Goal: Information Seeking & Learning: Learn about a topic

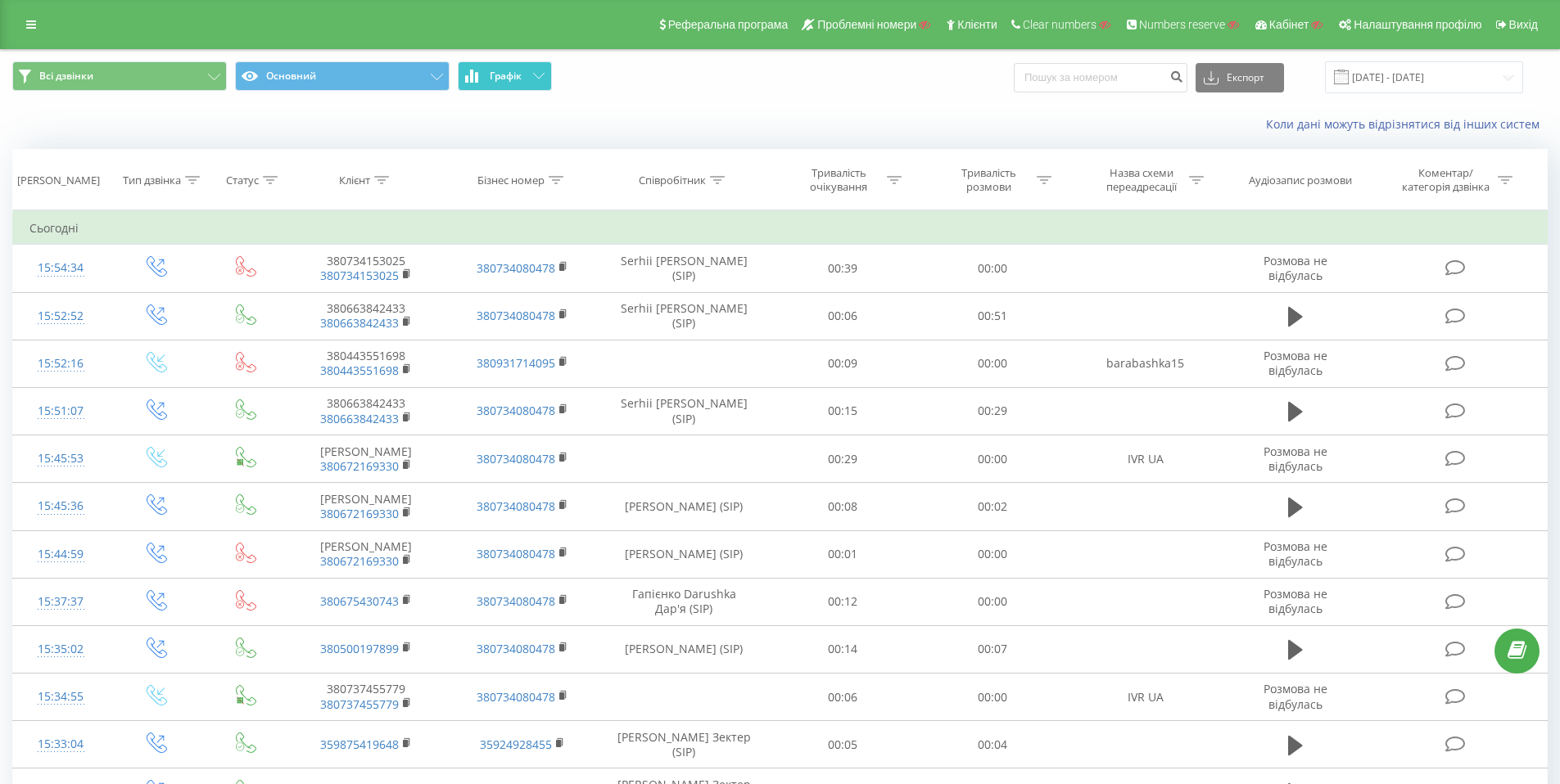
click at [534, 80] on button "Графік" at bounding box center [504, 76] width 94 height 29
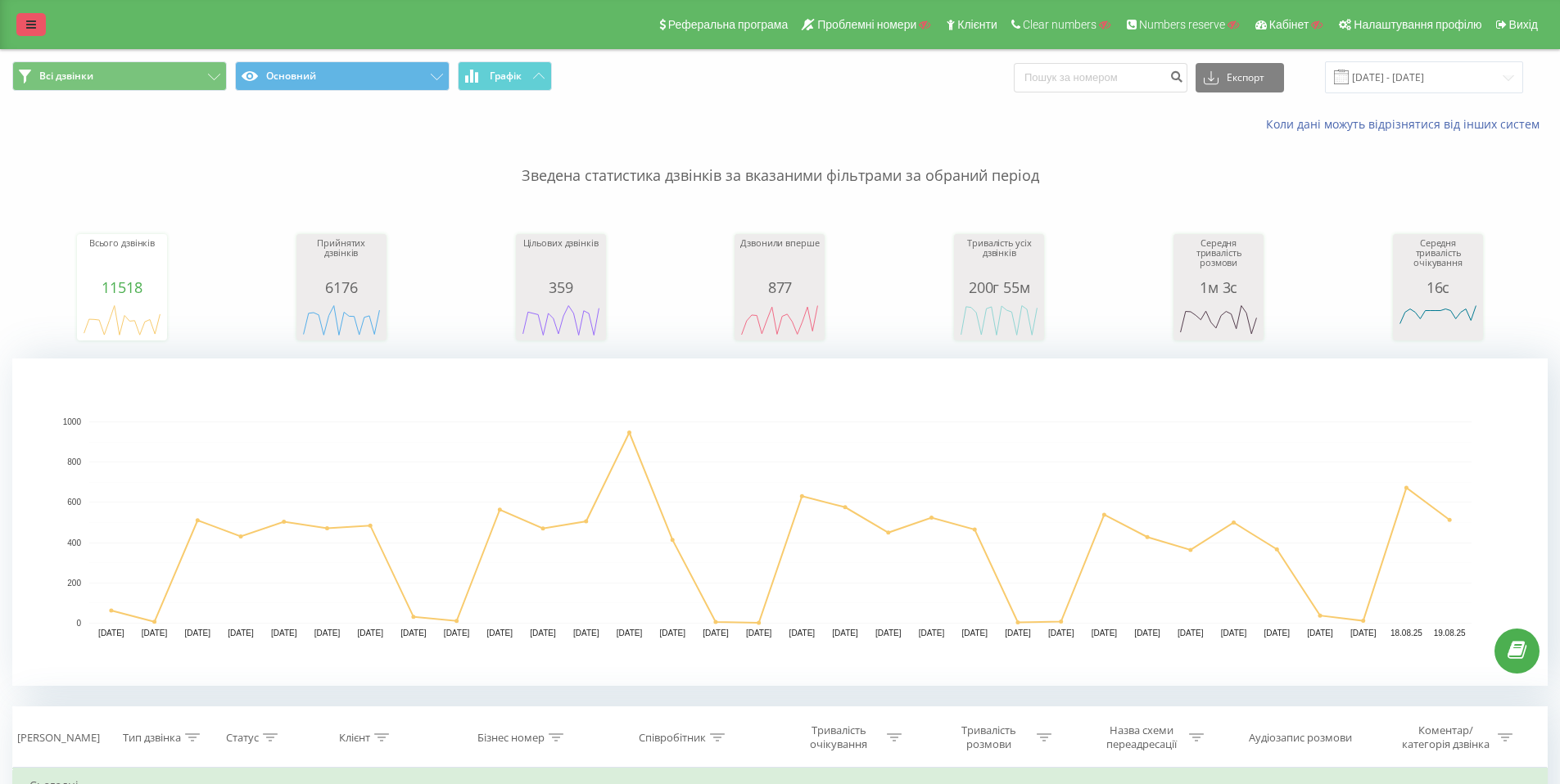
click at [27, 25] on icon at bounding box center [31, 25] width 10 height 12
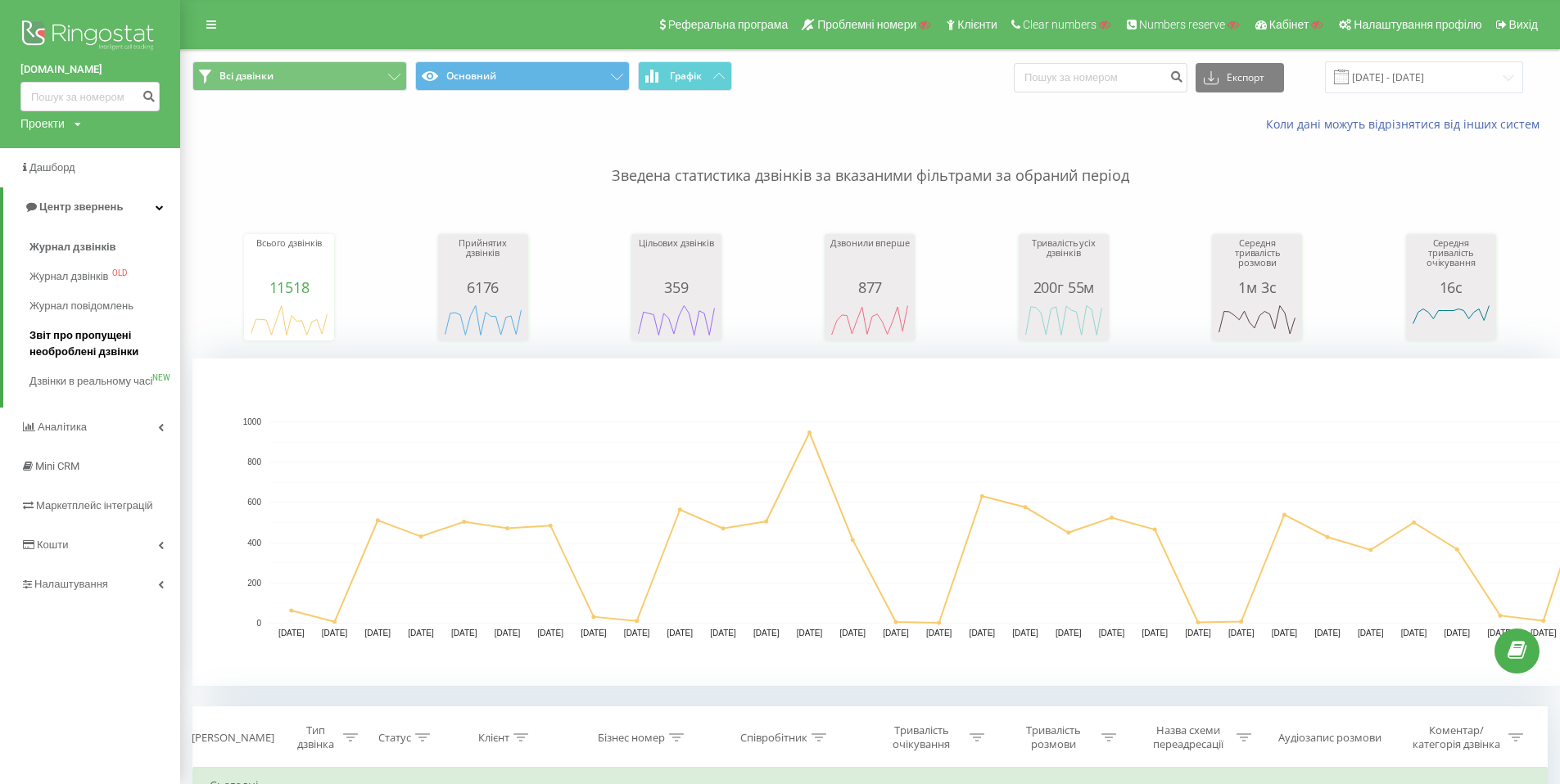
click at [94, 339] on span "Звіт про пропущені необроблені дзвінки" at bounding box center [101, 344] width 143 height 33
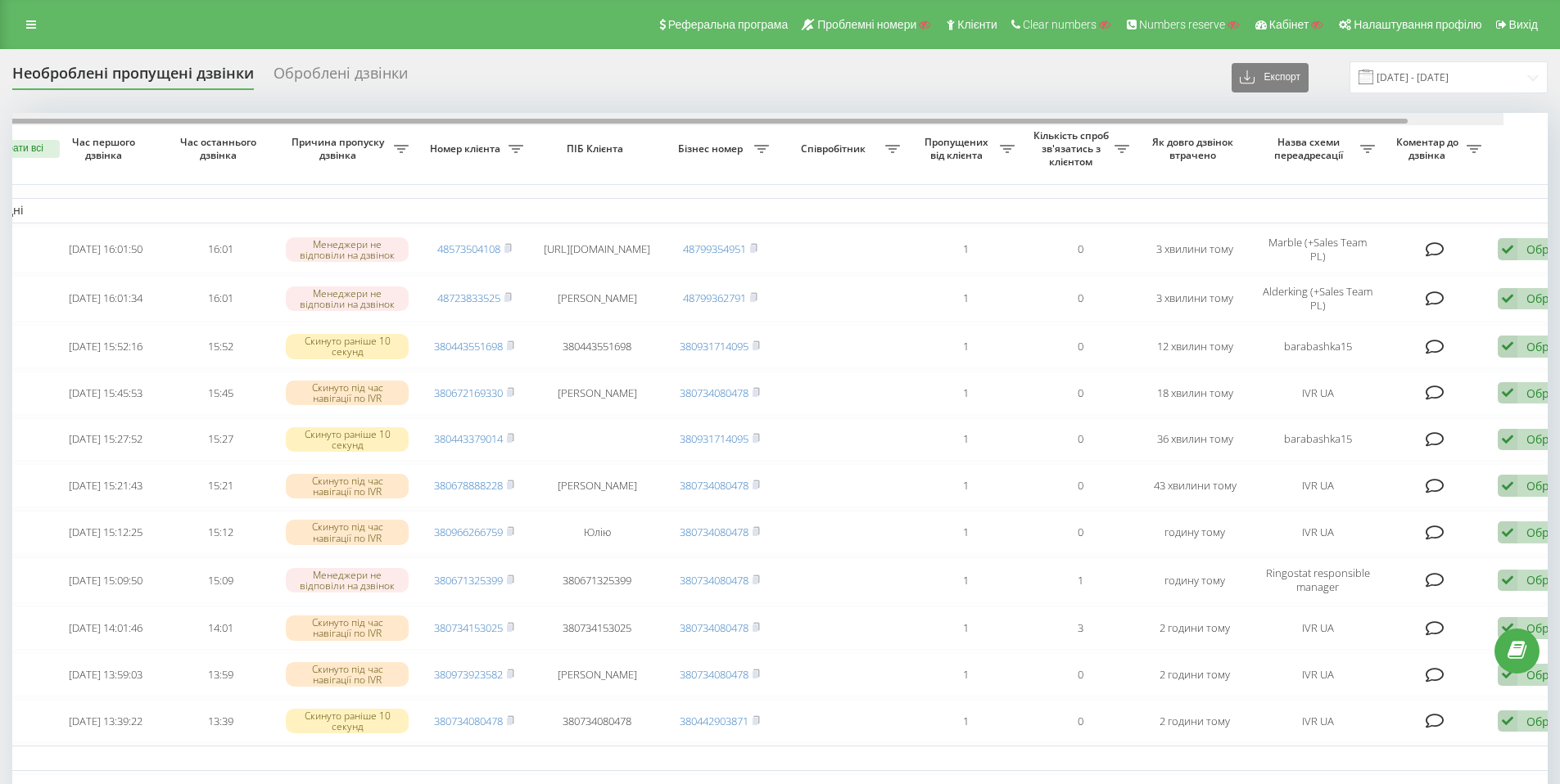
scroll to position [0, 102]
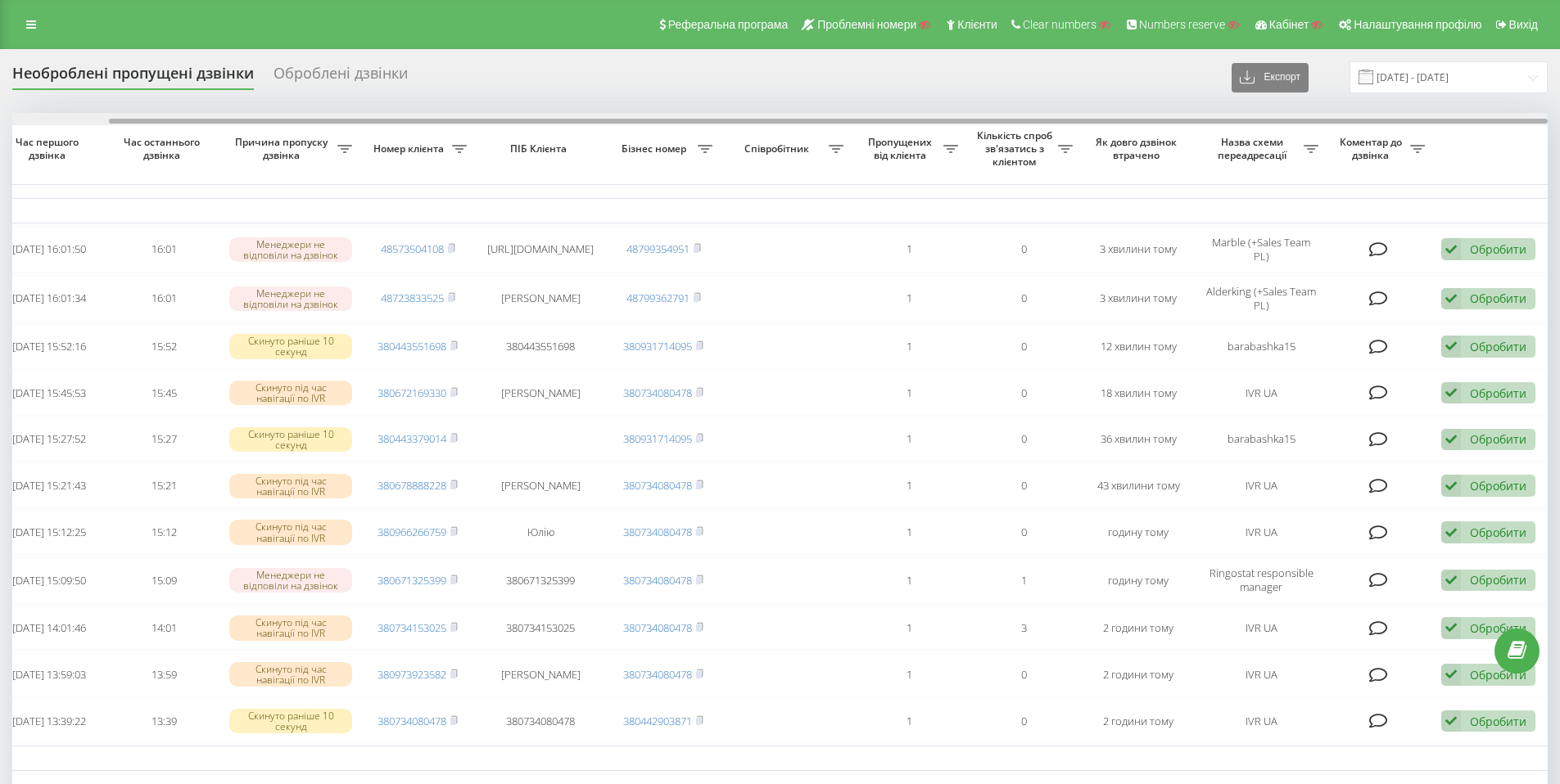
drag, startPoint x: 1213, startPoint y: 122, endPoint x: 1399, endPoint y: 122, distance: 186.0
click at [1399, 122] on div at bounding box center [828, 121] width 1438 height 5
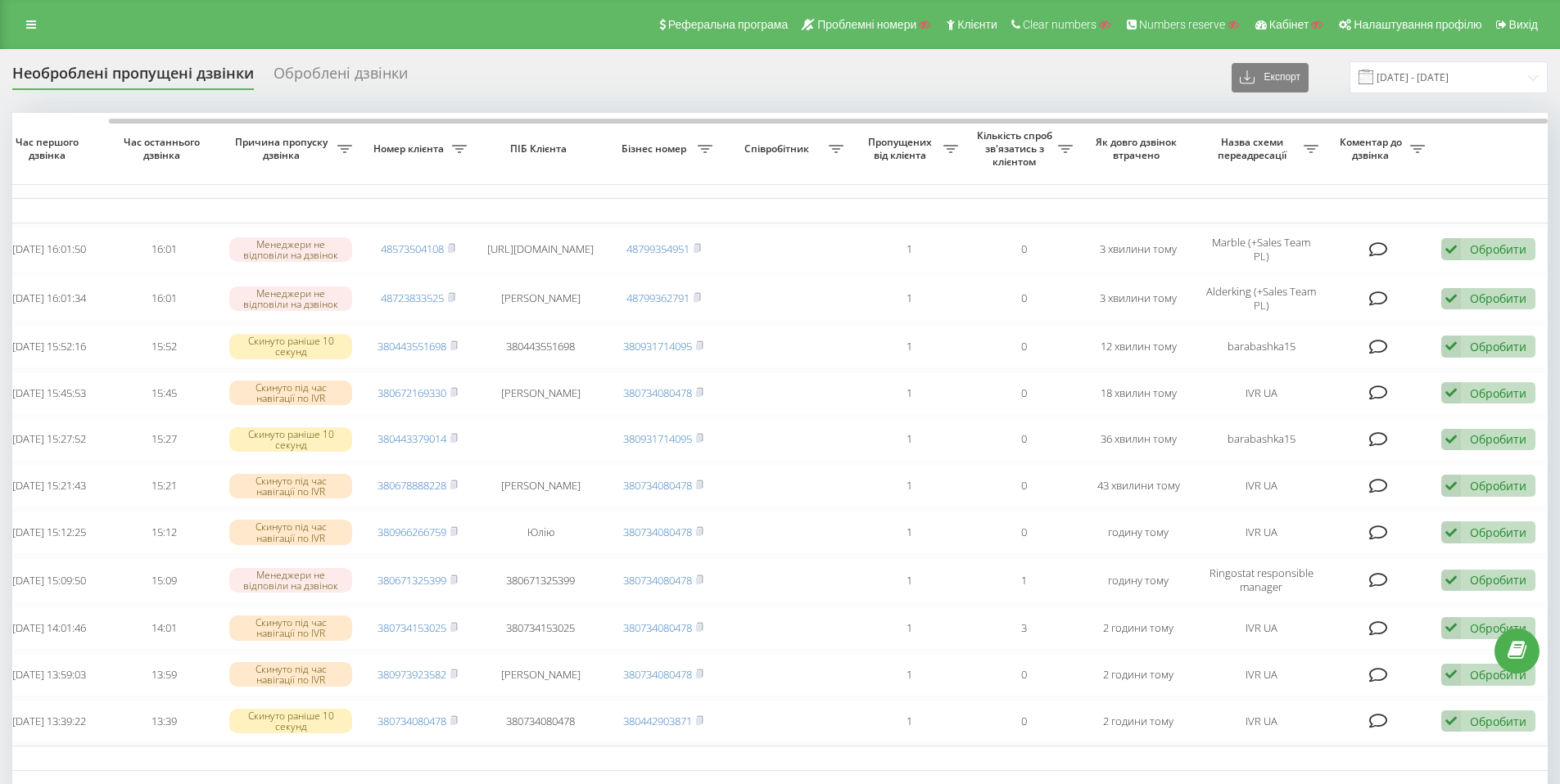
click at [370, 65] on div "Оброблені дзвінки" at bounding box center [340, 78] width 134 height 26
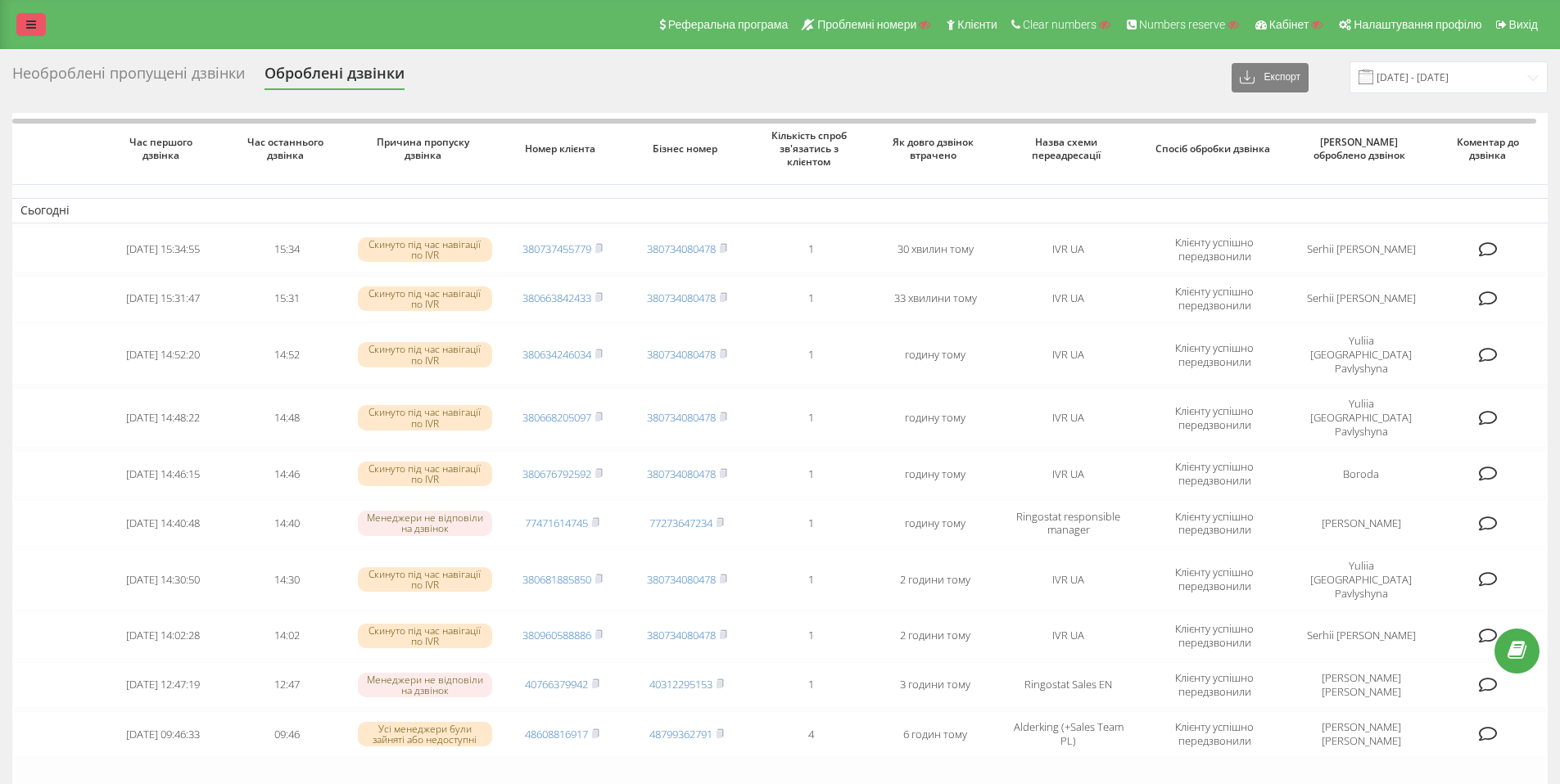
click at [31, 21] on icon at bounding box center [31, 25] width 10 height 12
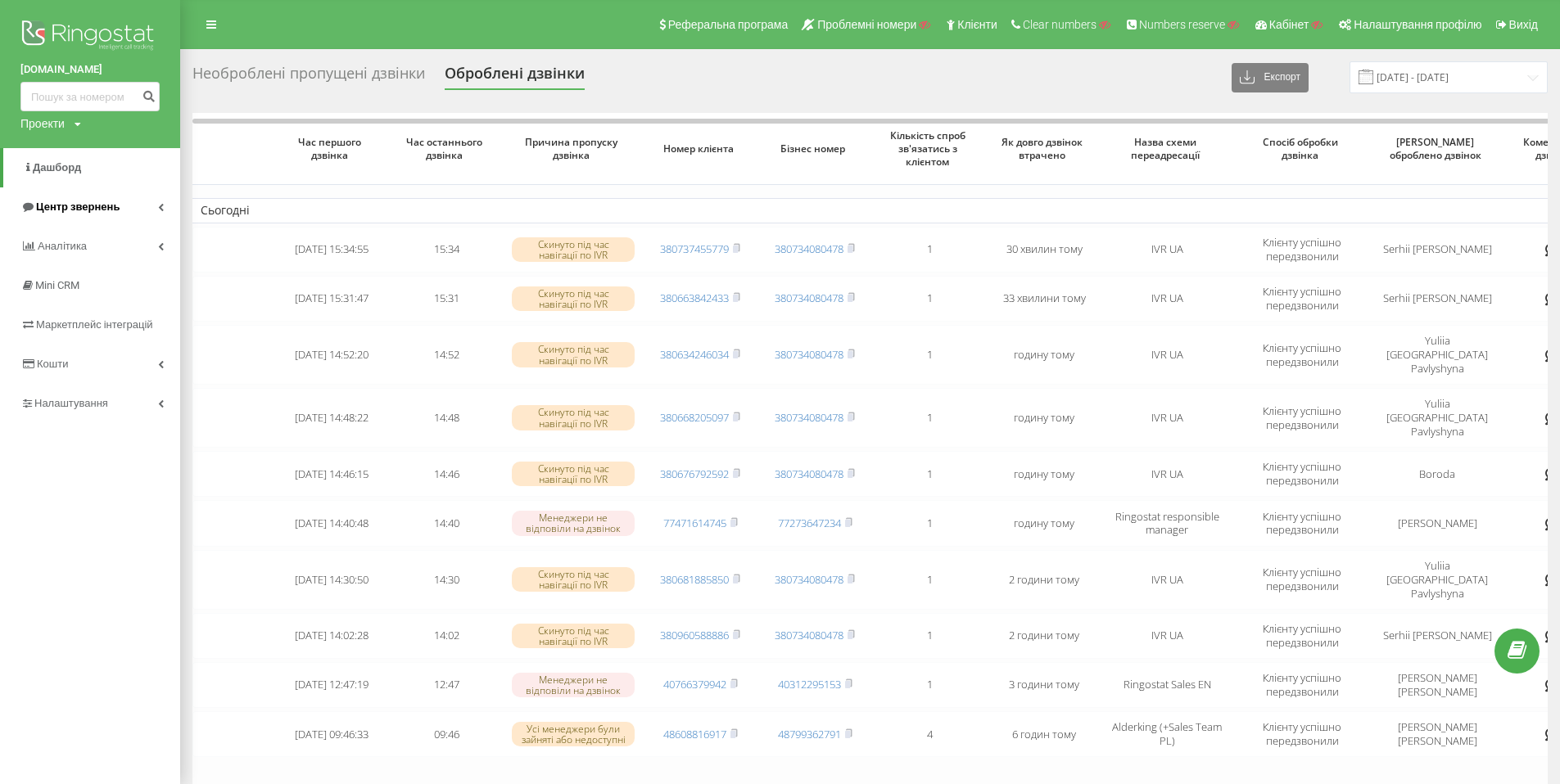
click at [161, 205] on icon at bounding box center [161, 207] width 5 height 8
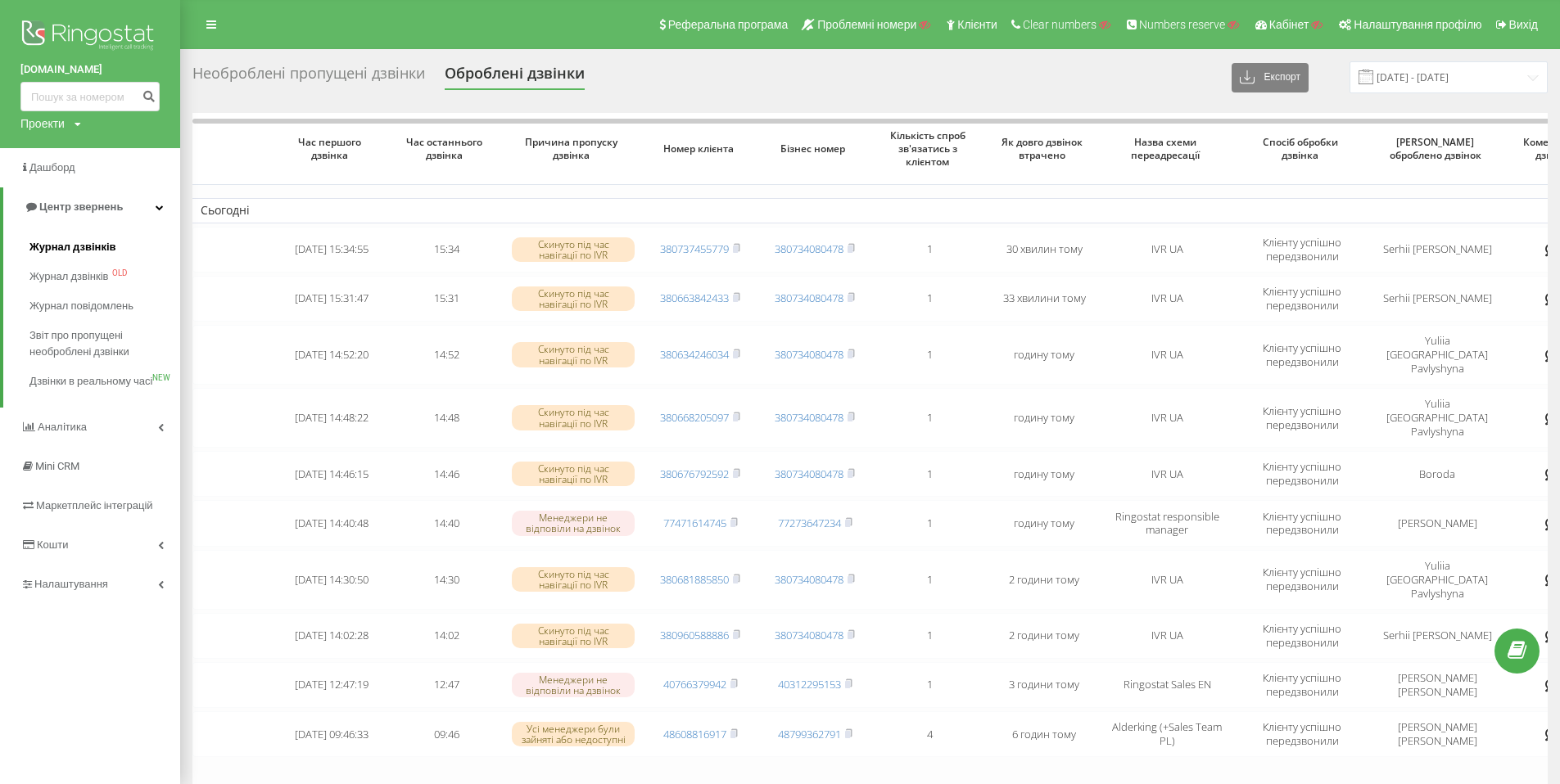
click at [104, 246] on span "Журнал дзвінків" at bounding box center [72, 248] width 87 height 16
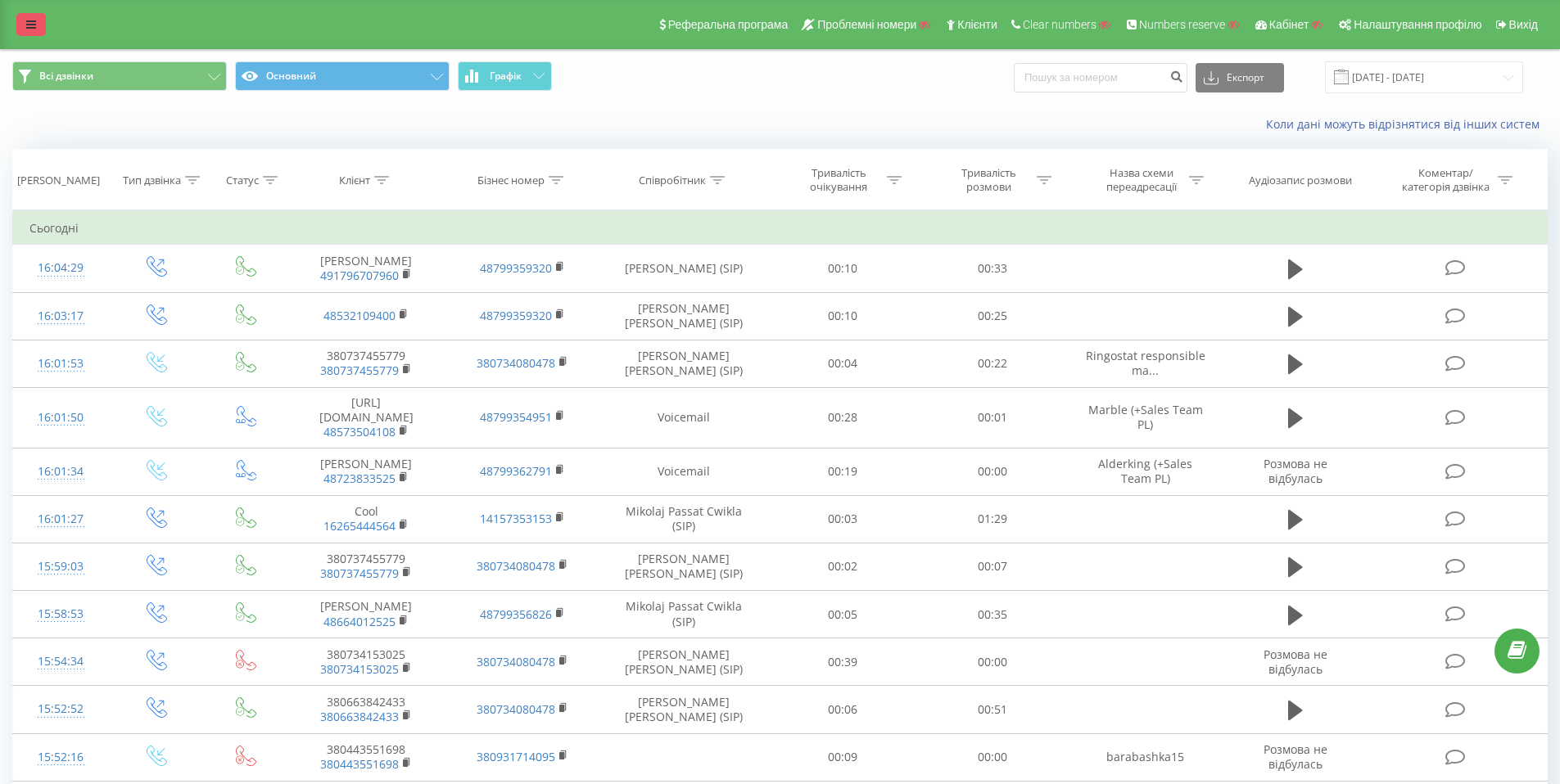
click at [30, 27] on icon at bounding box center [31, 25] width 10 height 12
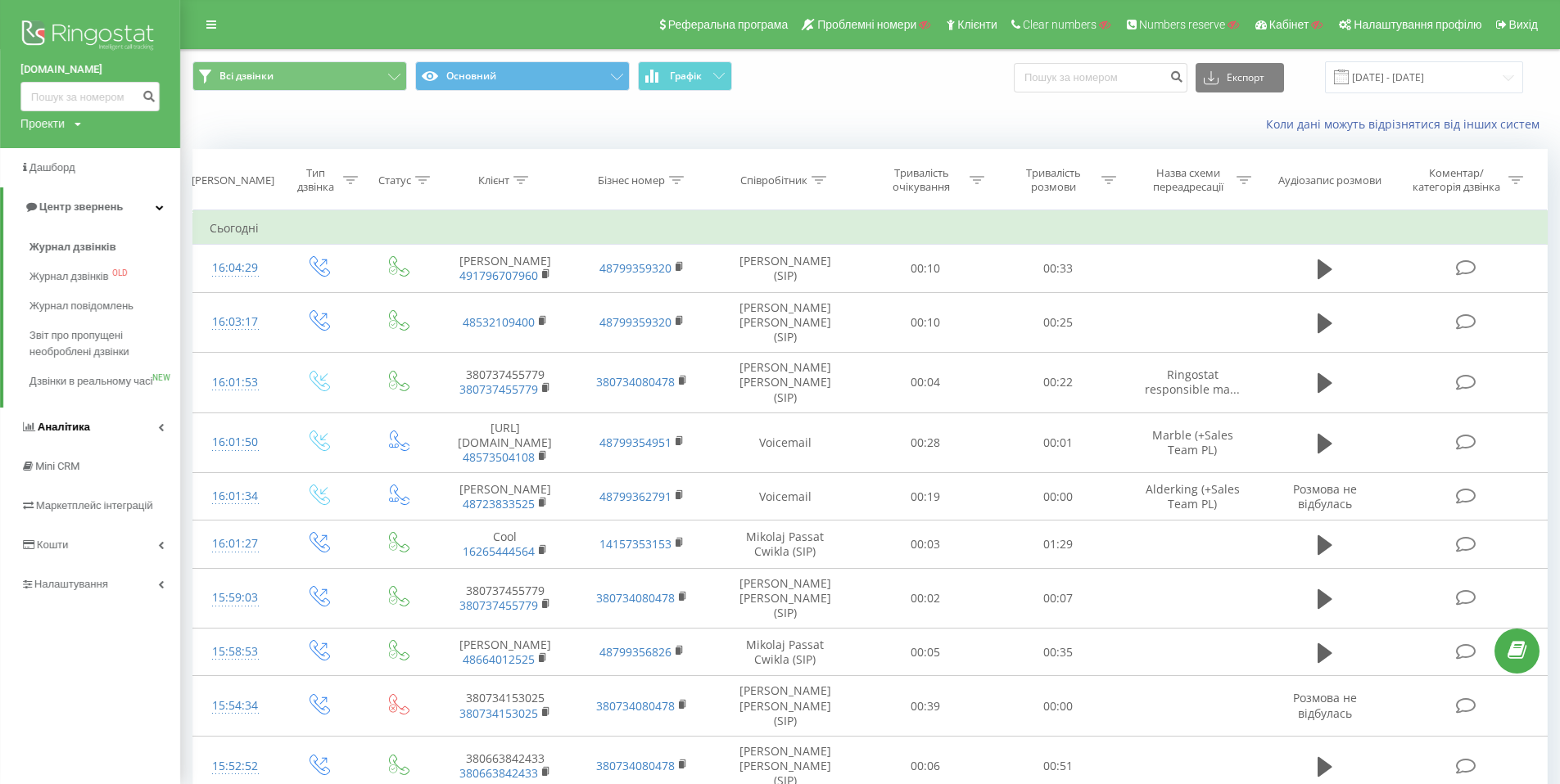
click at [153, 447] on link "Аналiтика" at bounding box center [90, 427] width 180 height 39
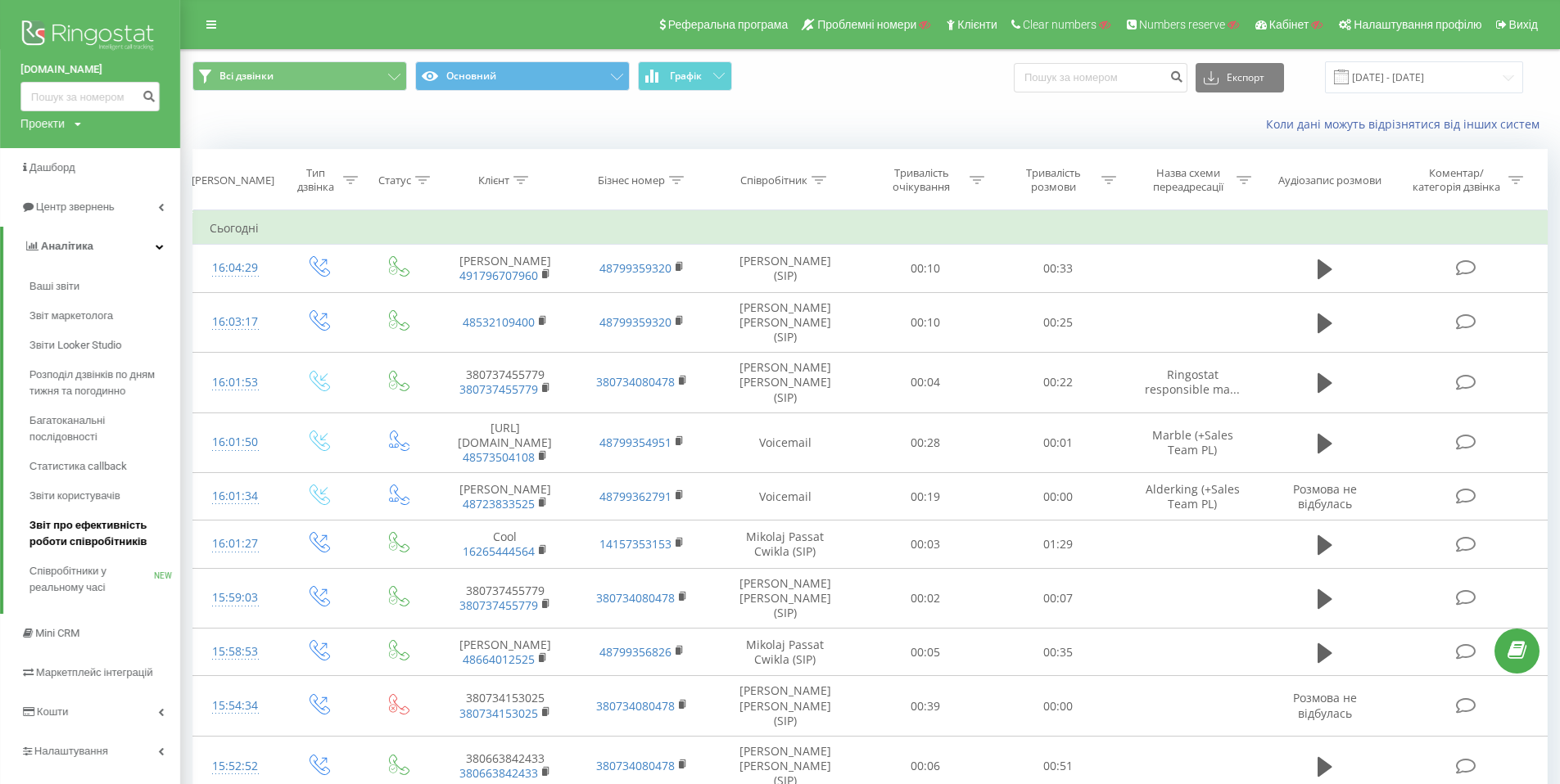
click at [110, 533] on span "Звіт про ефективність роботи співробітників" at bounding box center [101, 534] width 143 height 33
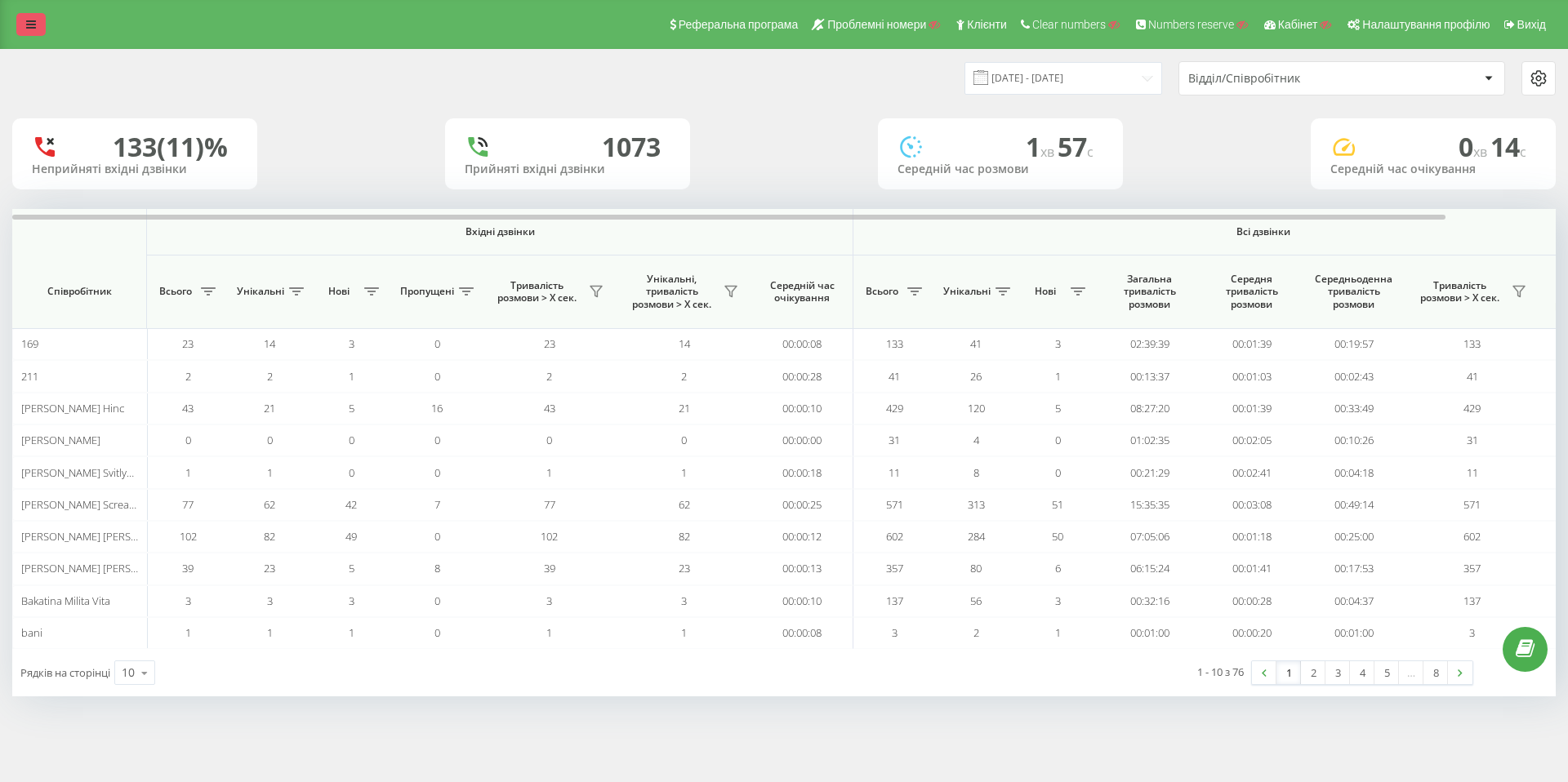
click at [26, 13] on link at bounding box center [31, 24] width 29 height 23
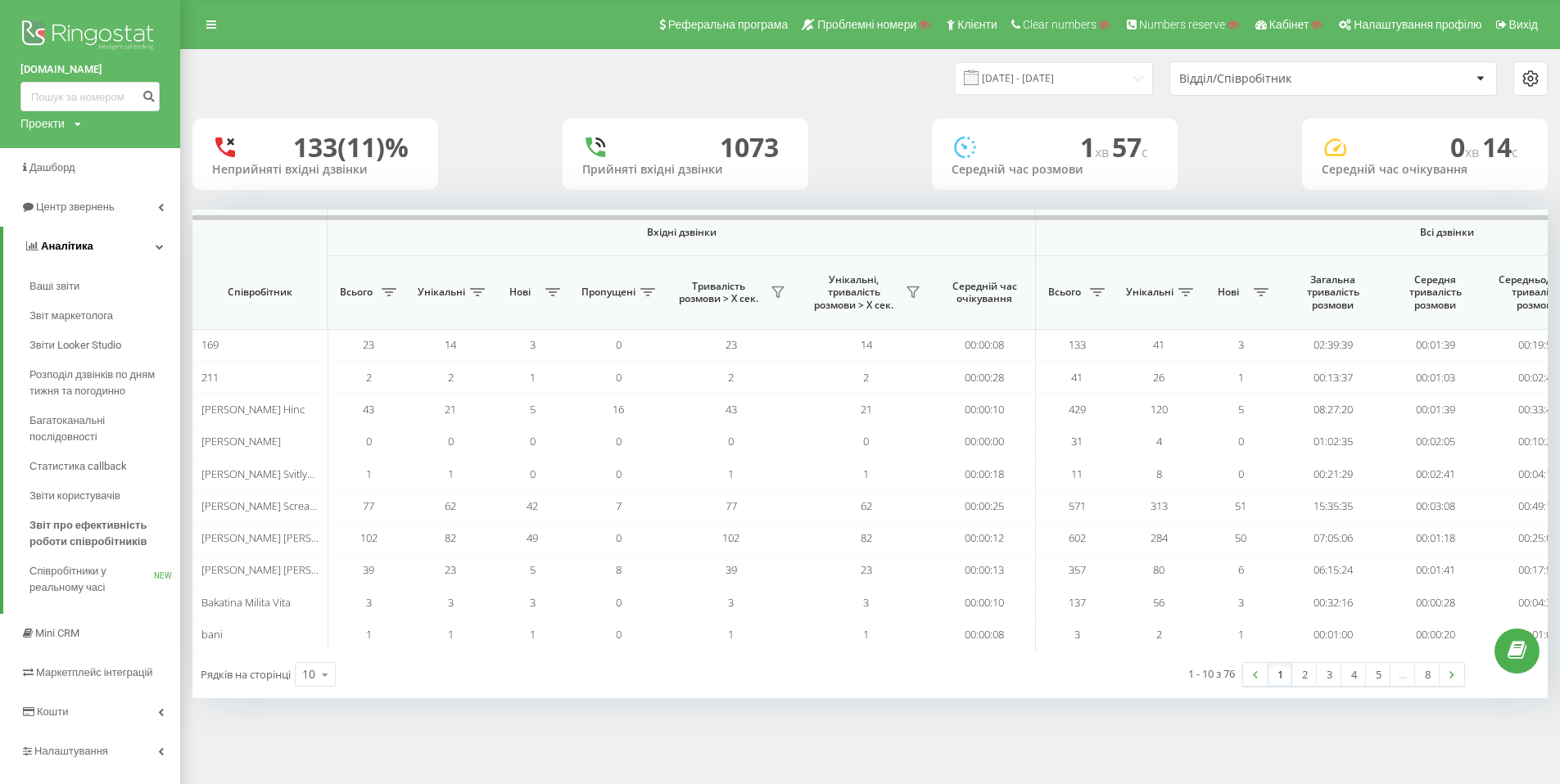
click at [161, 248] on icon at bounding box center [159, 246] width 8 height 8
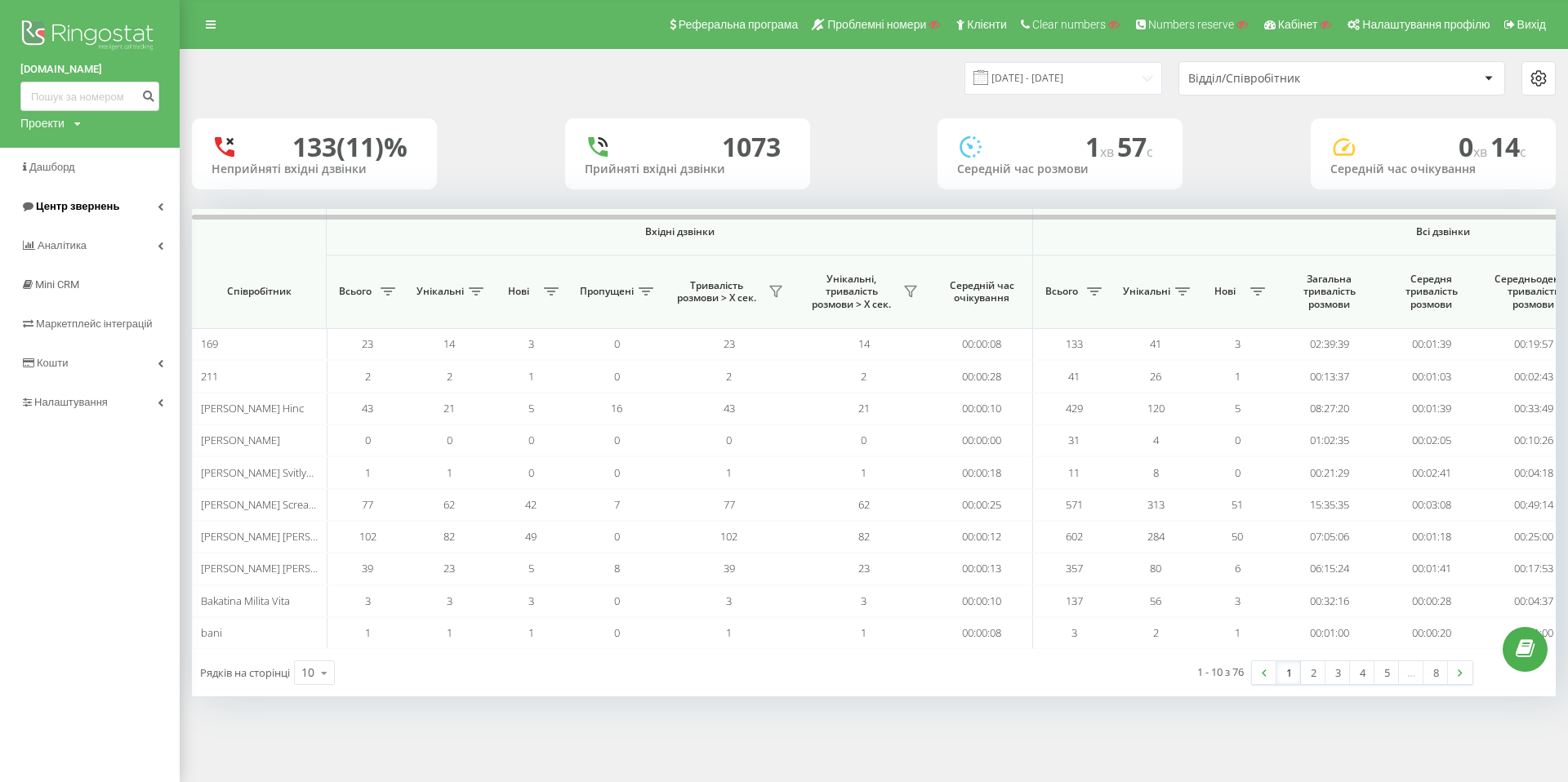
click at [164, 209] on link "Центр звернень" at bounding box center [89, 206] width 180 height 39
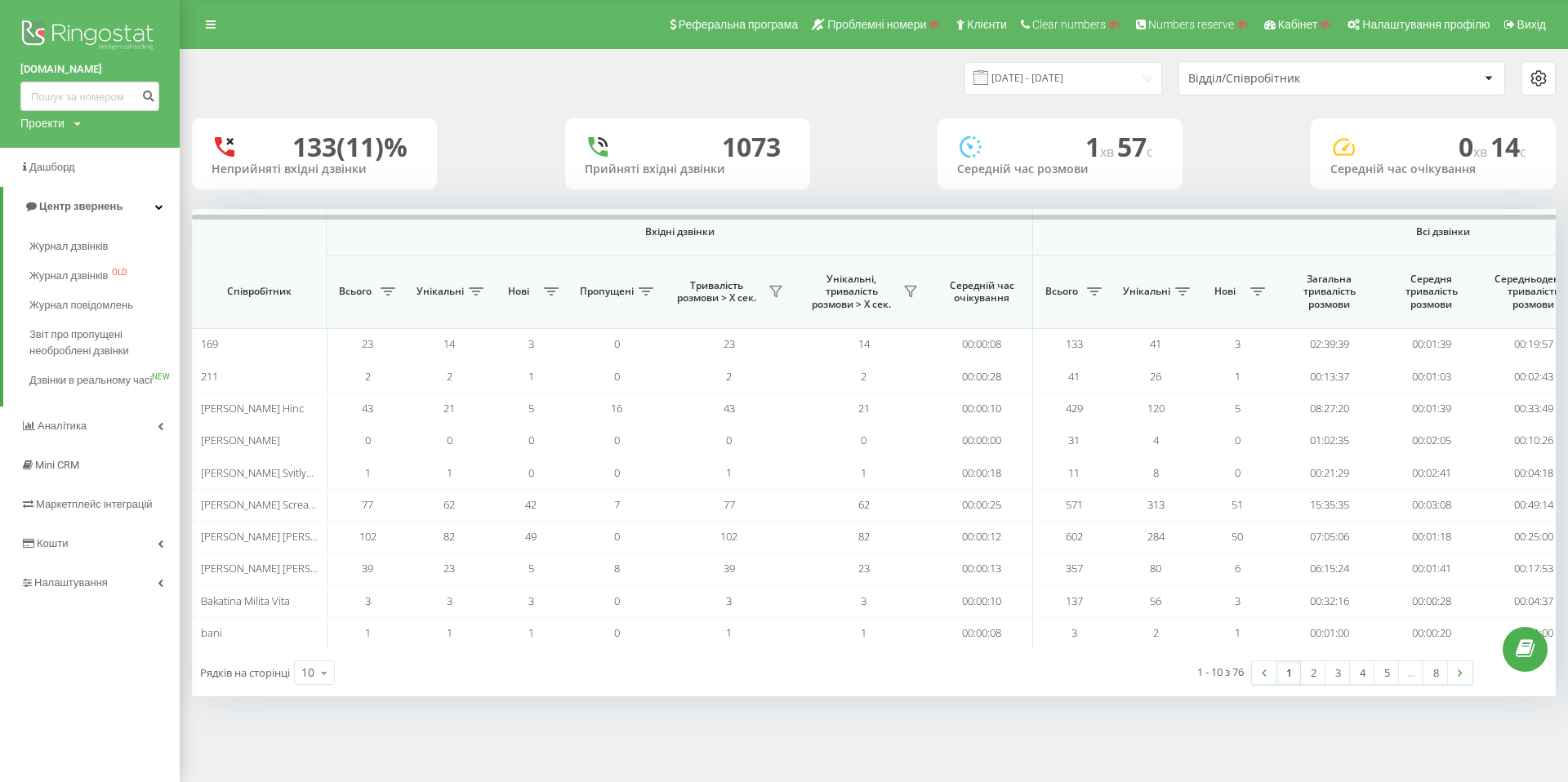
click at [865, 86] on div "19.07.2025 - 19.08.2025 Відділ/Співробітник" at bounding box center [874, 78] width 1364 height 35
click at [1491, 77] on icon at bounding box center [1489, 77] width 8 height 5
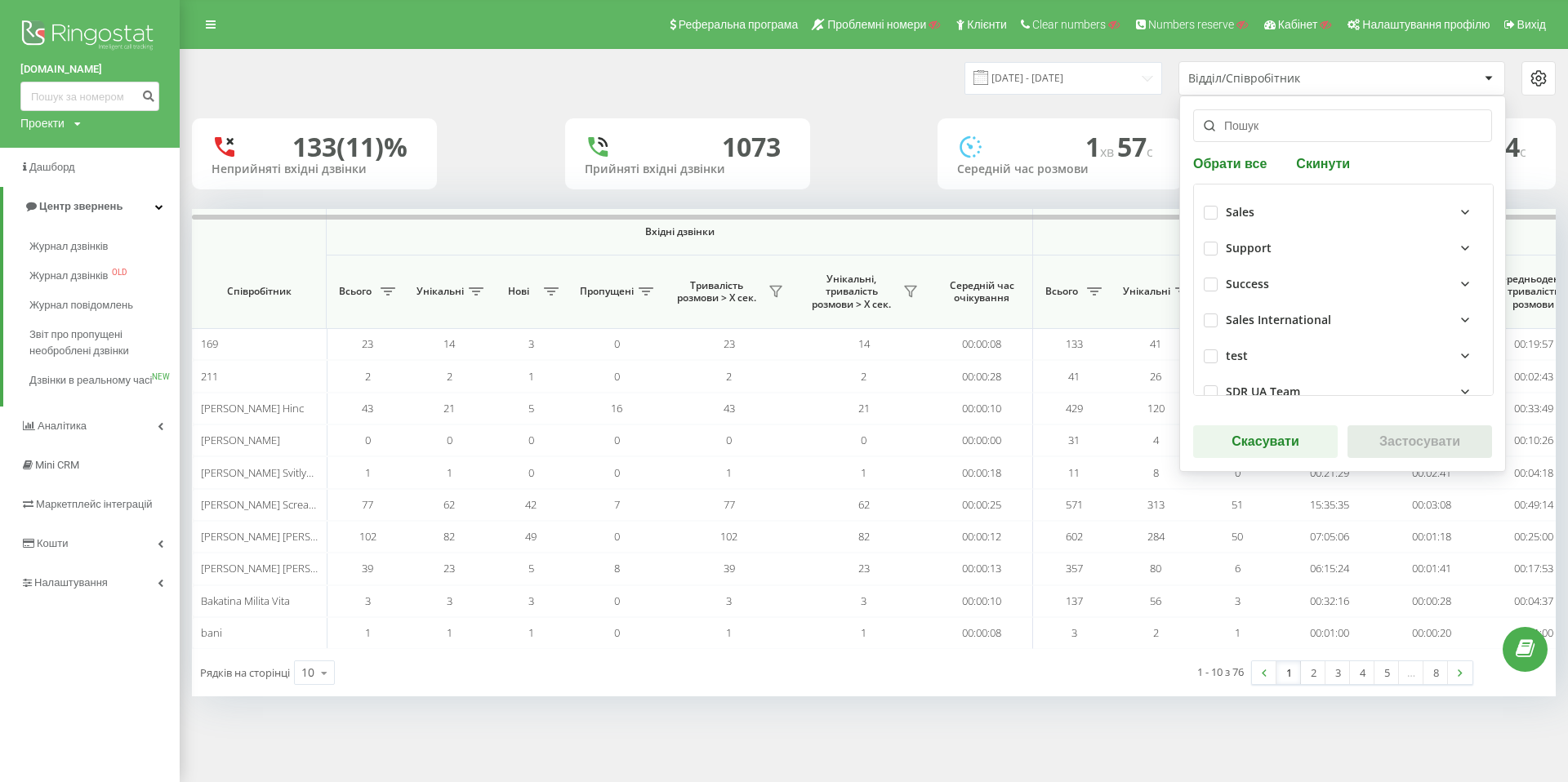
click at [1456, 211] on icon at bounding box center [1466, 212] width 20 height 20
click at [1462, 211] on icon at bounding box center [1465, 212] width 6 height 4
click at [1456, 208] on icon at bounding box center [1466, 212] width 20 height 20
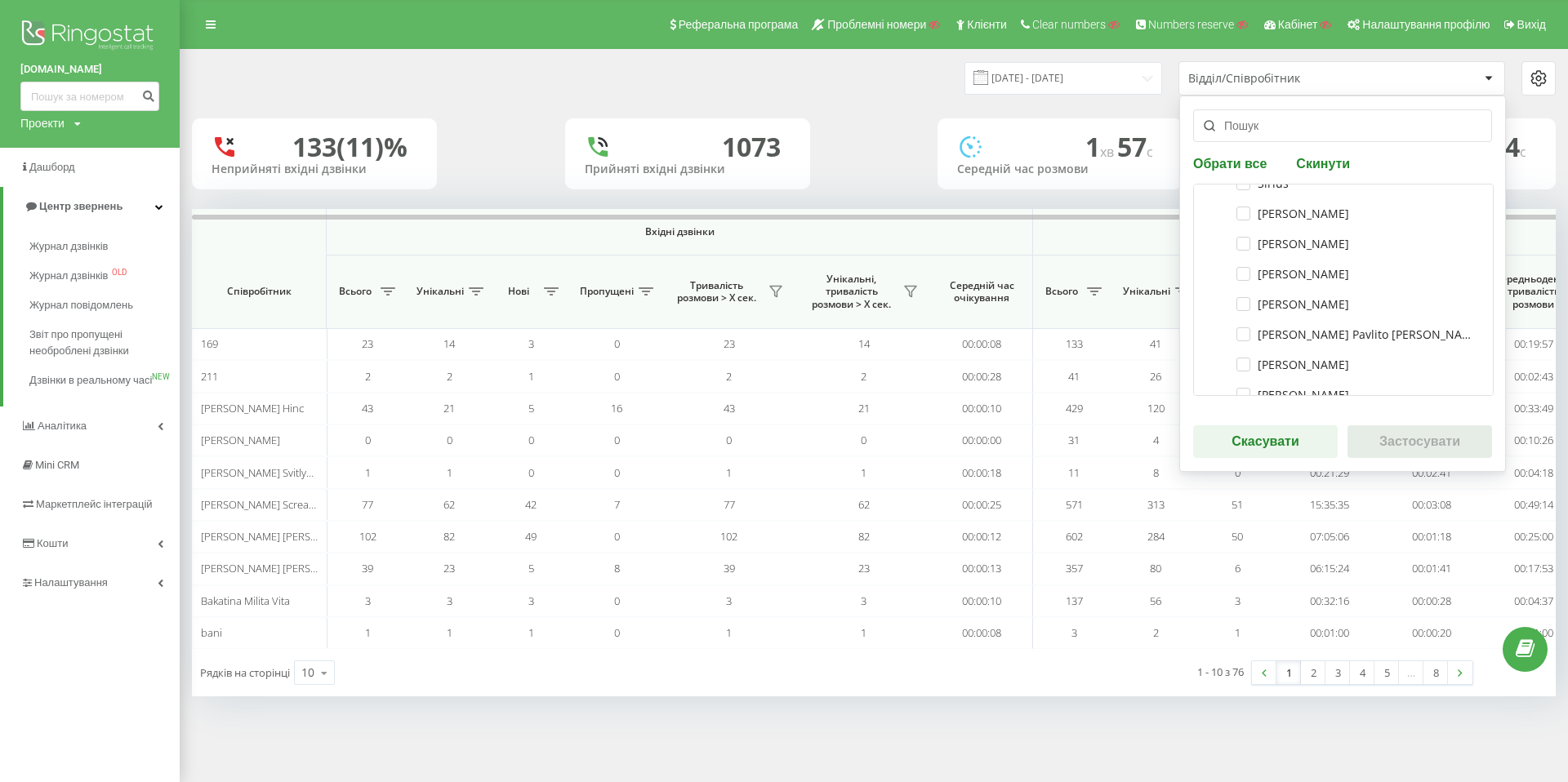
scroll to position [251, 0]
click at [1300, 128] on input "text" at bounding box center [1343, 126] width 299 height 33
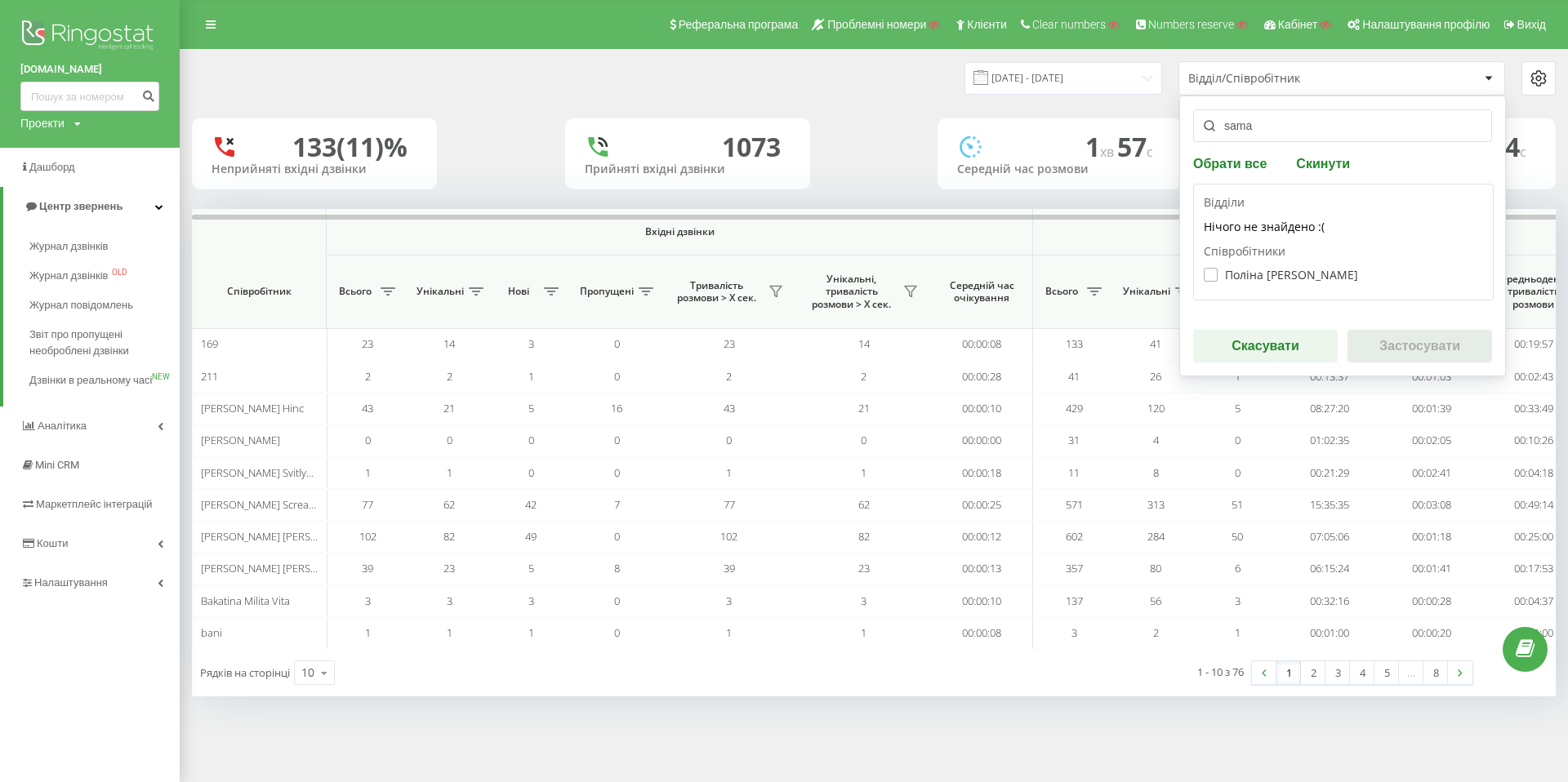
type input "sama"
click at [1214, 274] on label "Поліна Samantha Петранюк" at bounding box center [1281, 274] width 154 height 14
checkbox input "true"
click at [1423, 344] on button "Застосувати" at bounding box center [1419, 346] width 145 height 33
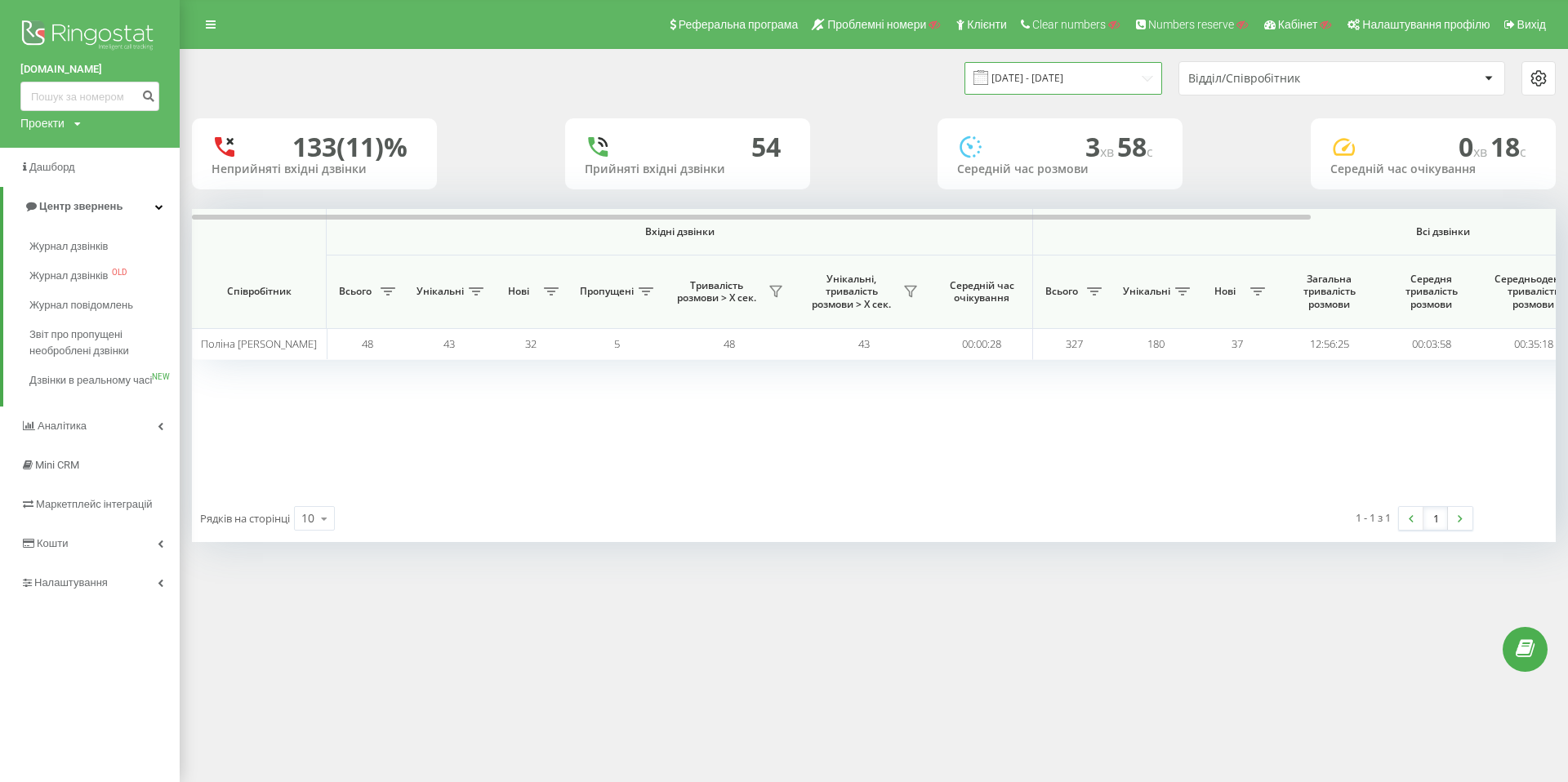
click at [1116, 77] on input "[DATE] - [DATE]" at bounding box center [1063, 77] width 198 height 32
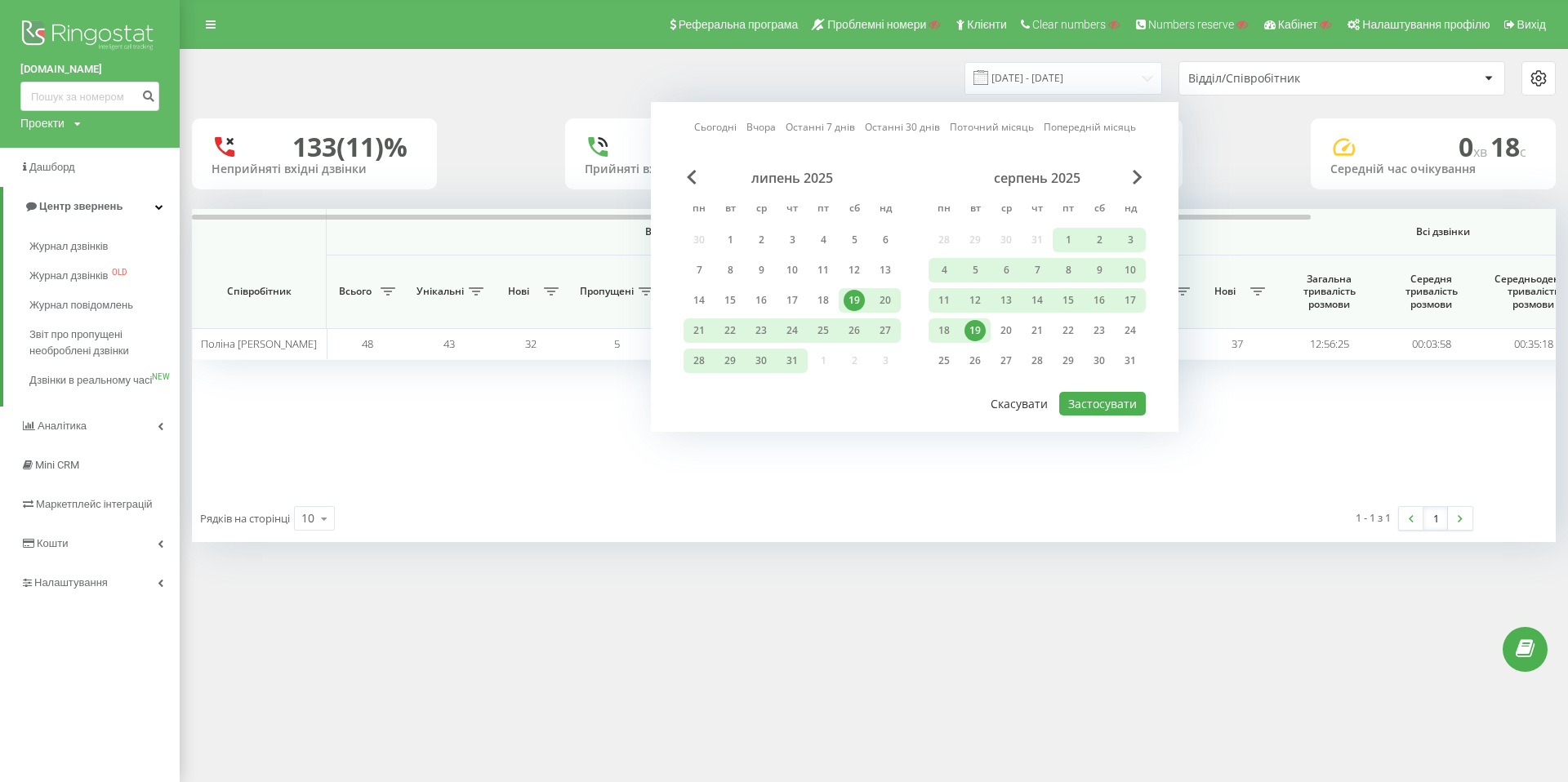
click at [1031, 400] on button "Скасувати" at bounding box center [1019, 404] width 75 height 24
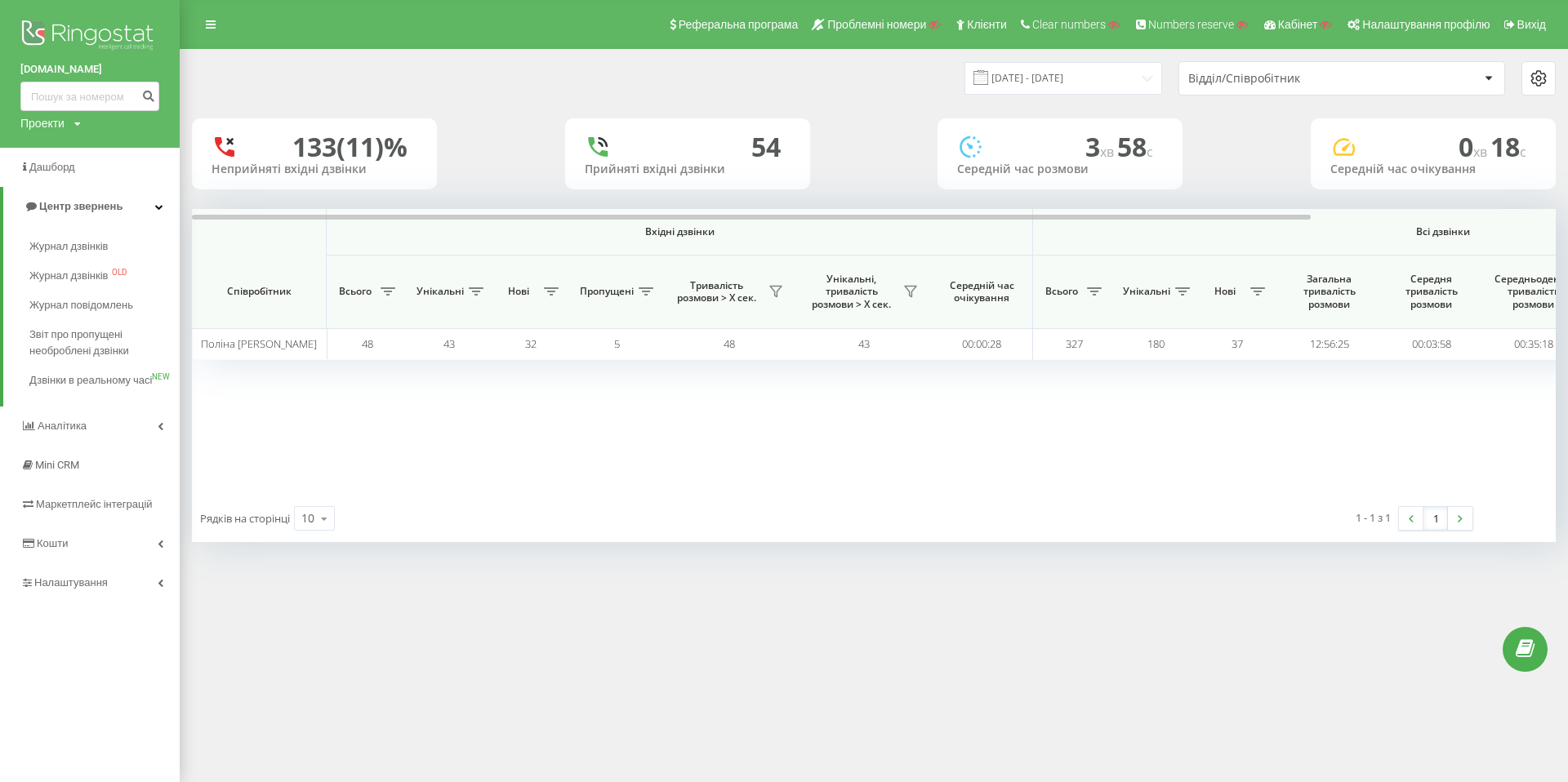
click at [1544, 81] on icon at bounding box center [1539, 78] width 20 height 20
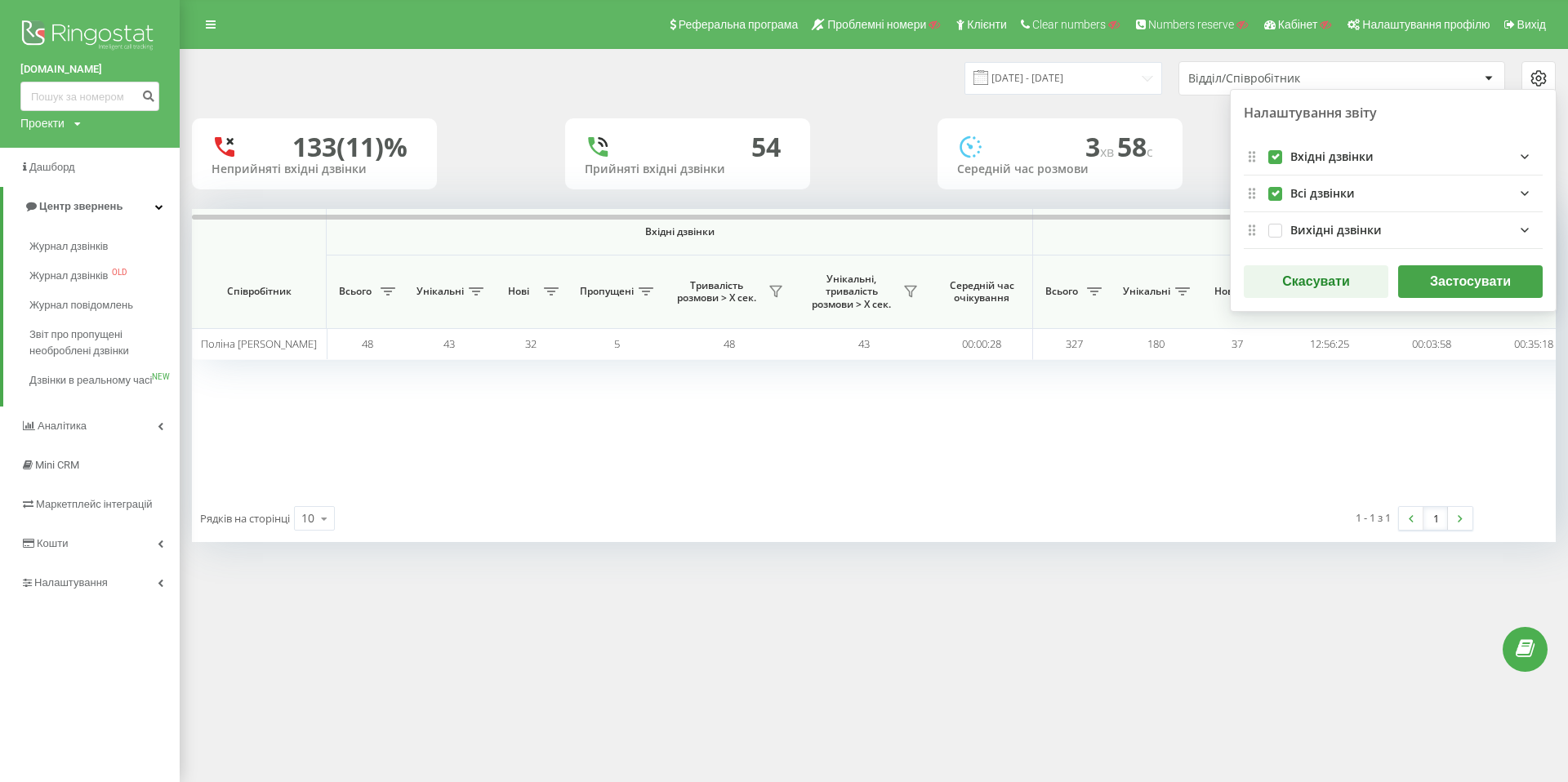
click at [1524, 147] on icon "incomingFields quote list" at bounding box center [1525, 157] width 20 height 20
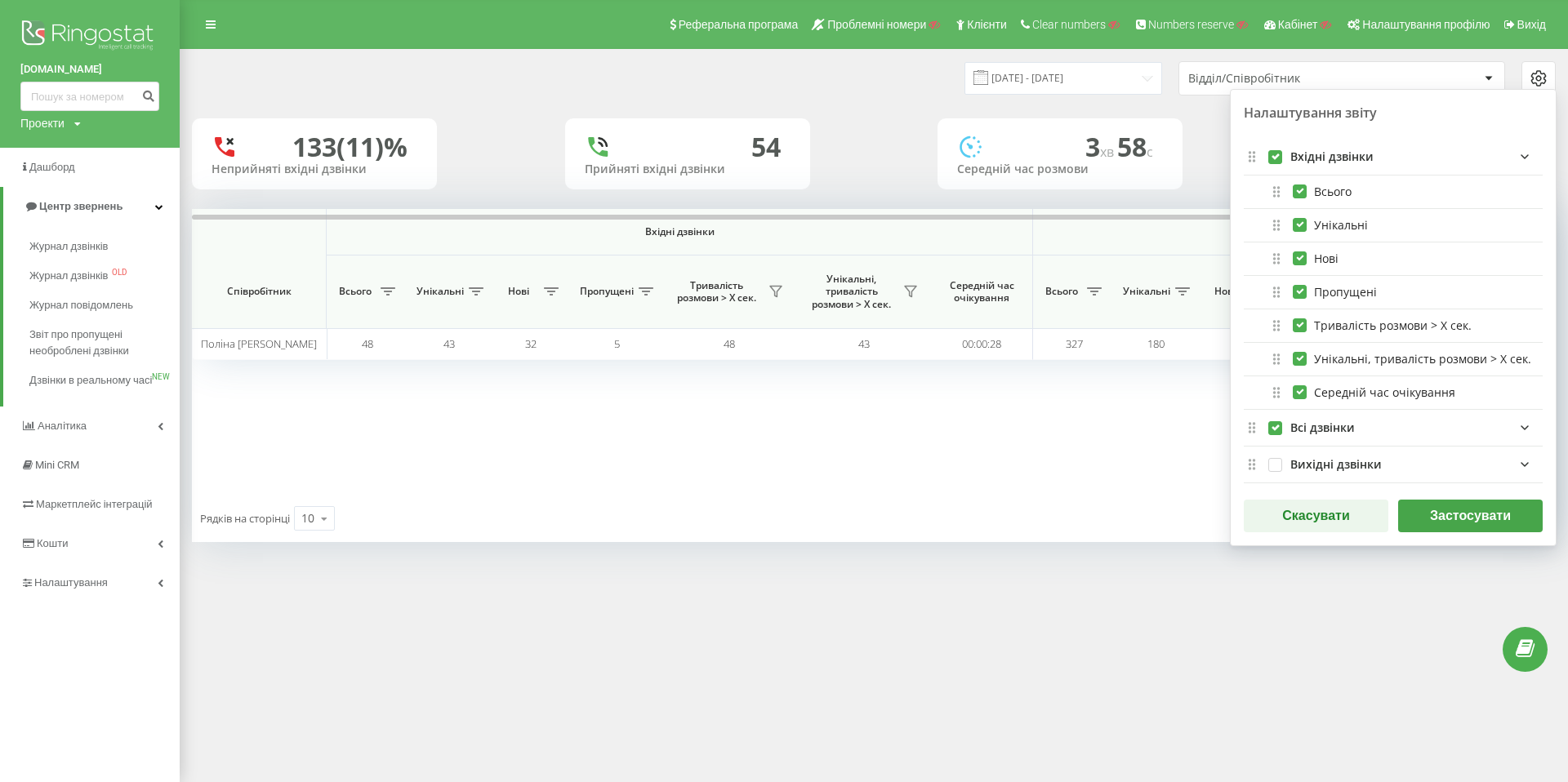
click at [1530, 153] on icon "incomingFields quote list" at bounding box center [1525, 157] width 20 height 20
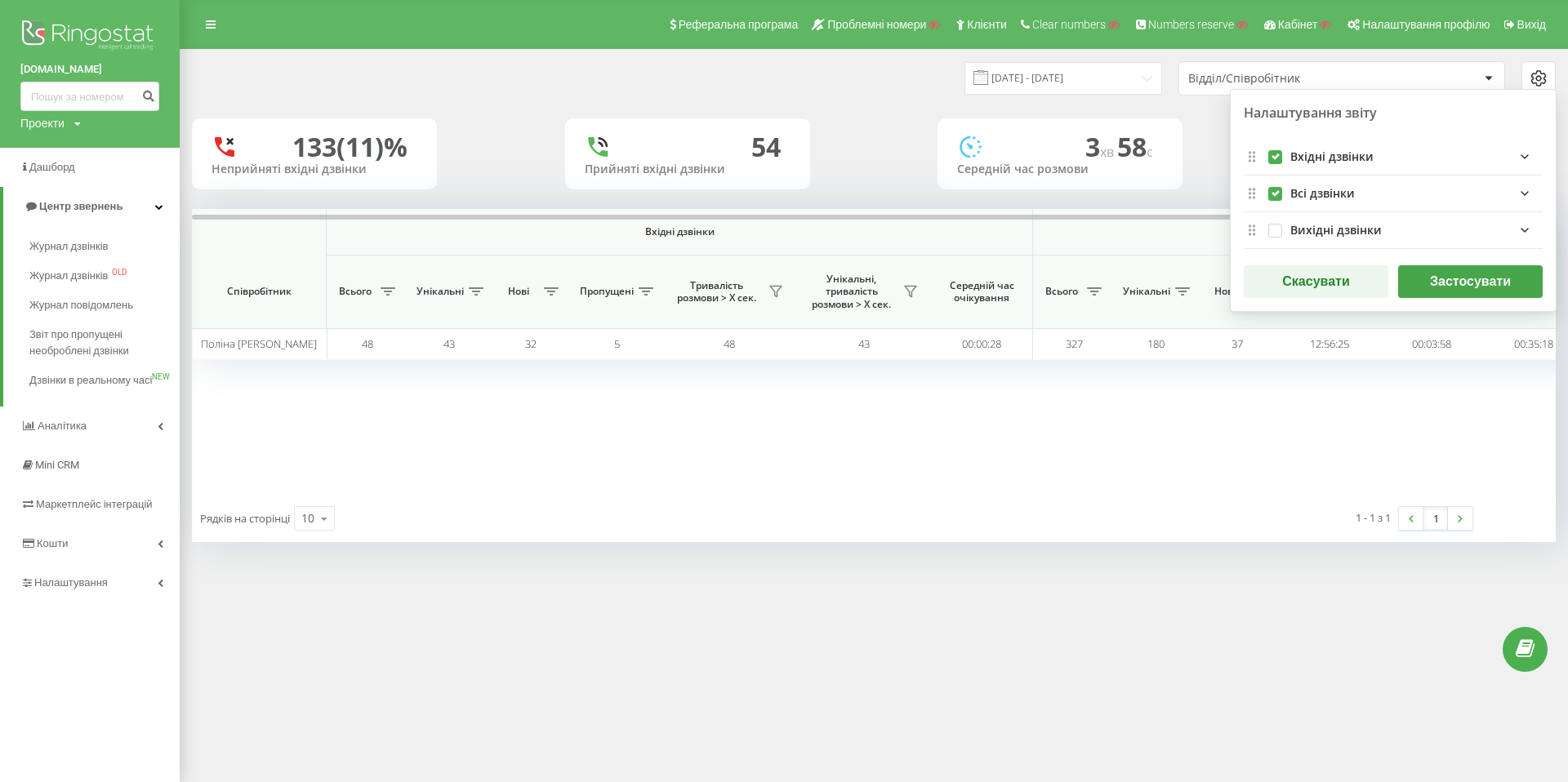
click at [1295, 466] on div "Вхідні дзвінки Всі дзвінки Співробітник Всього Унікальні Нові Пропущені Тривалі…" at bounding box center [874, 352] width 1364 height 286
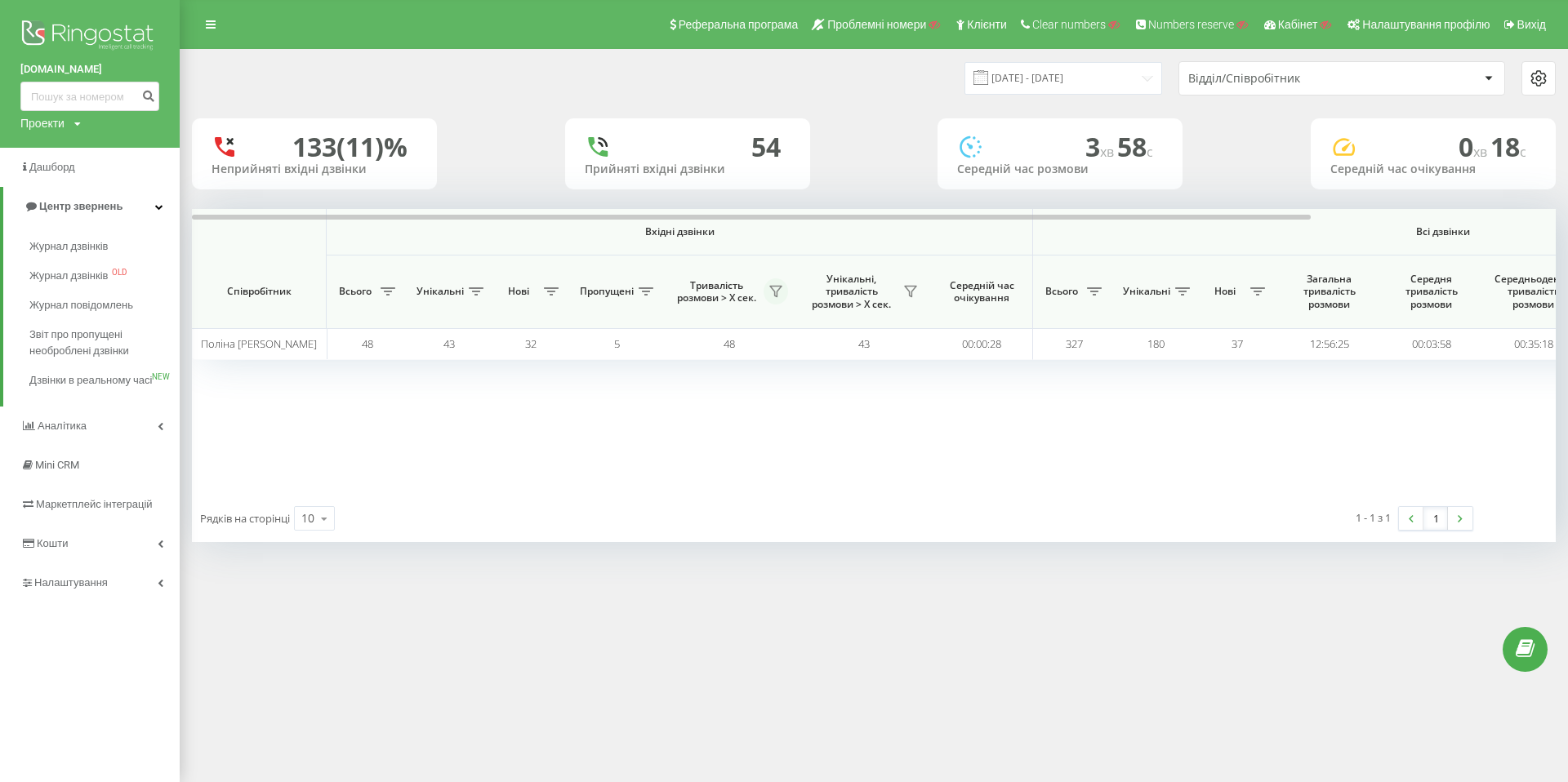
click at [777, 290] on icon at bounding box center [776, 292] width 13 height 13
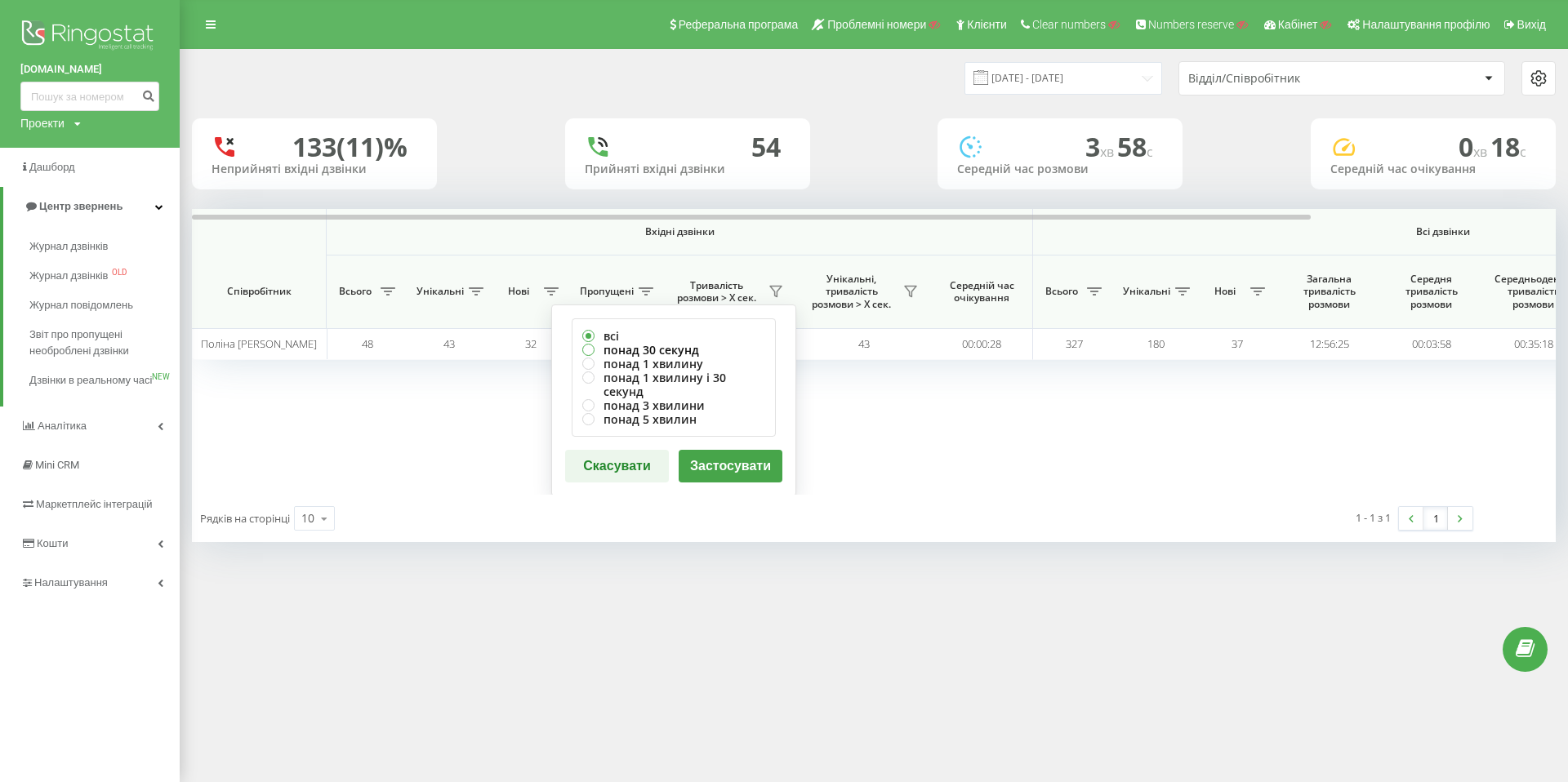
click at [583, 347] on label "понад 30 секунд" at bounding box center [674, 349] width 183 height 14
radio input "true"
click at [717, 463] on button "Застосувати" at bounding box center [731, 467] width 104 height 33
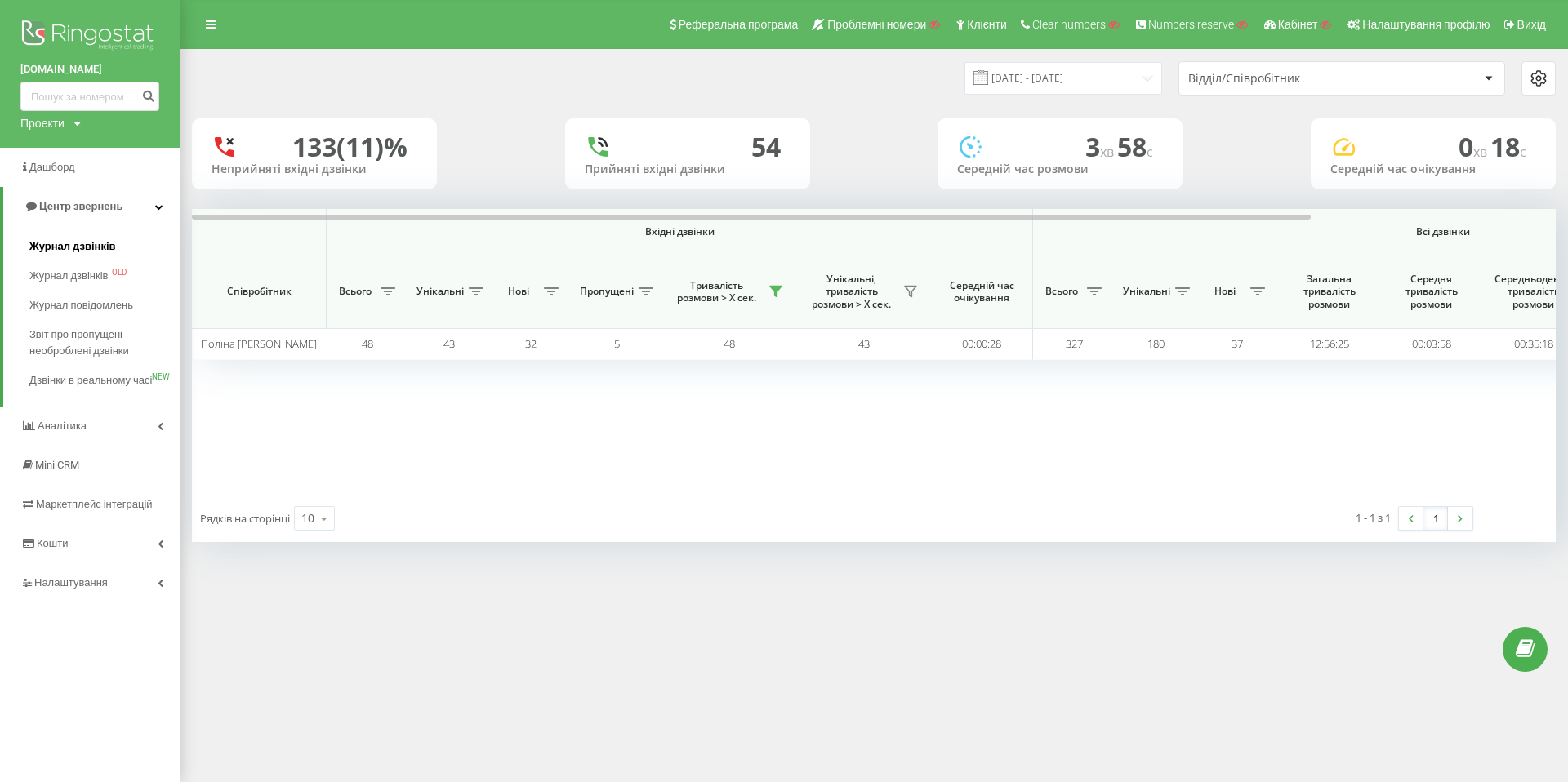
click at [104, 246] on span "Журнал дзвінків" at bounding box center [72, 247] width 87 height 16
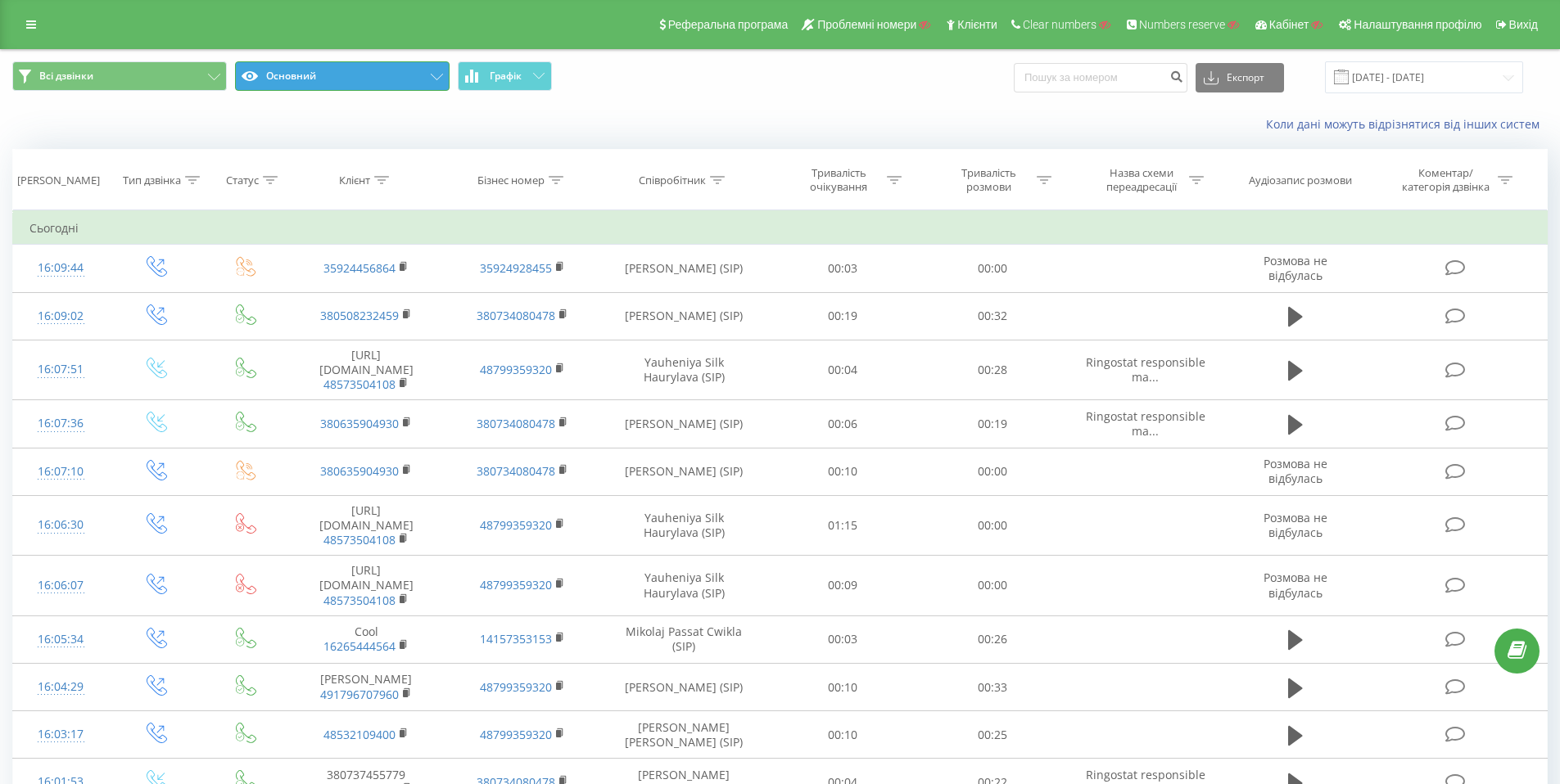
click at [390, 69] on button "Основний" at bounding box center [342, 76] width 215 height 29
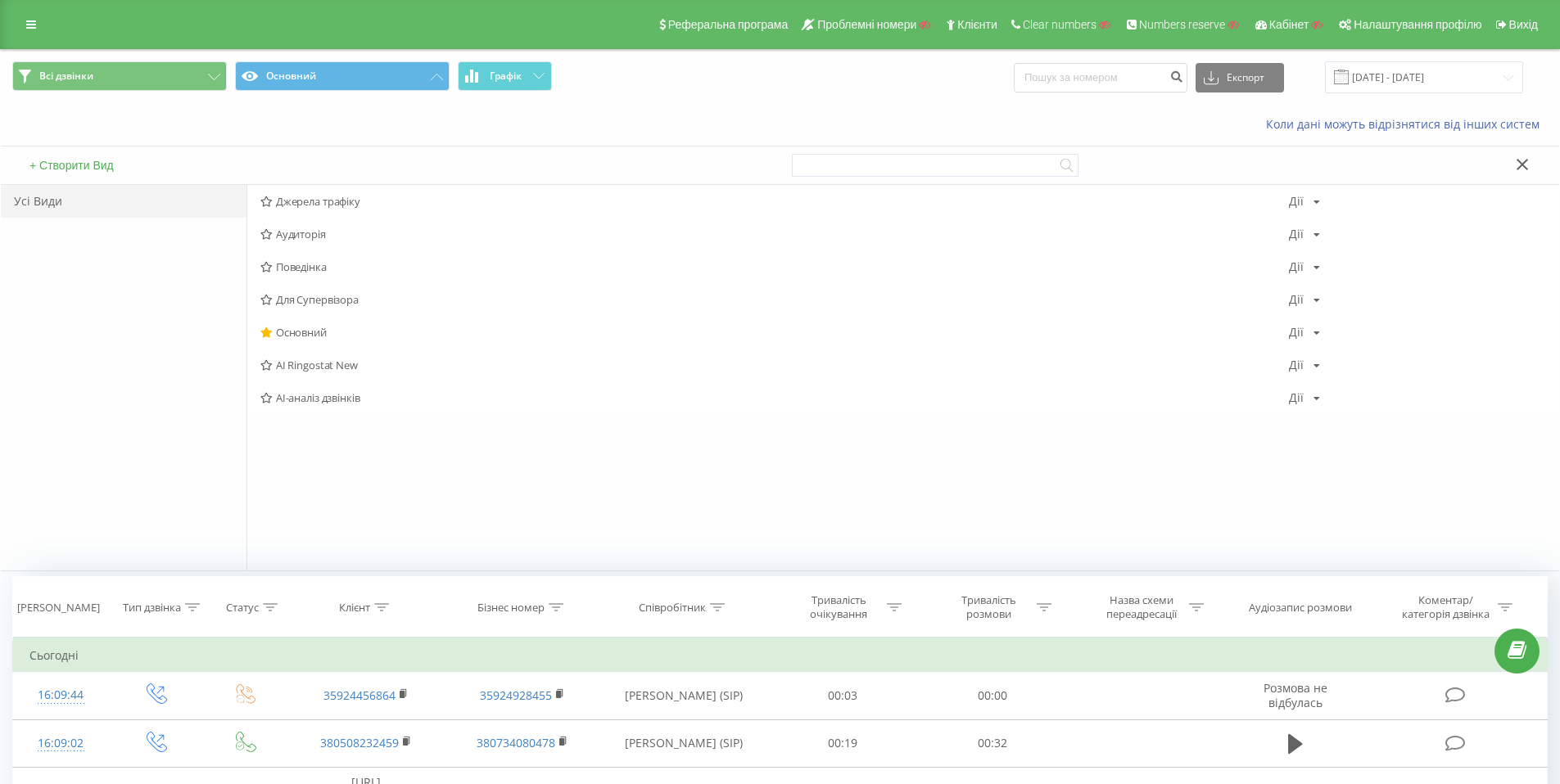
click at [79, 164] on button "+ Створити Вид" at bounding box center [71, 165] width 94 height 15
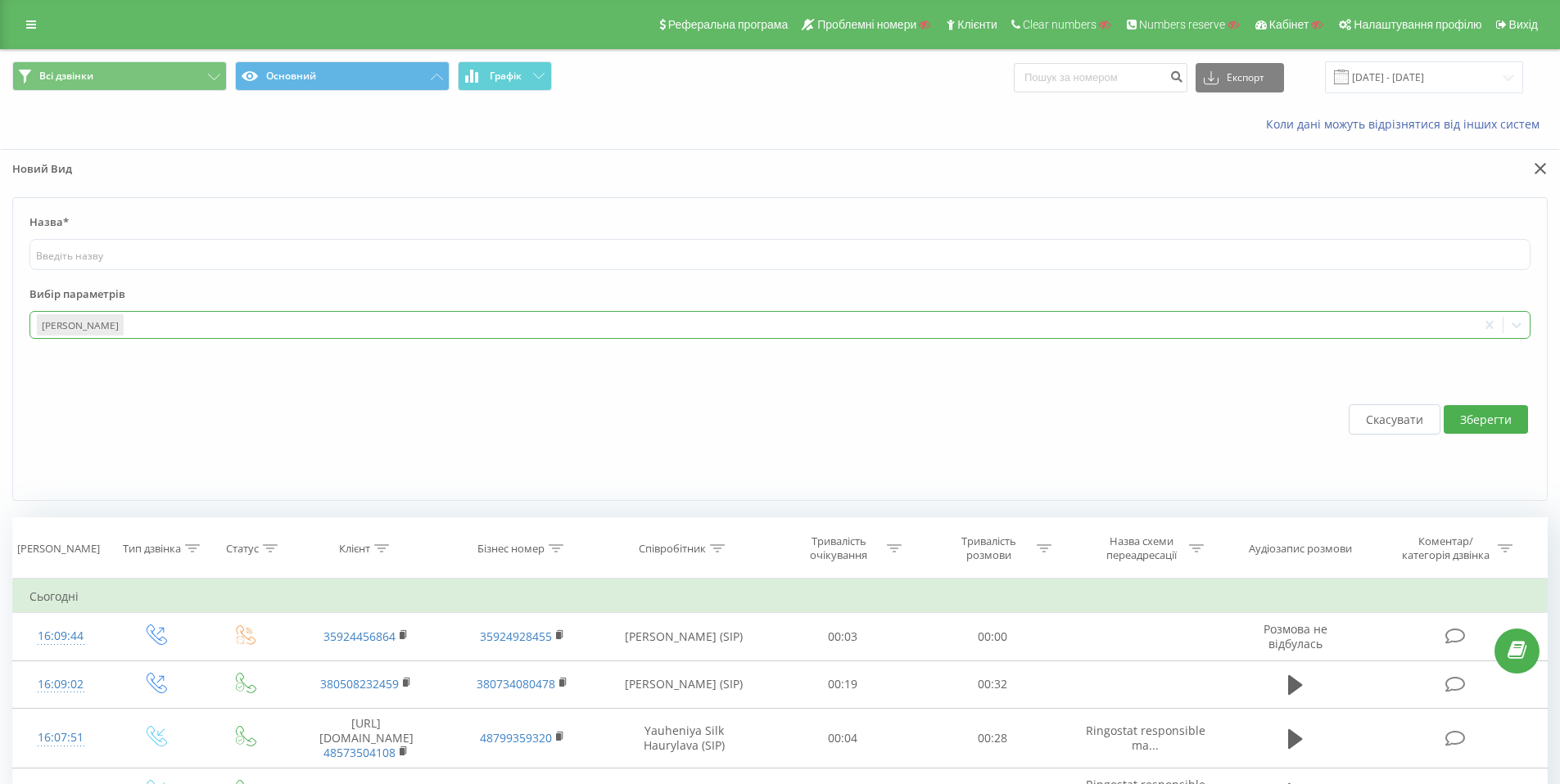
click at [194, 327] on div at bounding box center [798, 325] width 1344 height 19
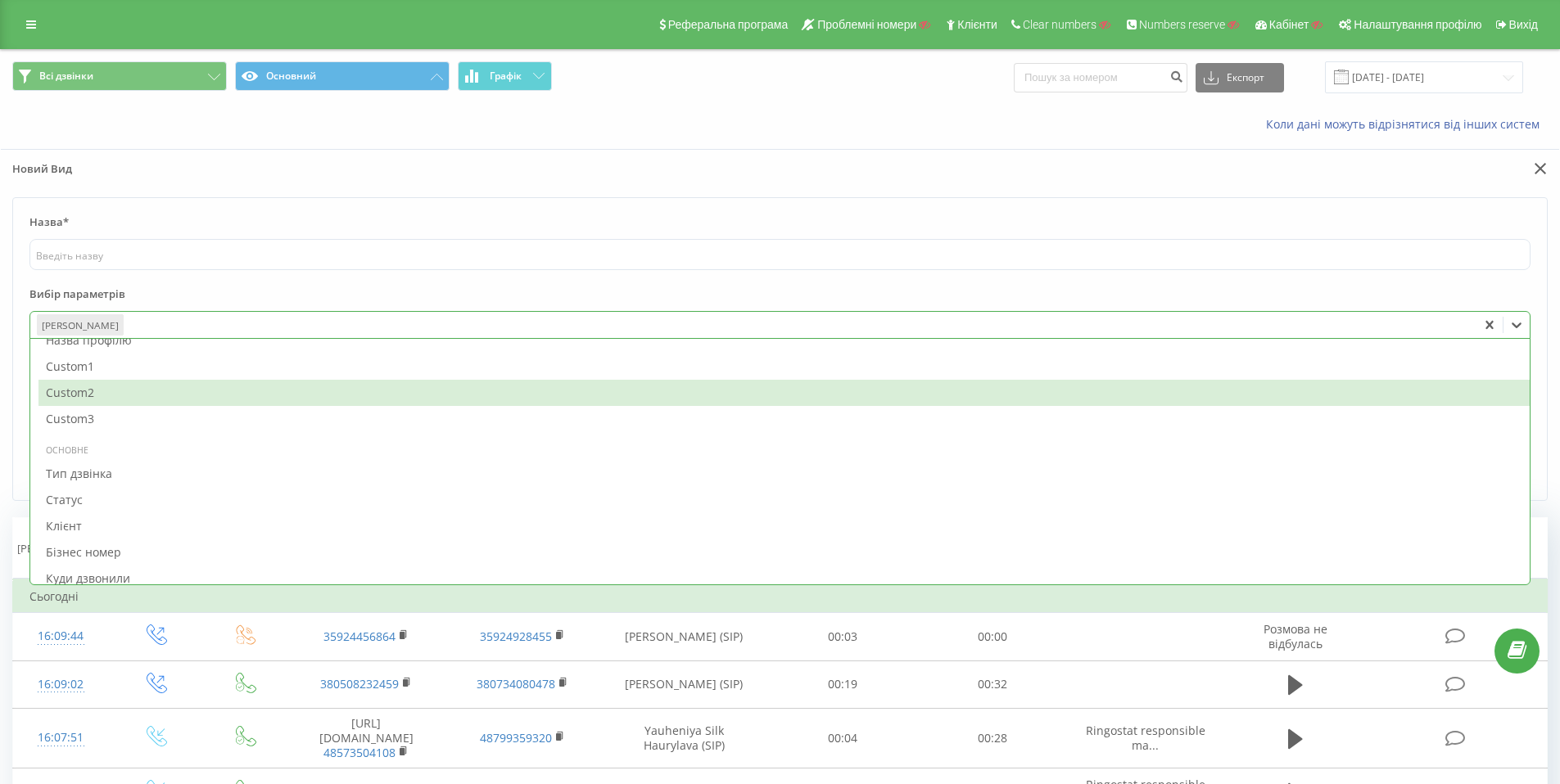
scroll to position [708, 0]
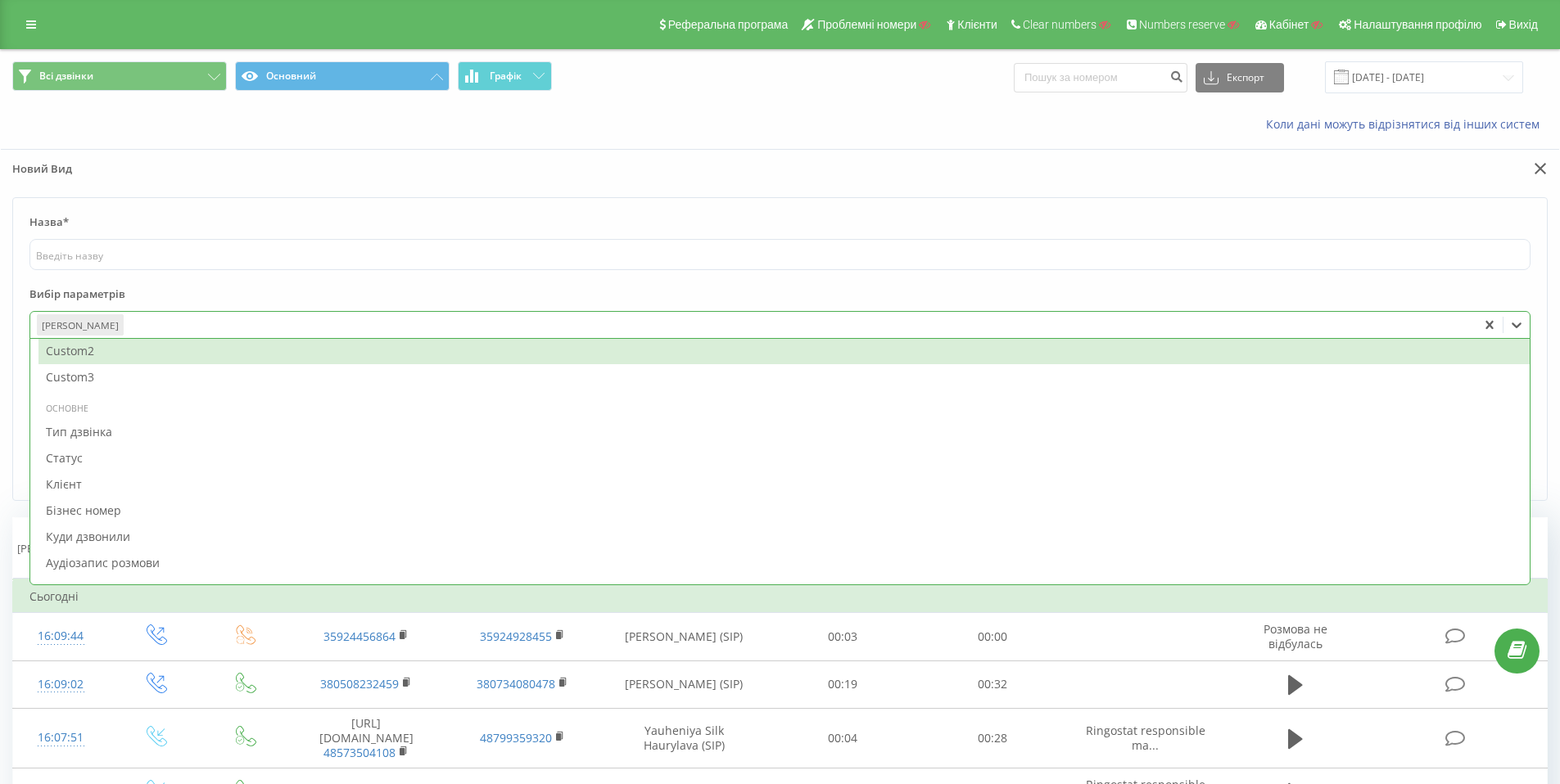
click at [363, 291] on label "Вибір параметрів" at bounding box center [780, 299] width 1501 height 25
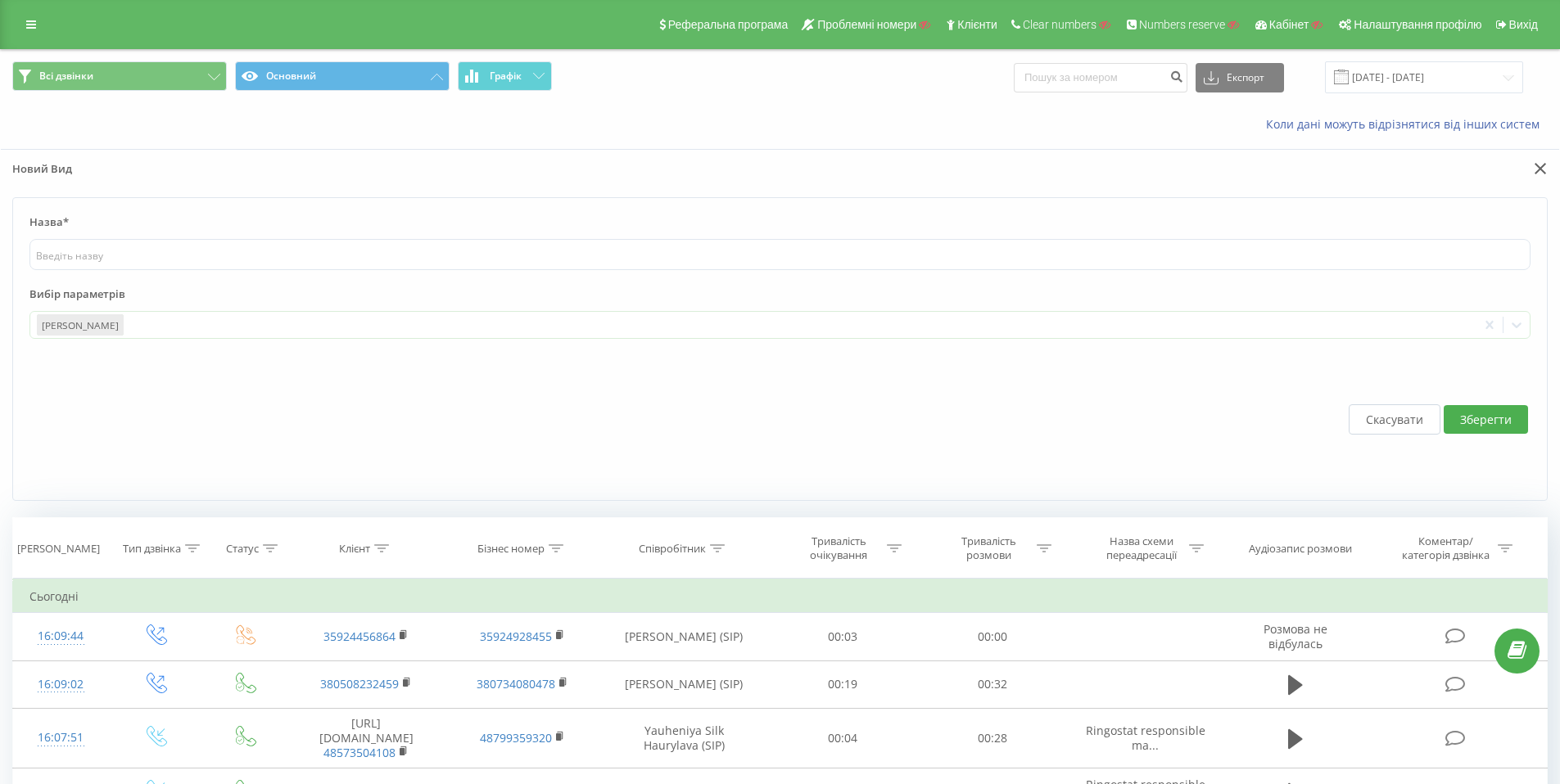
click at [1388, 414] on button "Скасувати" at bounding box center [1395, 419] width 91 height 30
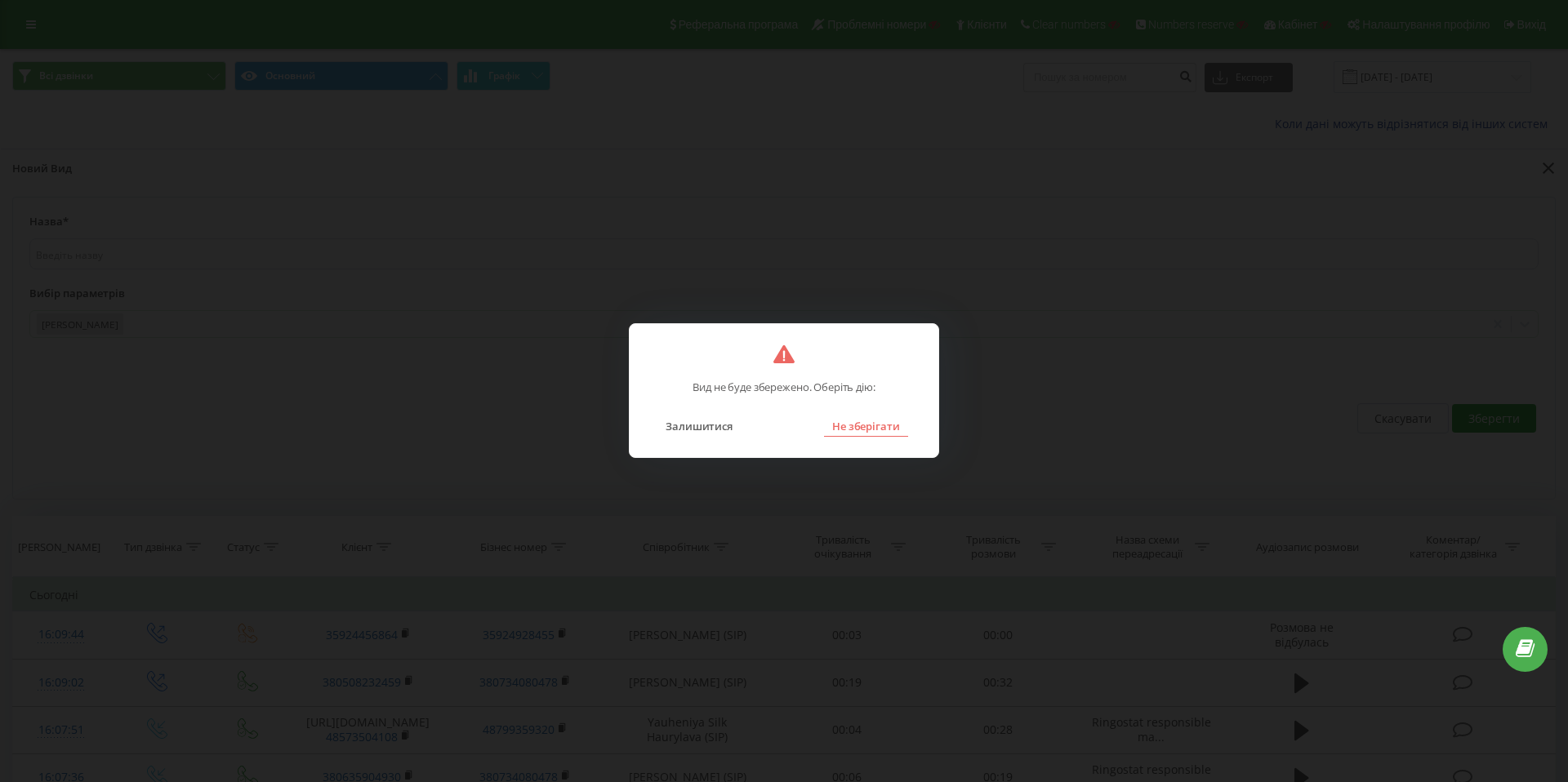
click at [874, 423] on button "Не зберігати" at bounding box center [866, 426] width 84 height 21
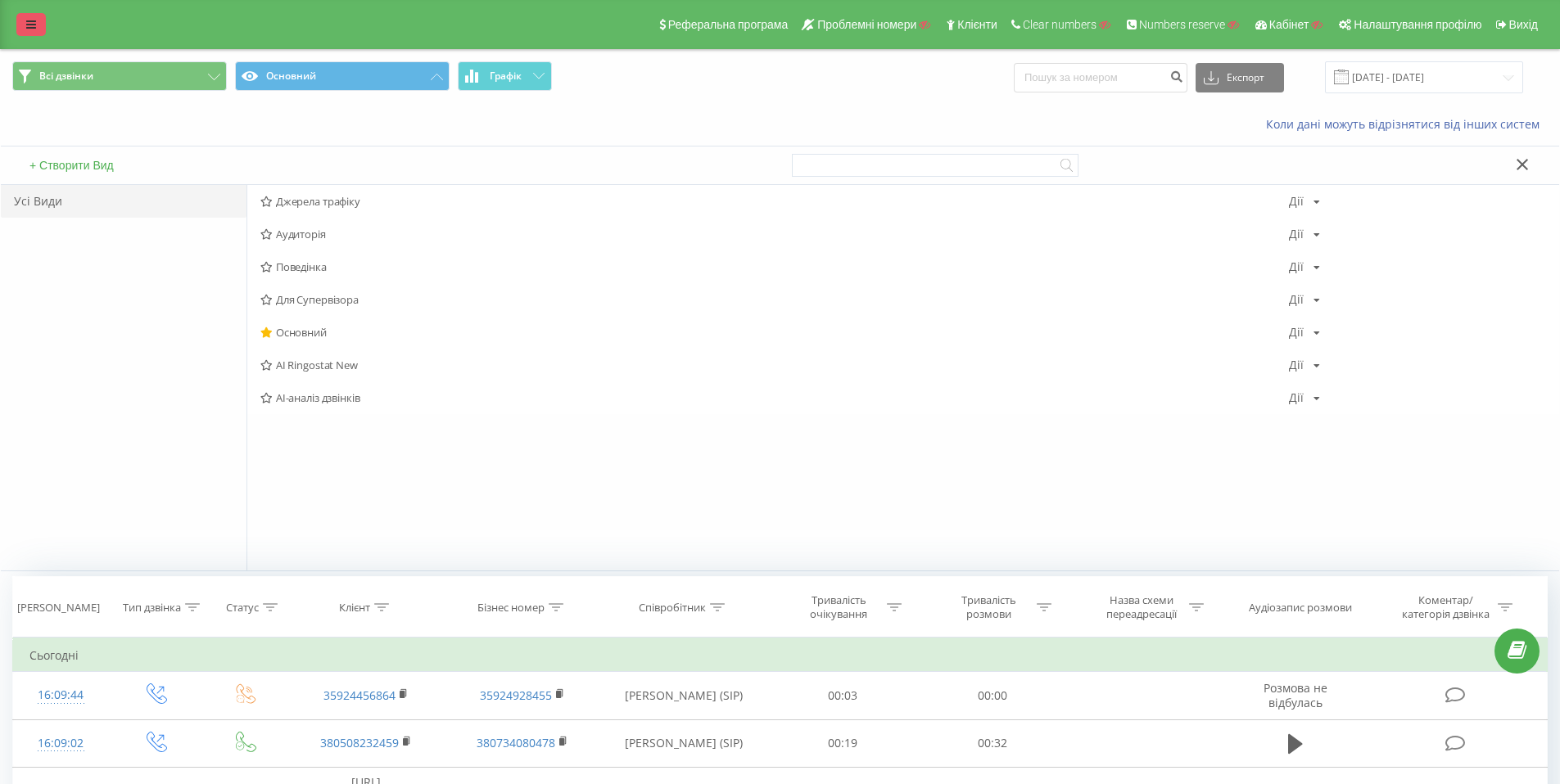
click at [30, 27] on icon at bounding box center [31, 25] width 10 height 12
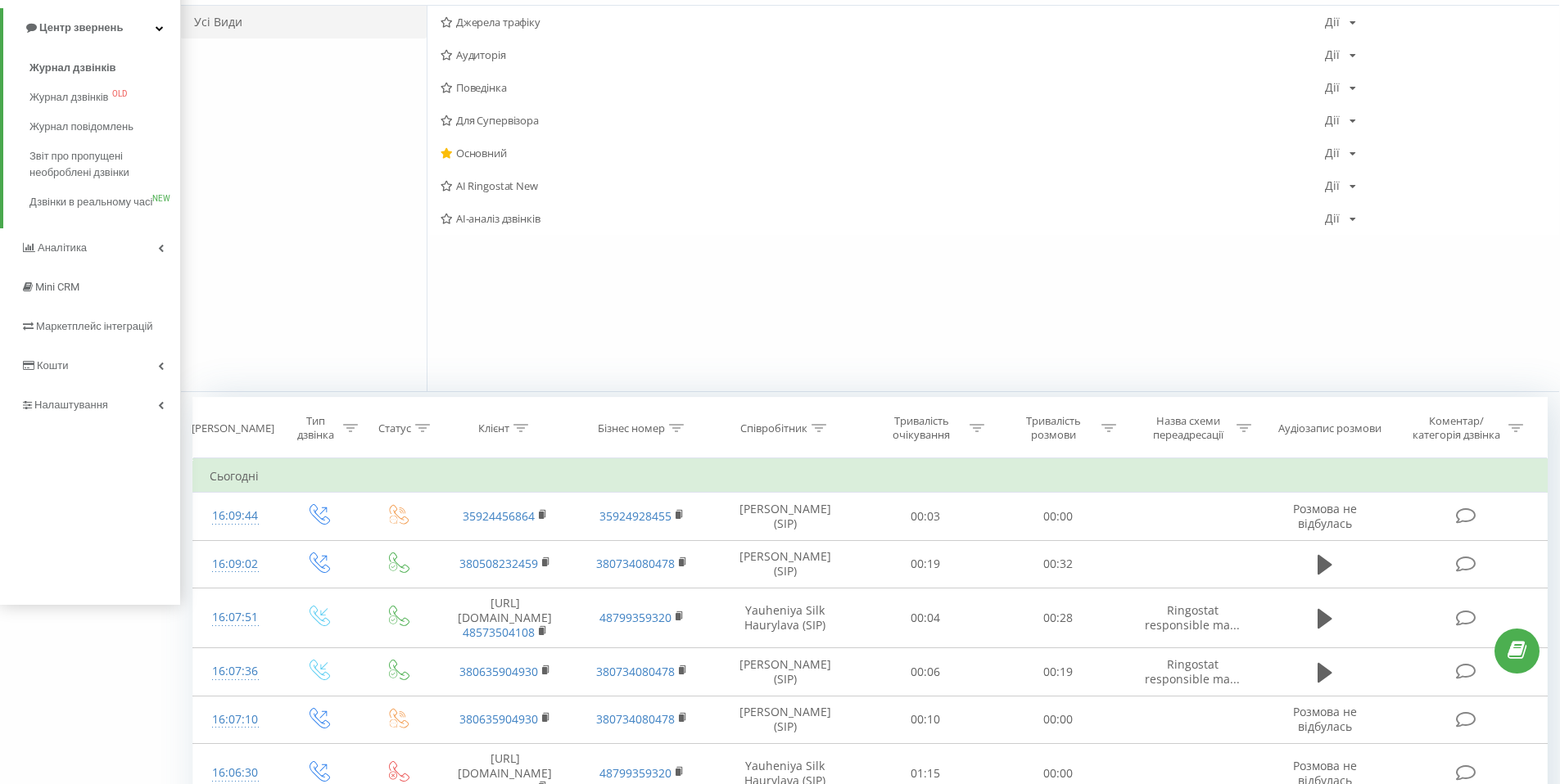
scroll to position [124, 0]
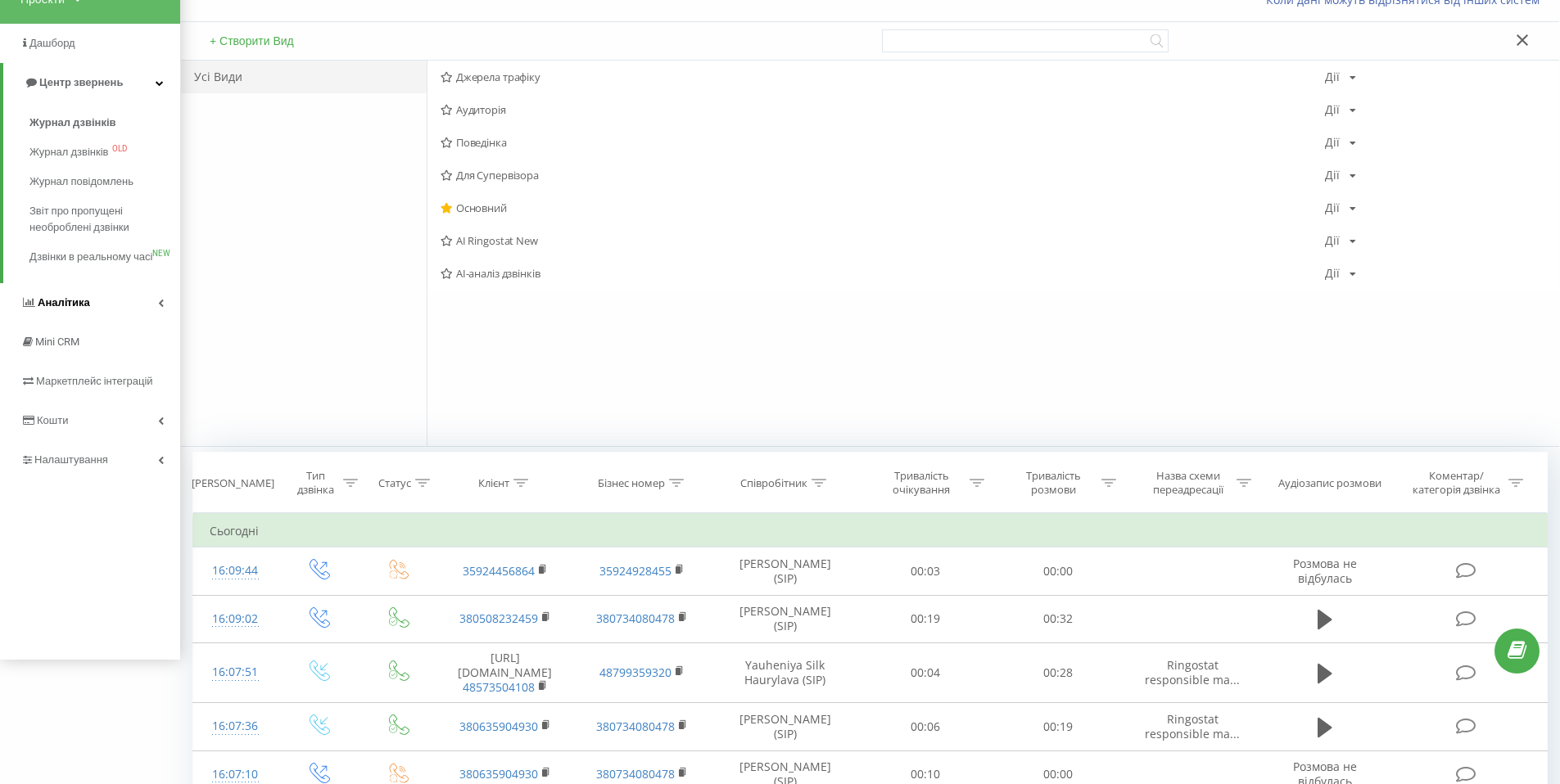
click at [158, 307] on icon at bounding box center [161, 302] width 5 height 8
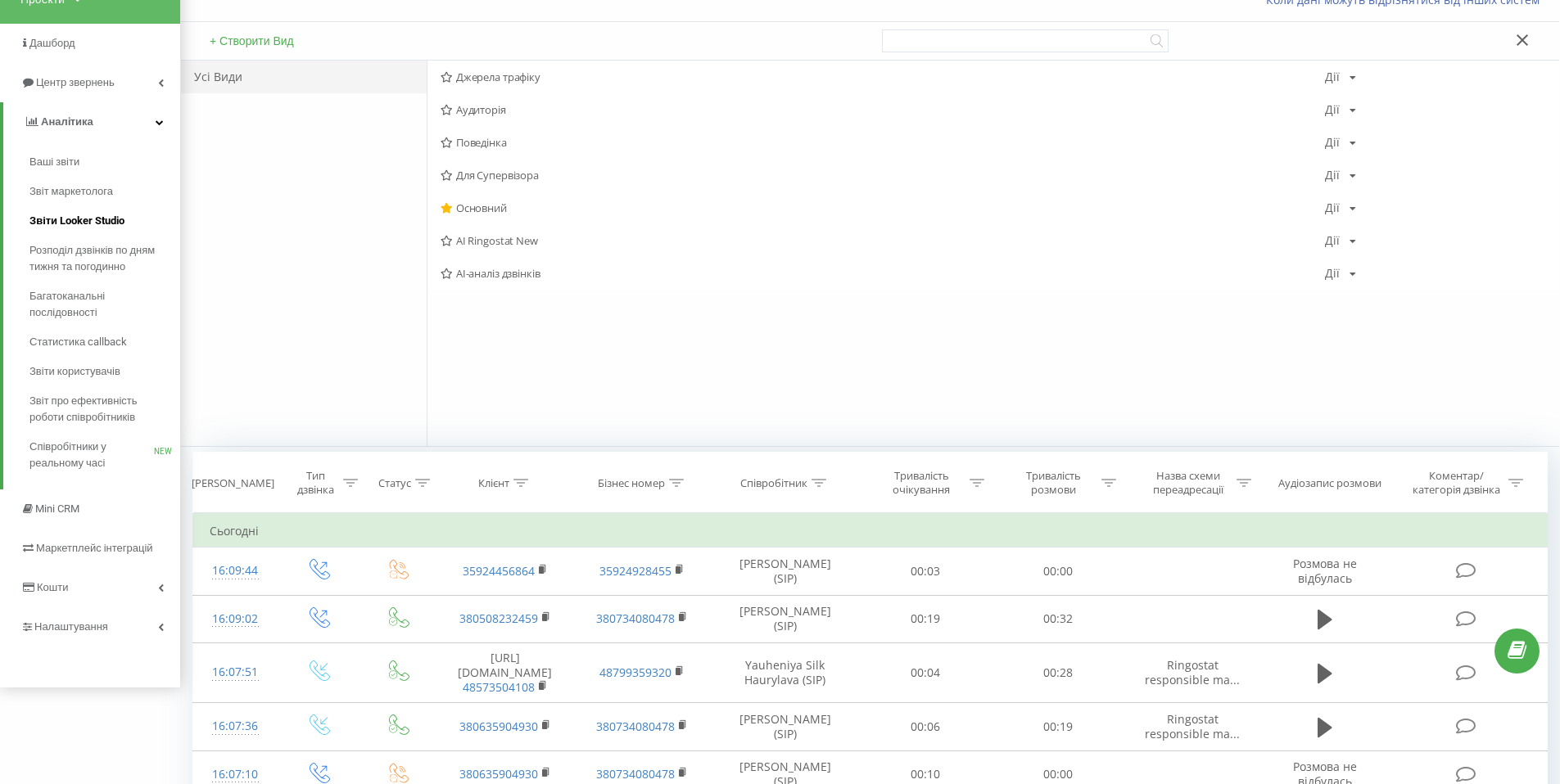
click at [93, 217] on span "Звіти Looker Studio" at bounding box center [77, 221] width 95 height 16
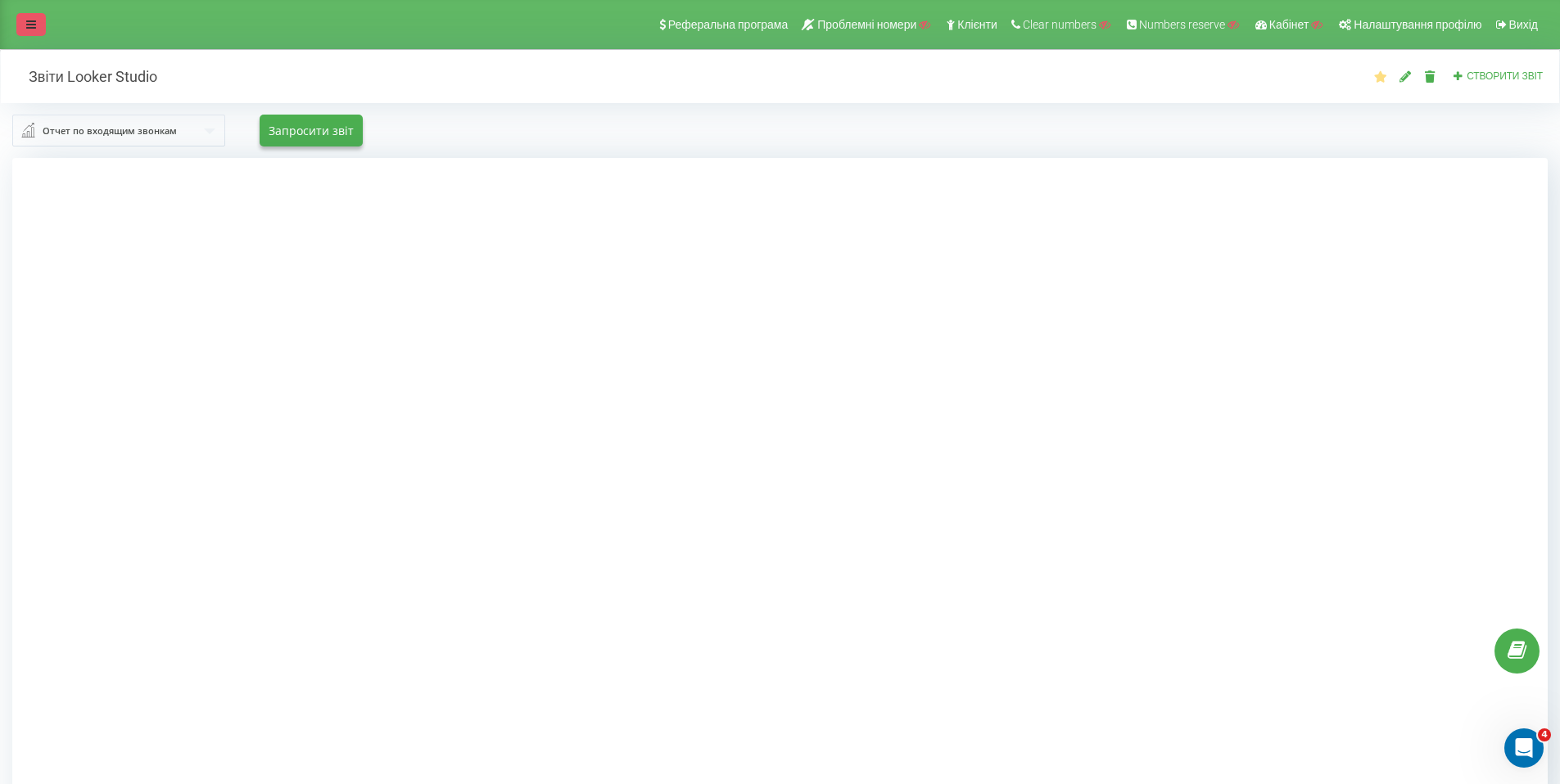
click at [33, 27] on icon at bounding box center [31, 25] width 10 height 12
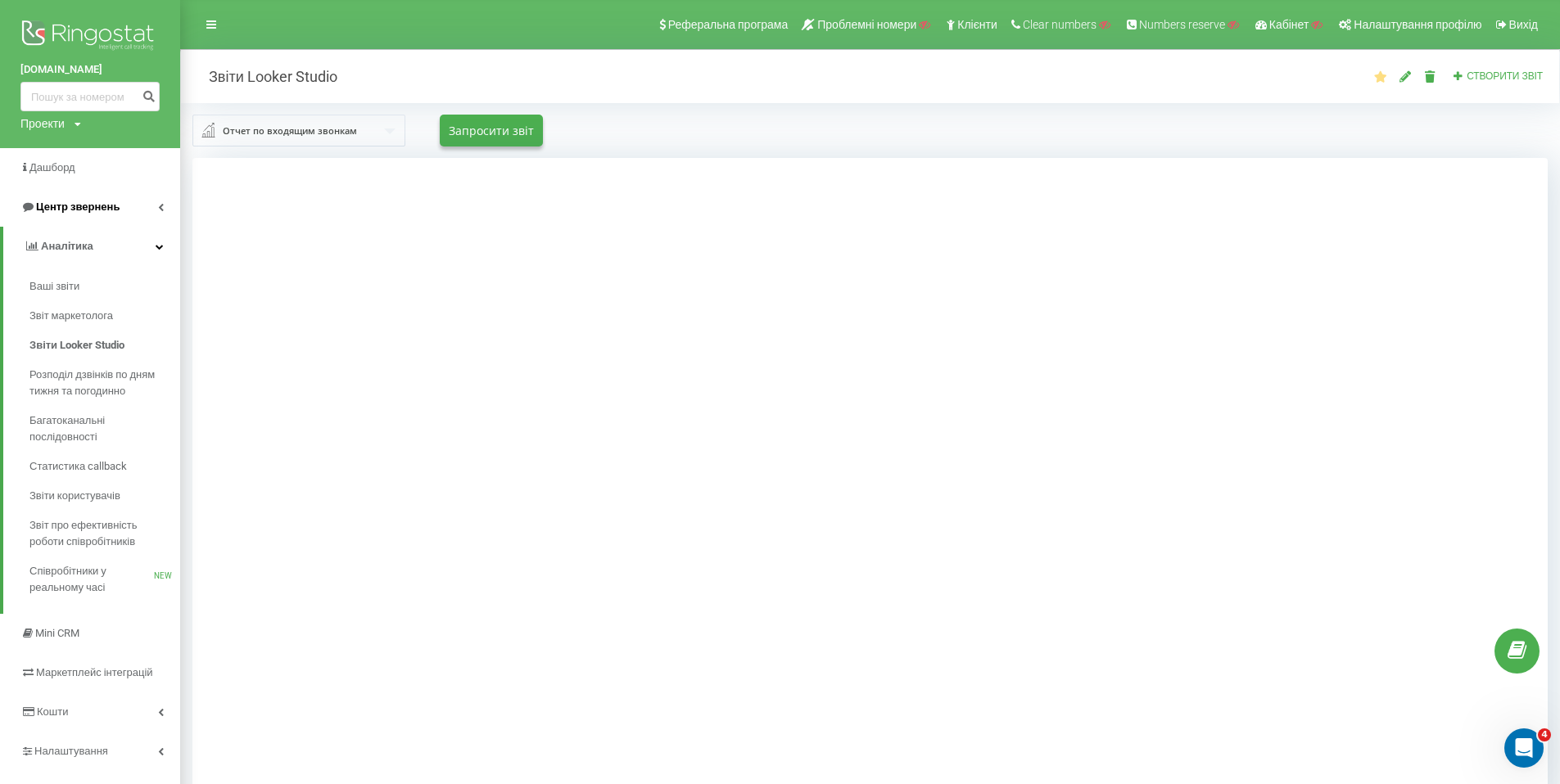
click at [162, 204] on icon at bounding box center [161, 207] width 5 height 8
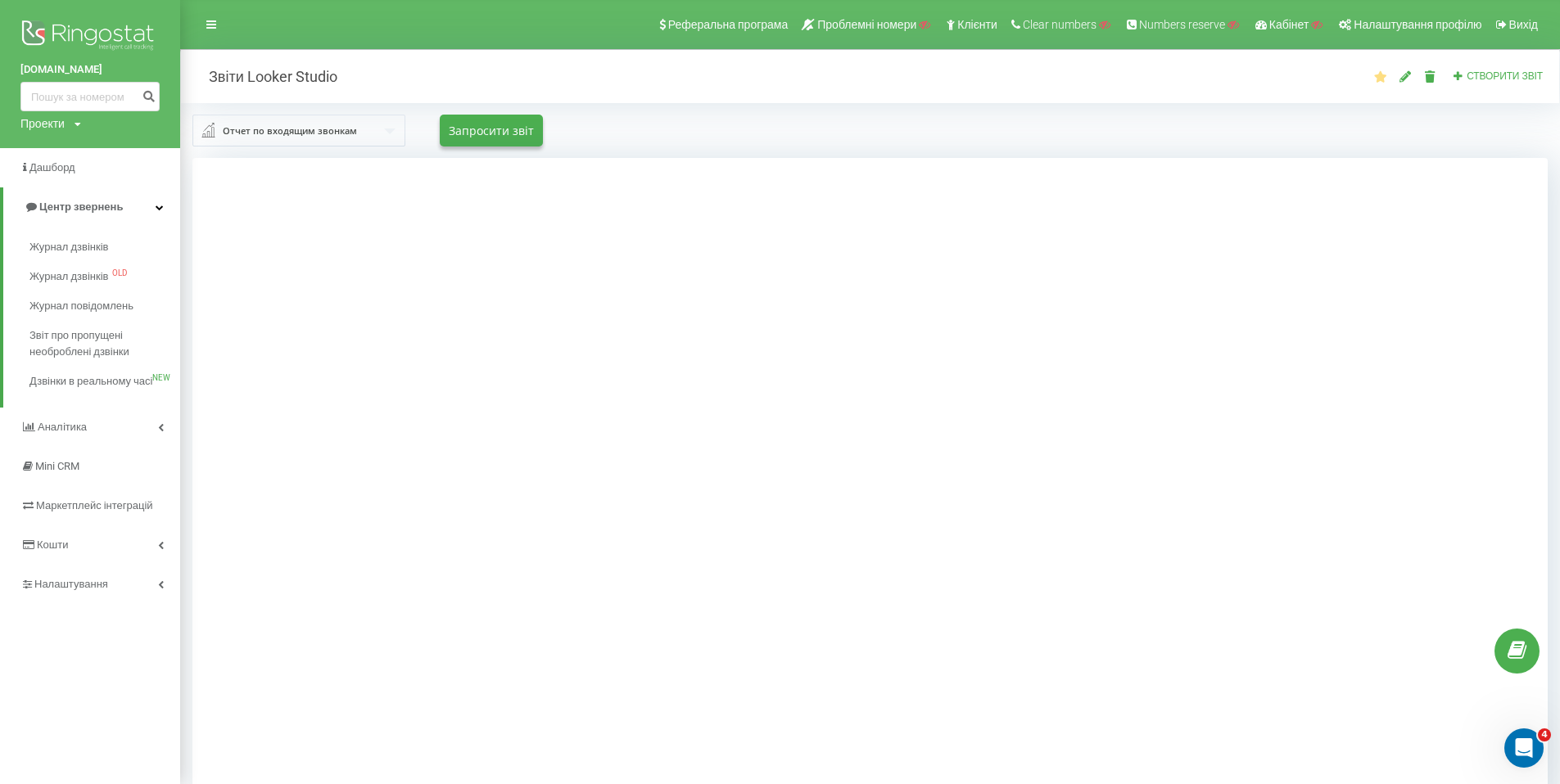
click at [376, 128] on input "text" at bounding box center [299, 130] width 211 height 29
click at [360, 551] on div at bounding box center [870, 550] width 1355 height 784
click at [158, 209] on icon at bounding box center [159, 207] width 8 height 8
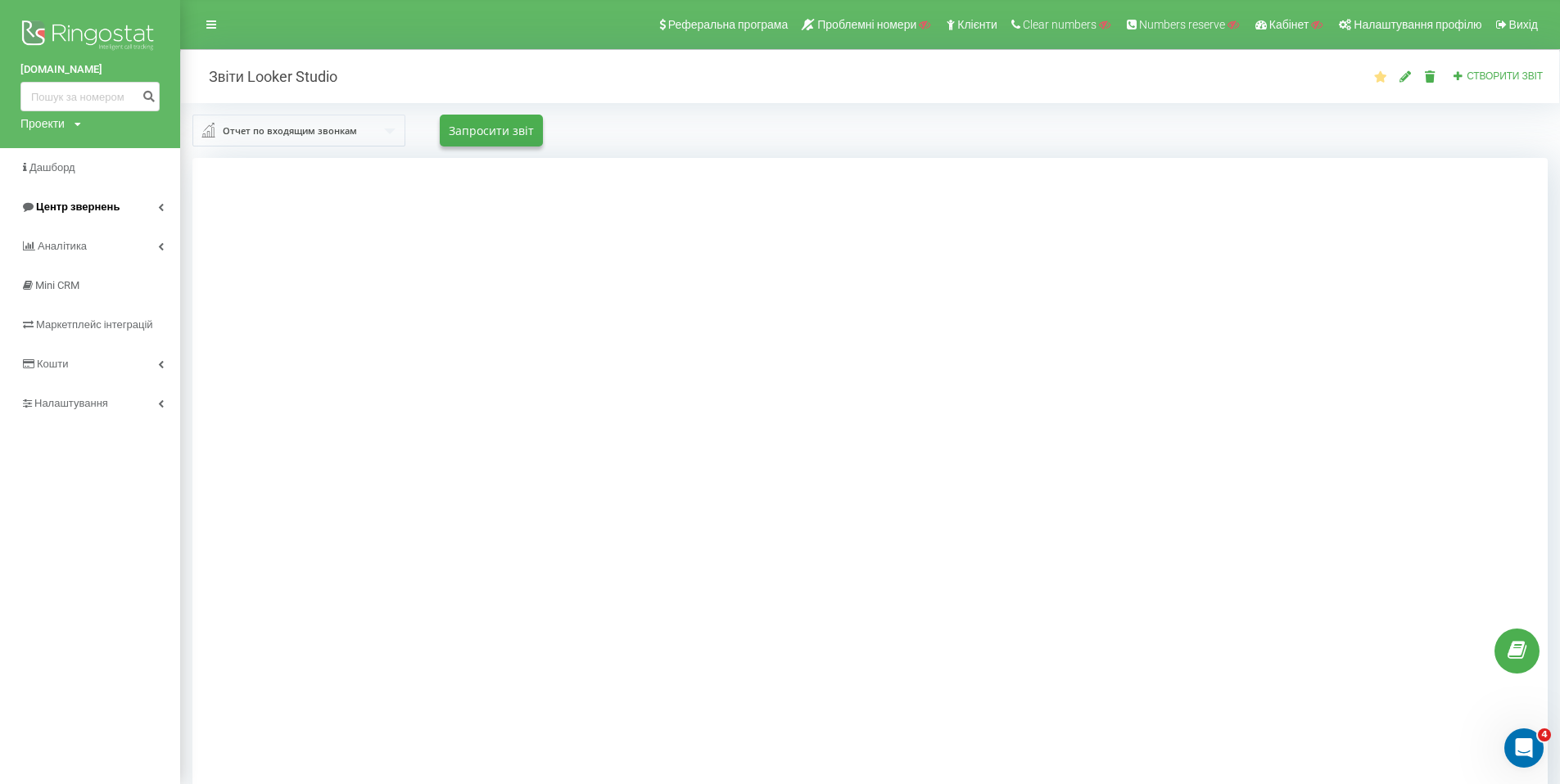
click at [156, 201] on link "Центр звернень" at bounding box center [90, 207] width 180 height 39
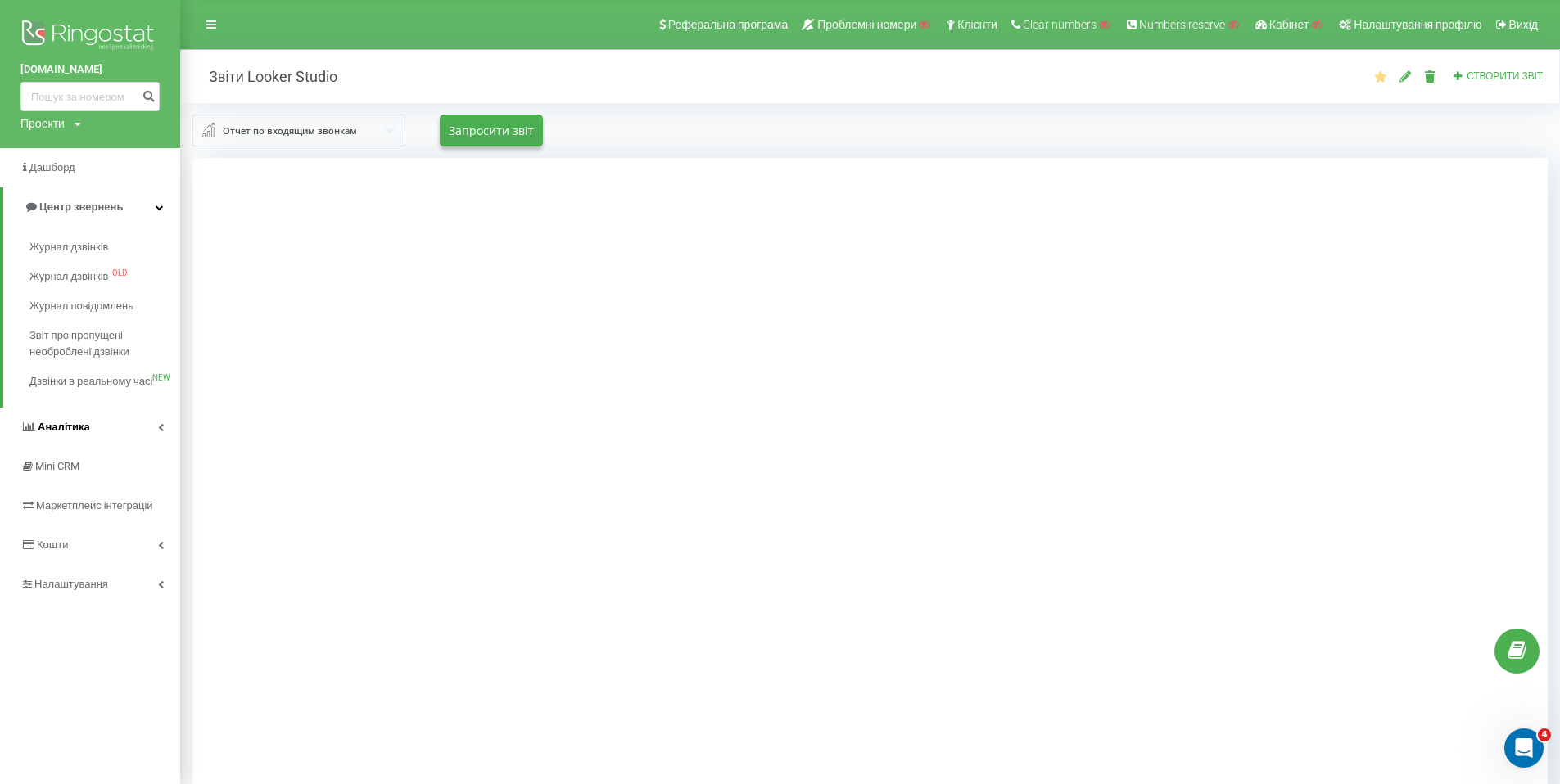
click at [162, 431] on icon at bounding box center [161, 427] width 5 height 8
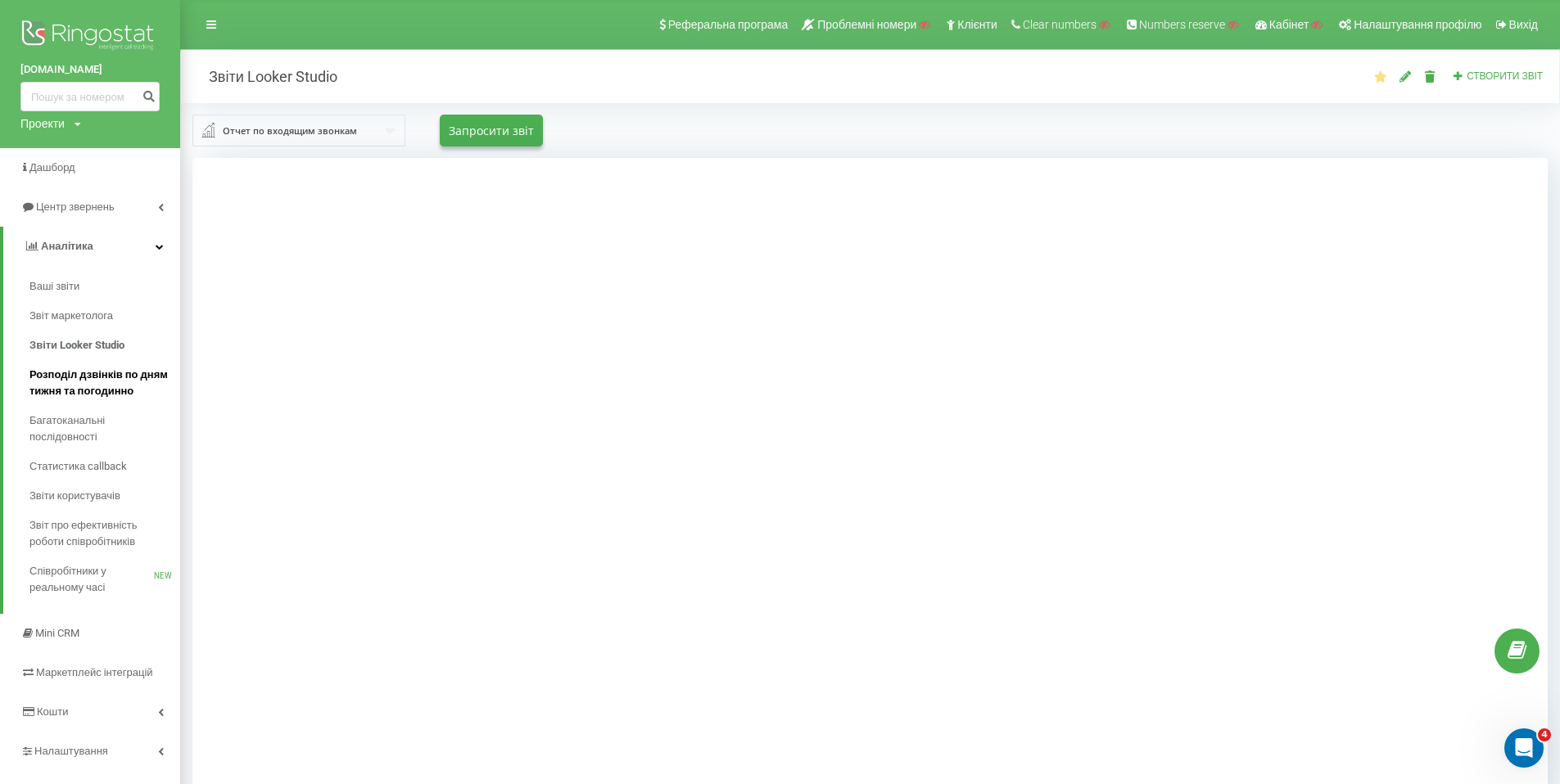
click at [90, 376] on span "Розподіл дзвінків по дням тижня та погодинно" at bounding box center [101, 383] width 143 height 33
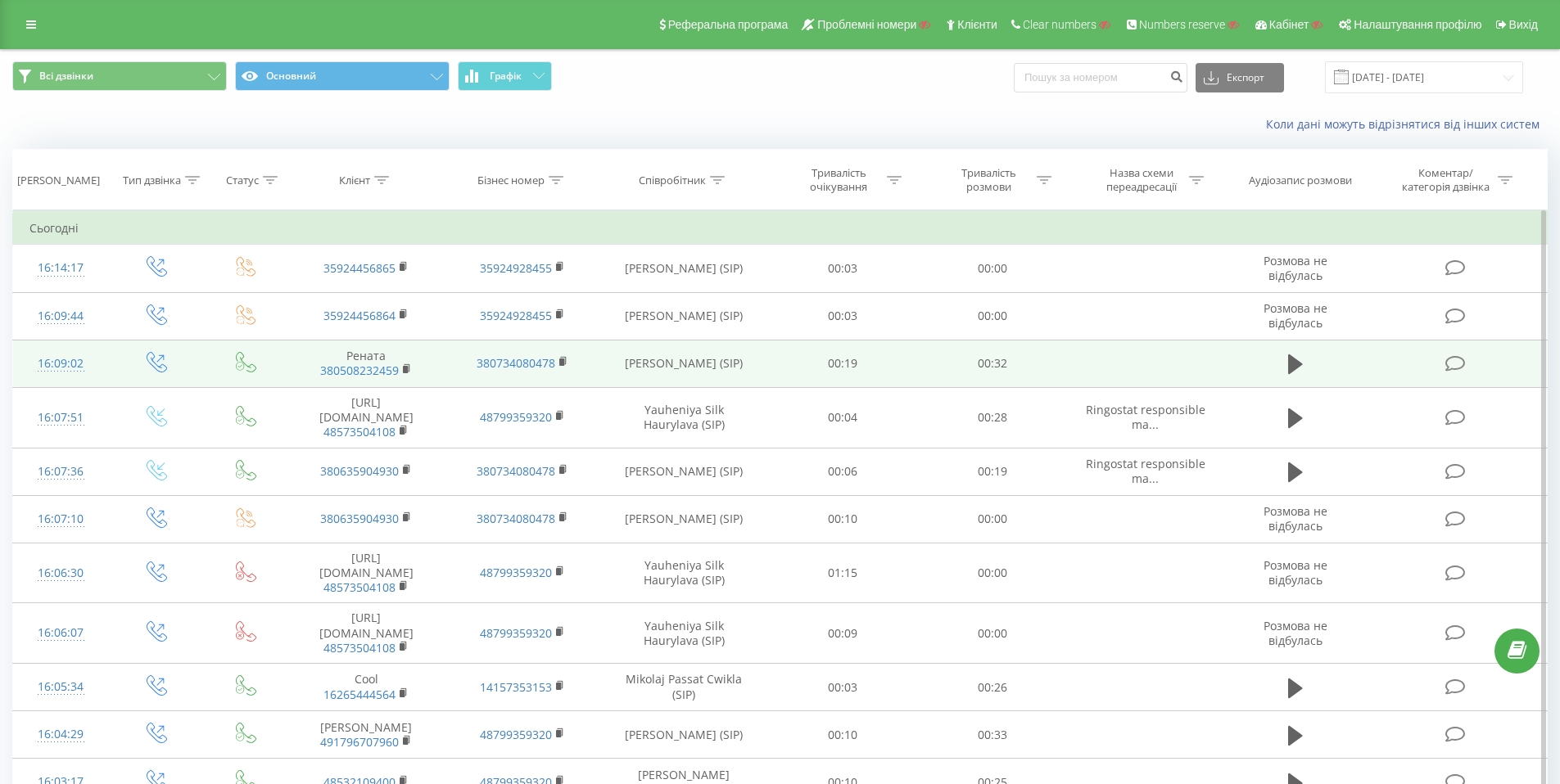
click at [1213, 367] on td at bounding box center [1145, 364] width 155 height 48
click at [1292, 362] on icon at bounding box center [1295, 365] width 15 height 20
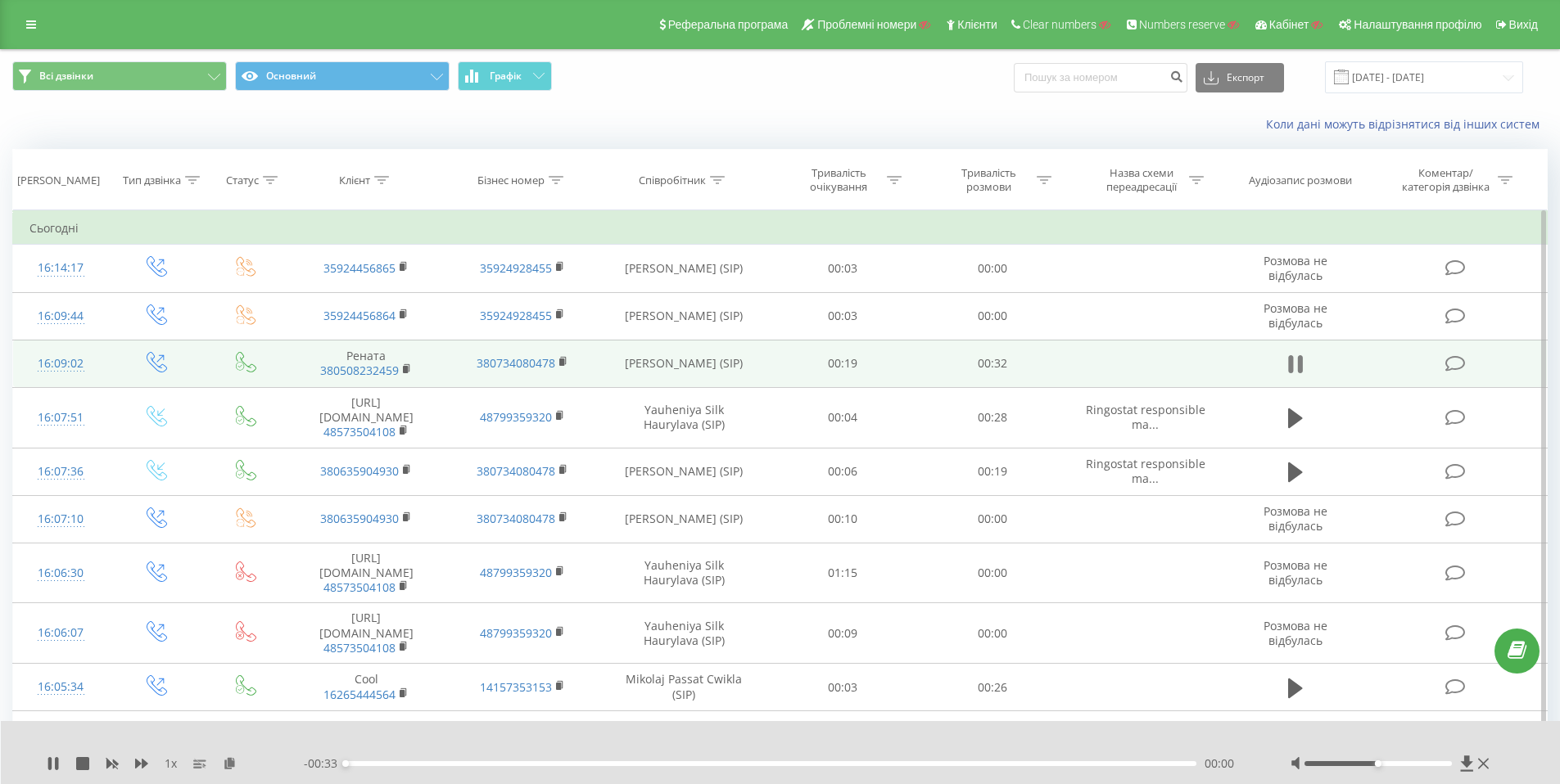
click at [1291, 366] on icon at bounding box center [1289, 365] width 5 height 18
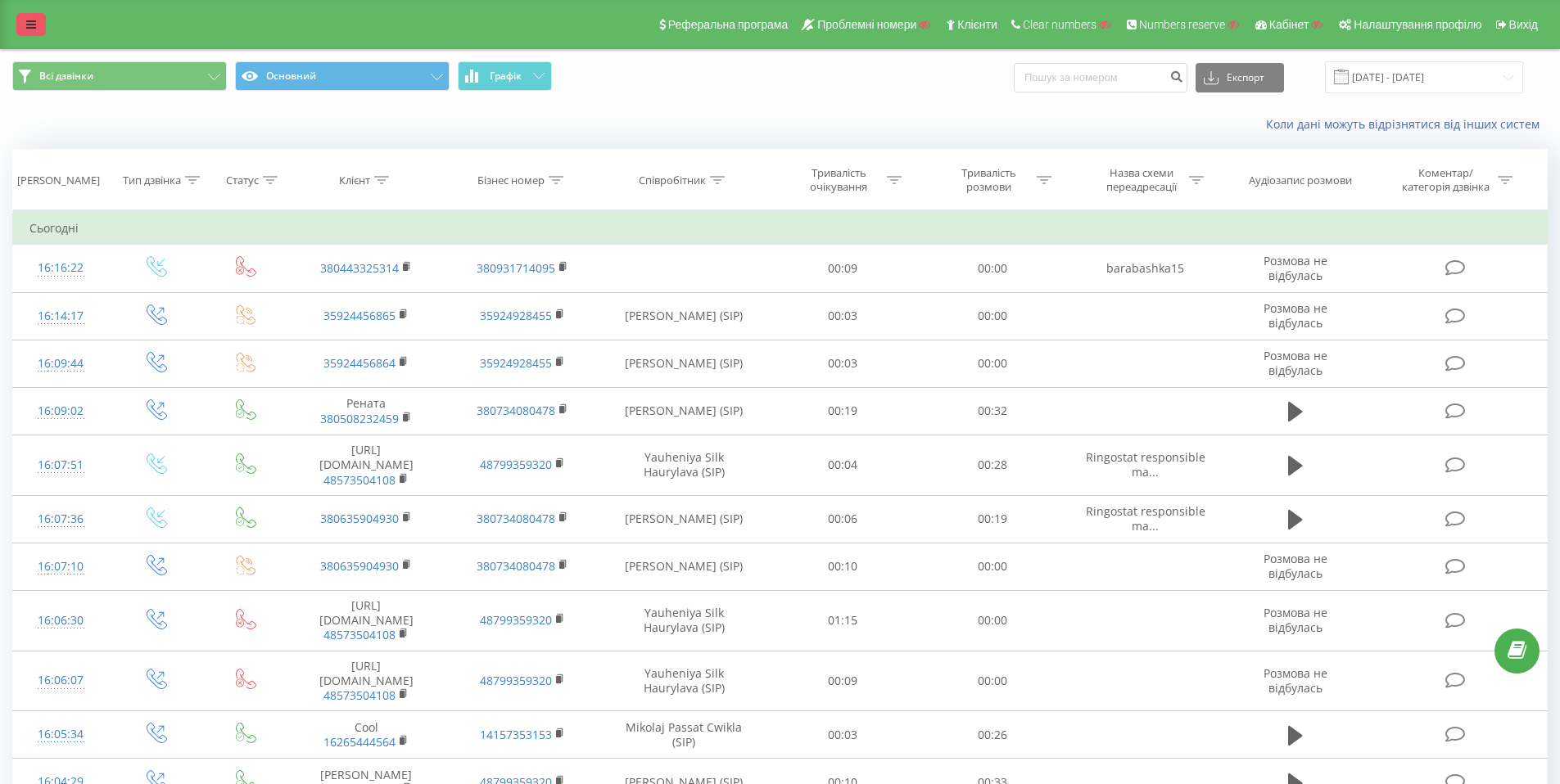
click at [38, 16] on link at bounding box center [31, 24] width 29 height 23
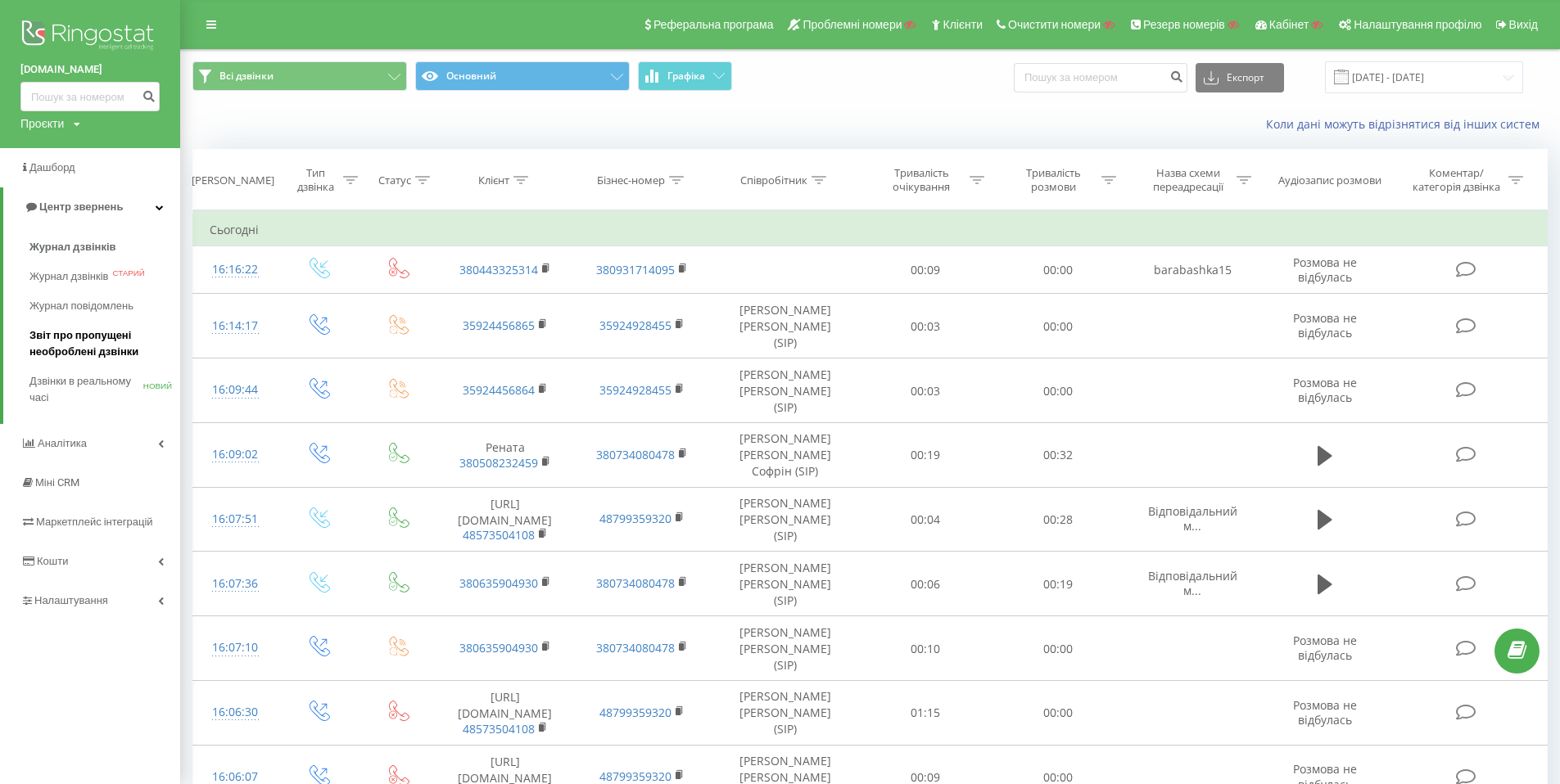
click at [95, 334] on font "Звіт про пропущені необроблені дзвінки" at bounding box center [83, 343] width 109 height 28
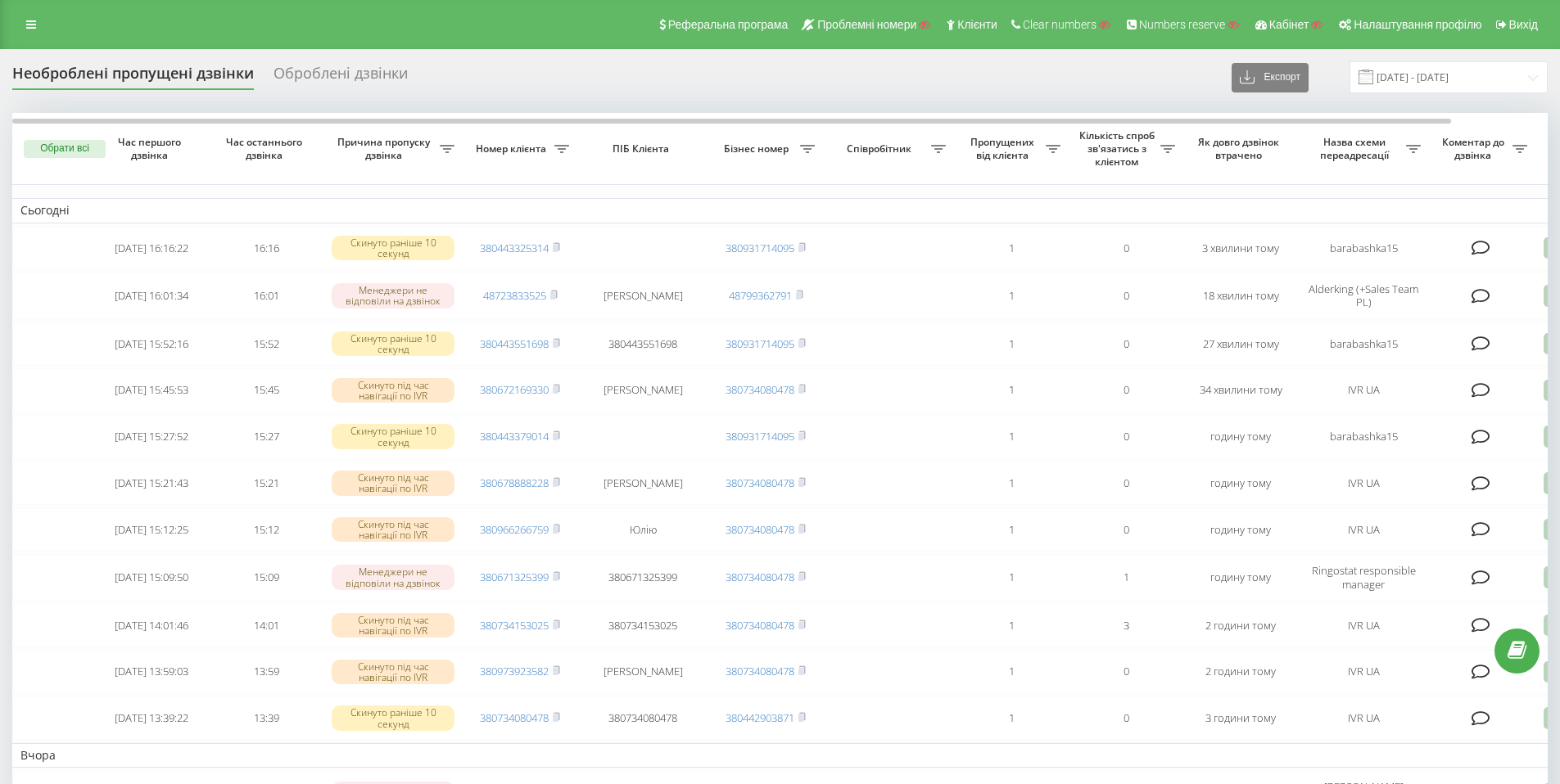
click at [448, 148] on icon at bounding box center [447, 149] width 15 height 8
click at [452, 246] on div "Введіть значення" at bounding box center [438, 250] width 157 height 13
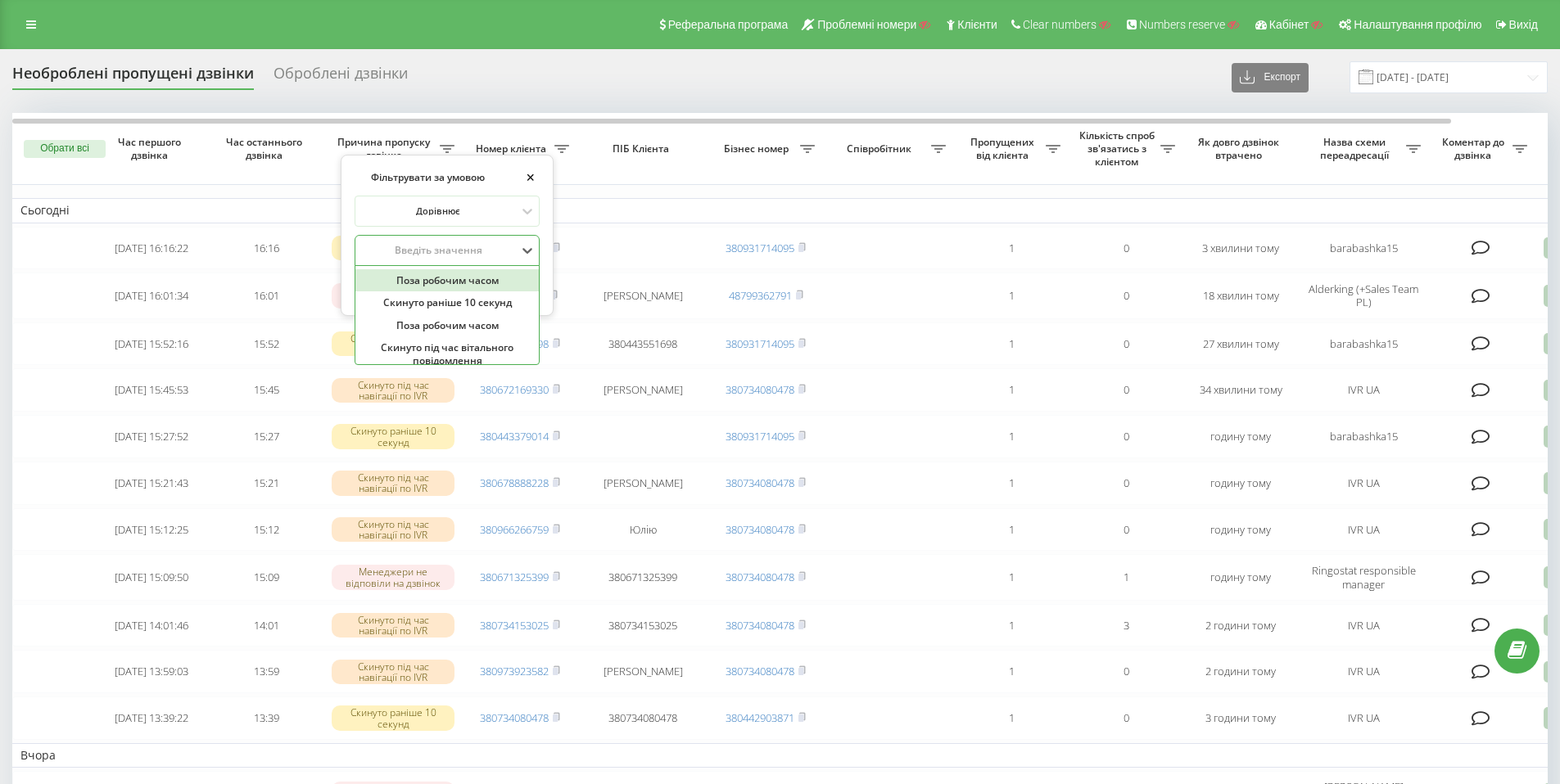
click at [461, 277] on div "Поза робочим часом" at bounding box center [447, 281] width 184 height 23
click at [497, 285] on span "OK" at bounding box center [503, 284] width 46 height 26
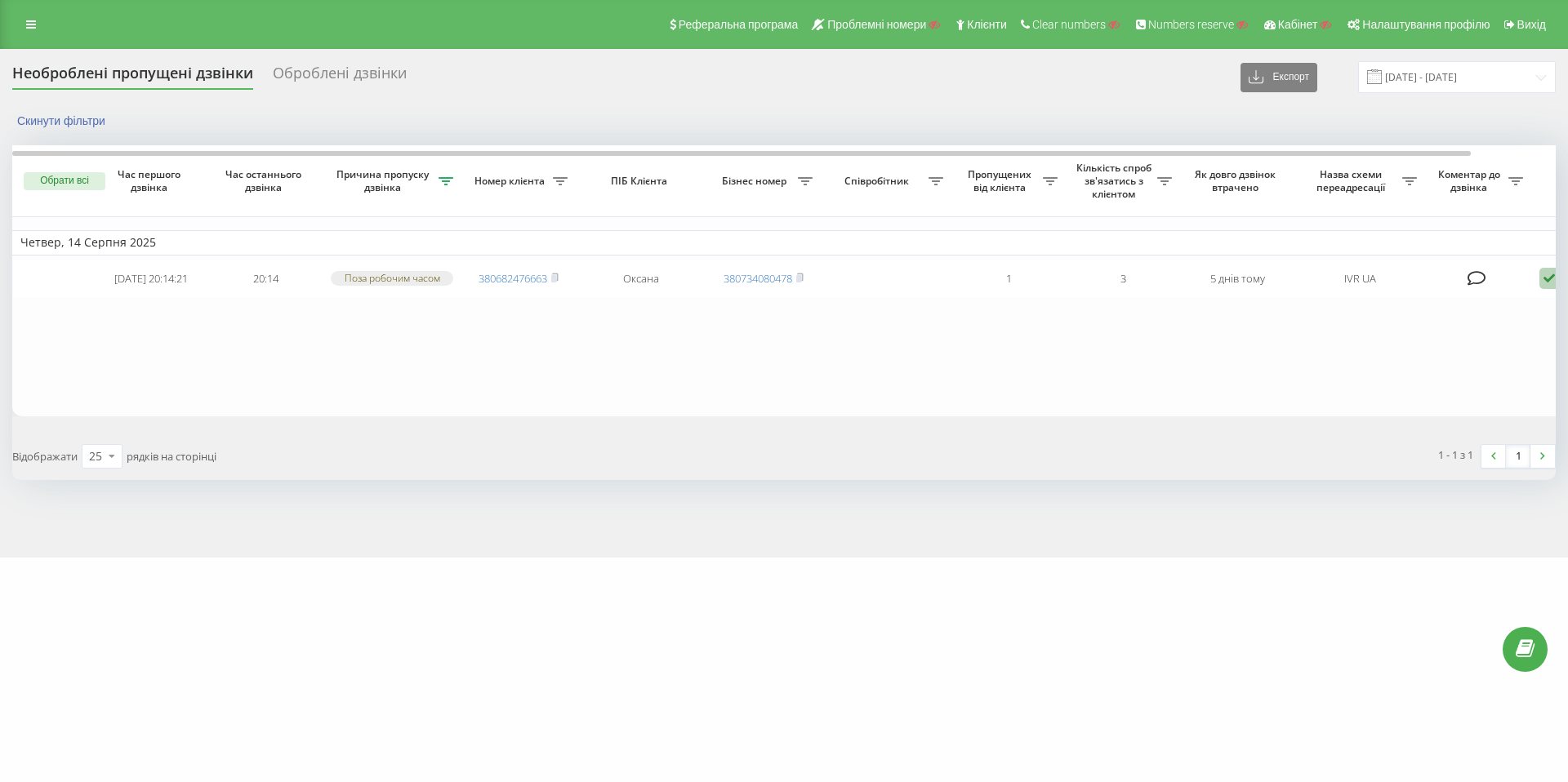
click at [446, 182] on icon at bounding box center [446, 180] width 15 height 8
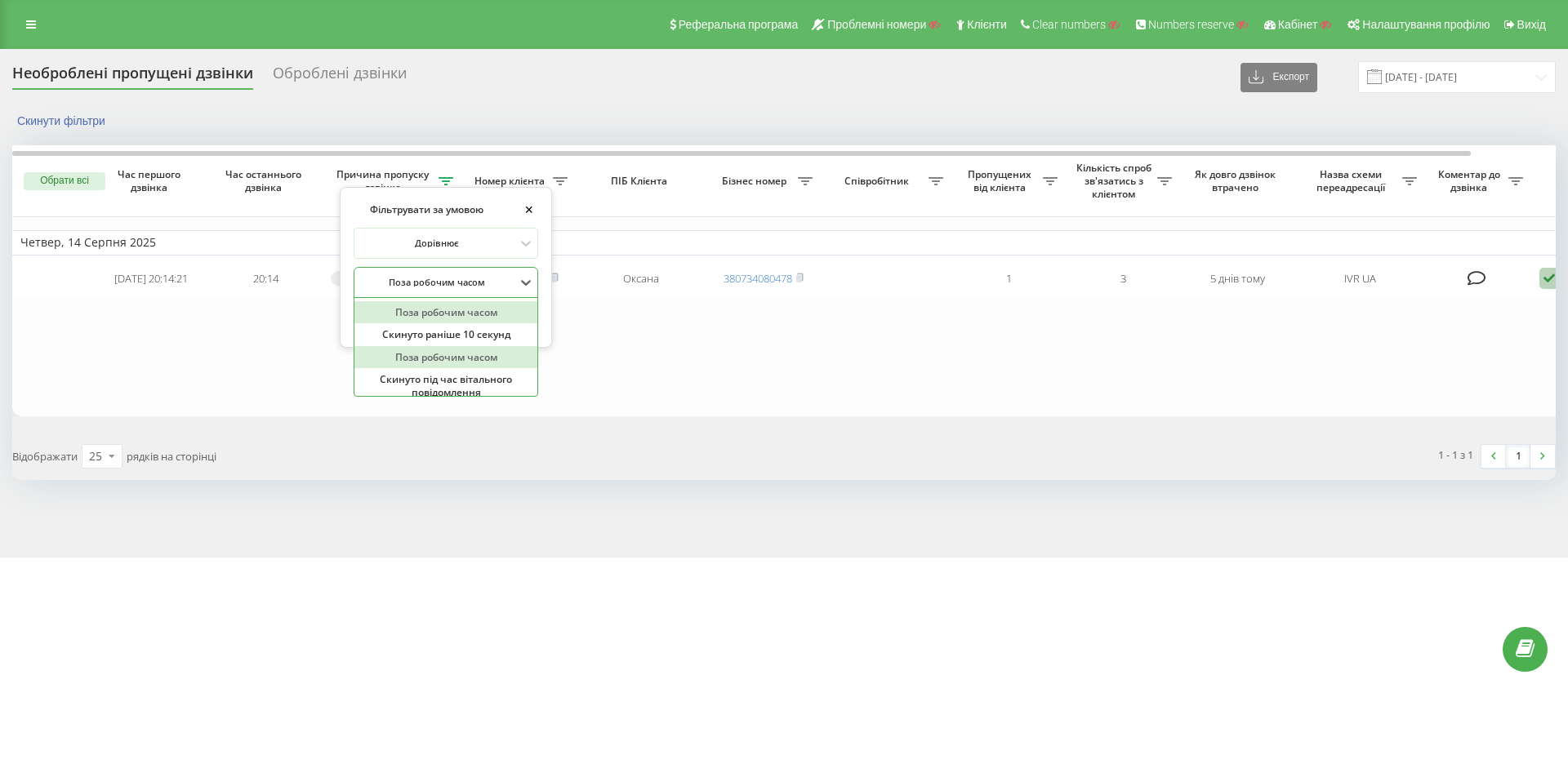
click at [481, 277] on div at bounding box center [437, 282] width 157 height 15
click at [743, 332] on table "Четвер, 14 Серпня 2025 2025-08-14 20:14:21 20:14 Поза робочим часом 38068247666…" at bounding box center [829, 280] width 1634 height 271
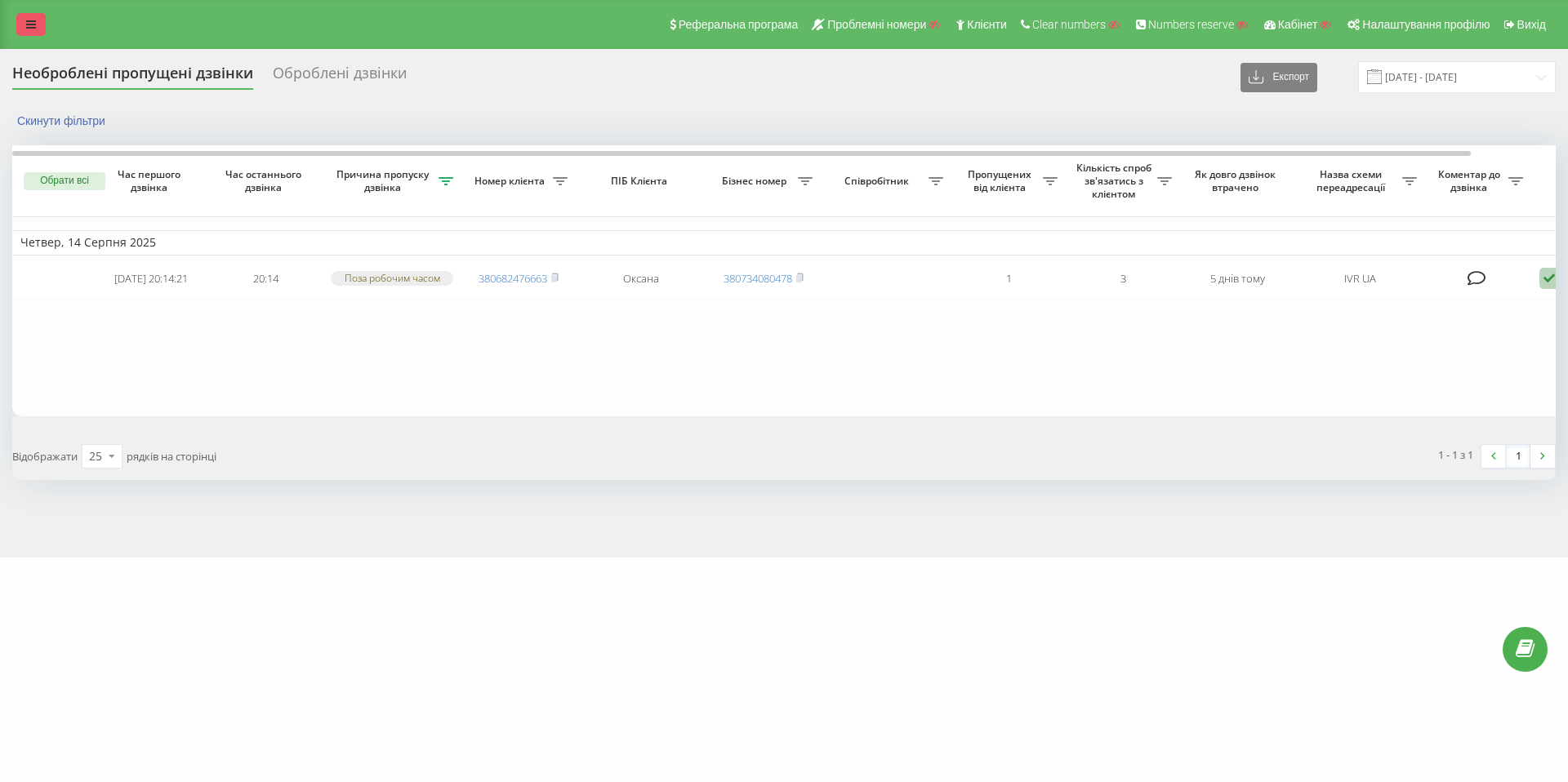
click at [31, 21] on icon at bounding box center [31, 25] width 10 height 12
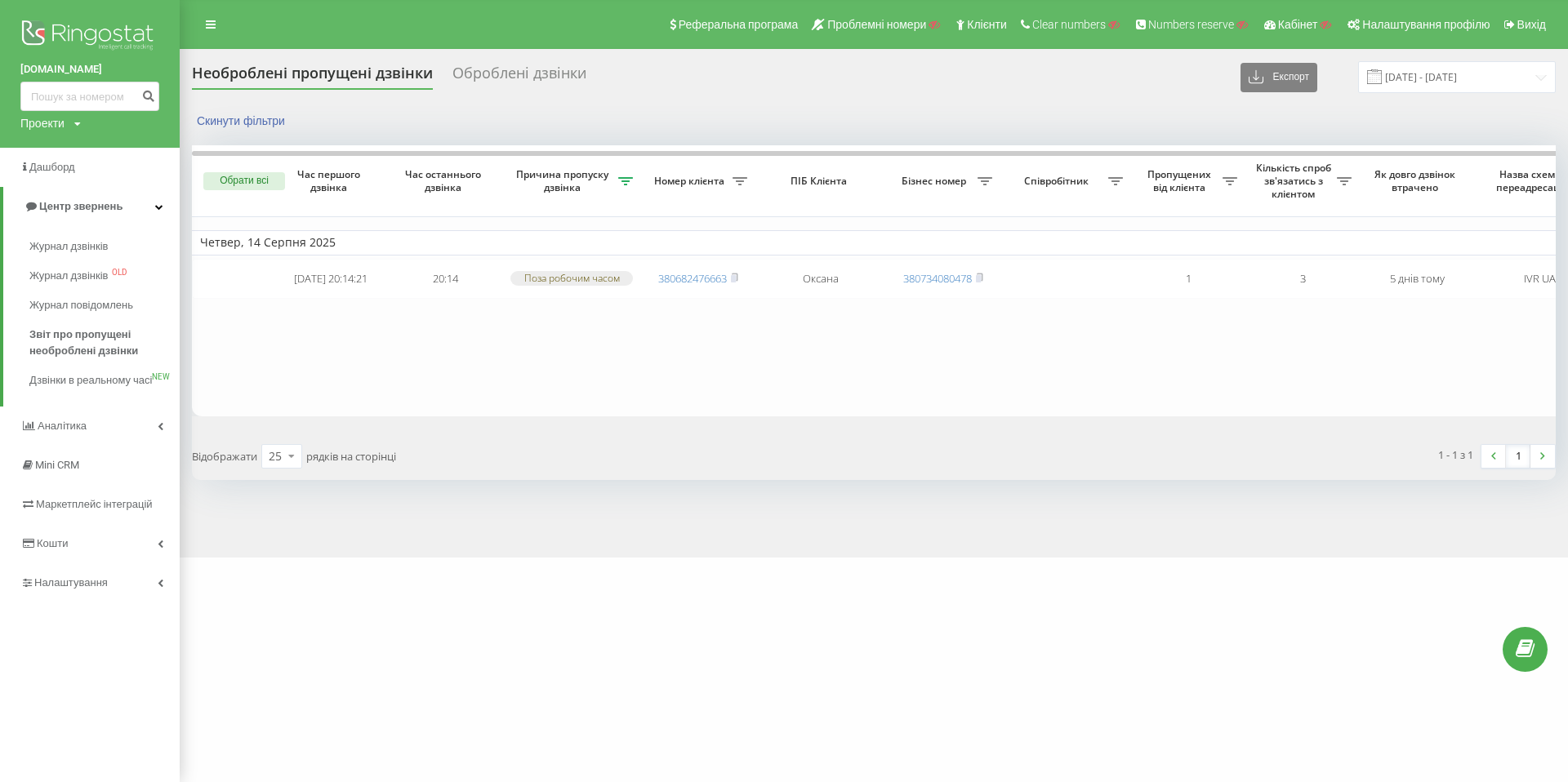
click at [624, 183] on icon at bounding box center [625, 180] width 15 height 8
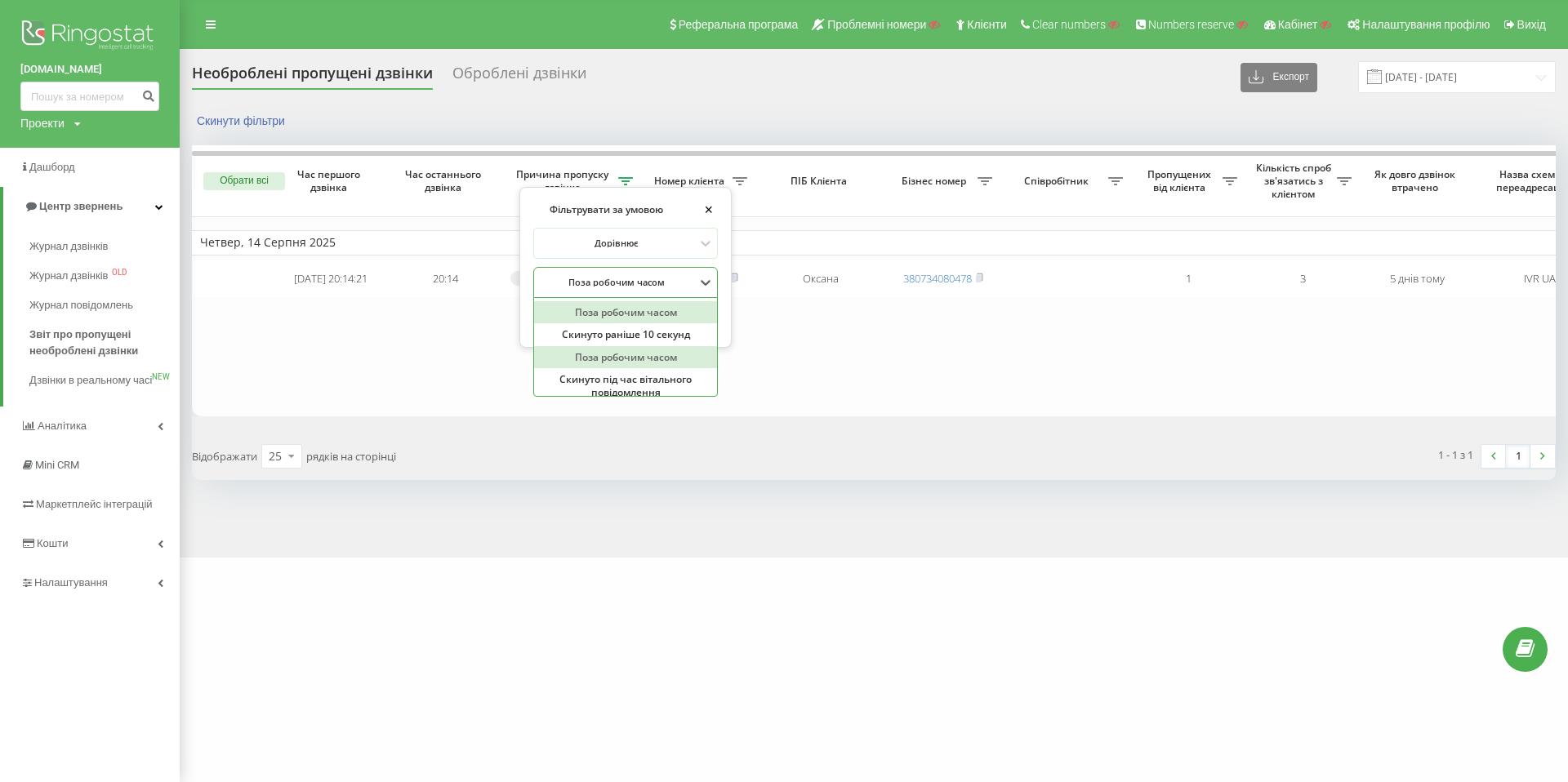
click at [680, 283] on div at bounding box center [616, 282] width 157 height 15
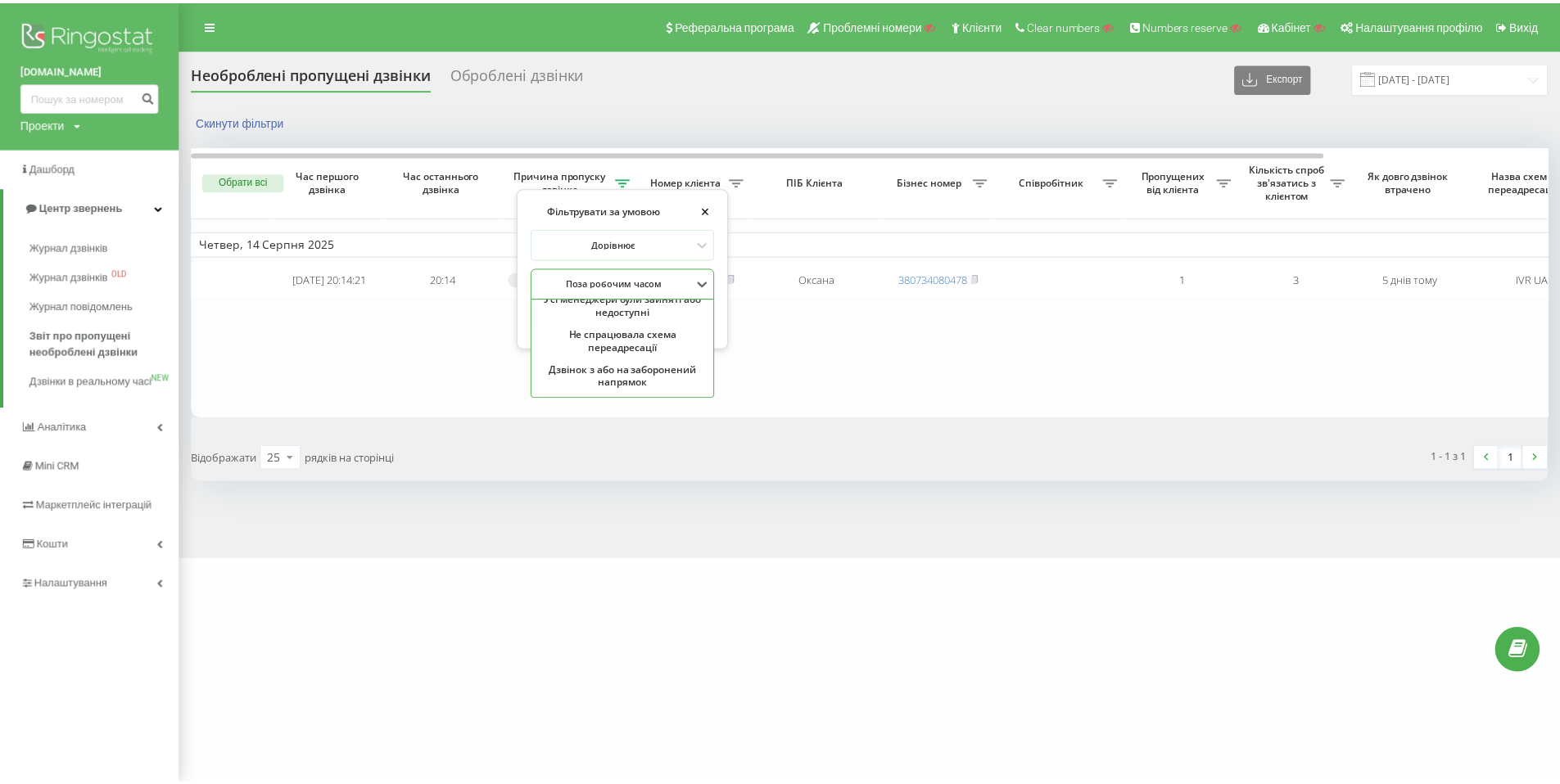
scroll to position [0, 0]
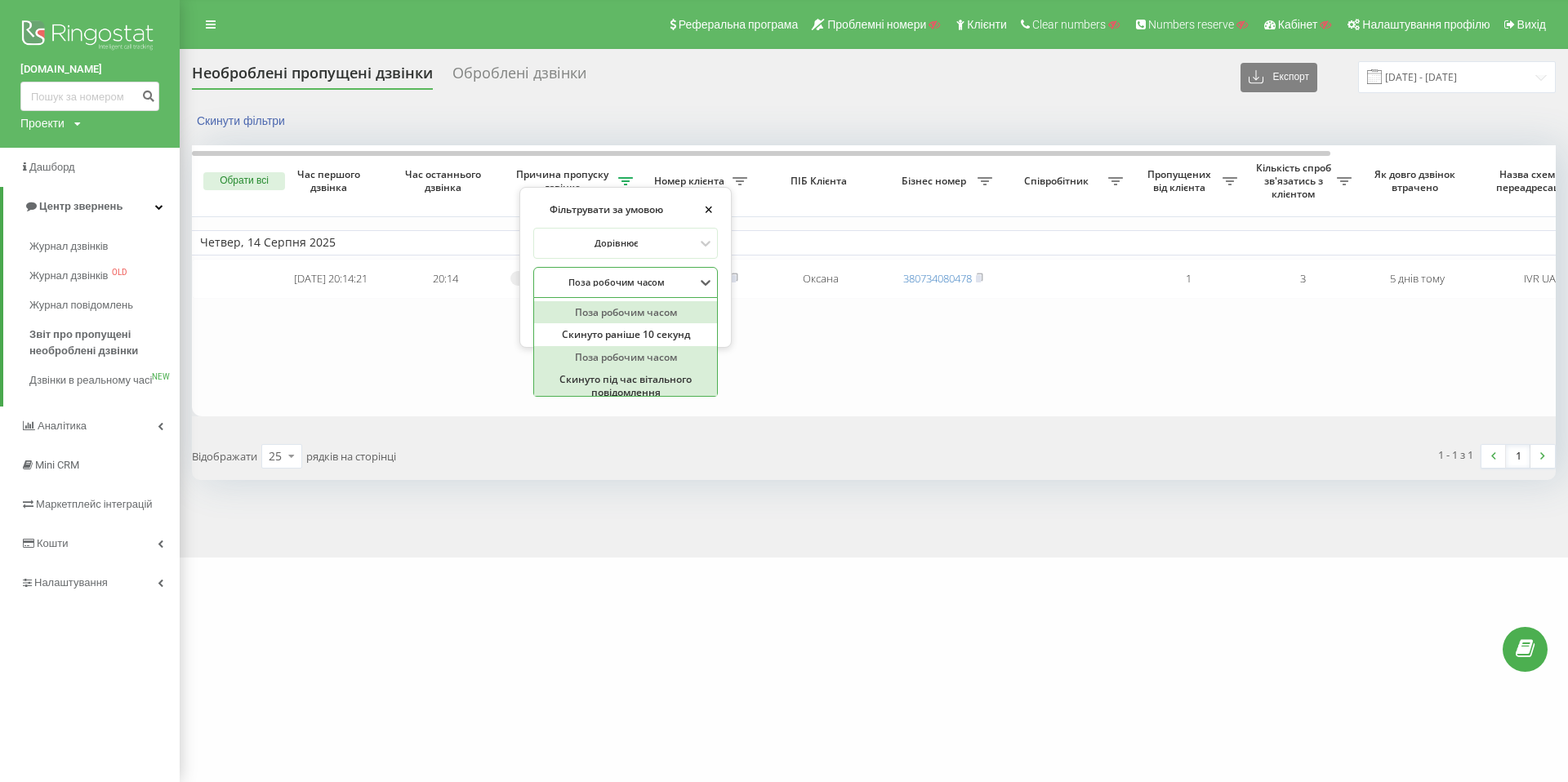
click at [789, 401] on table "Четвер, 14 Серпня 2025 2025-08-14 20:14:21 20:14 Поза робочим часом 38068247666…" at bounding box center [1009, 280] width 1634 height 271
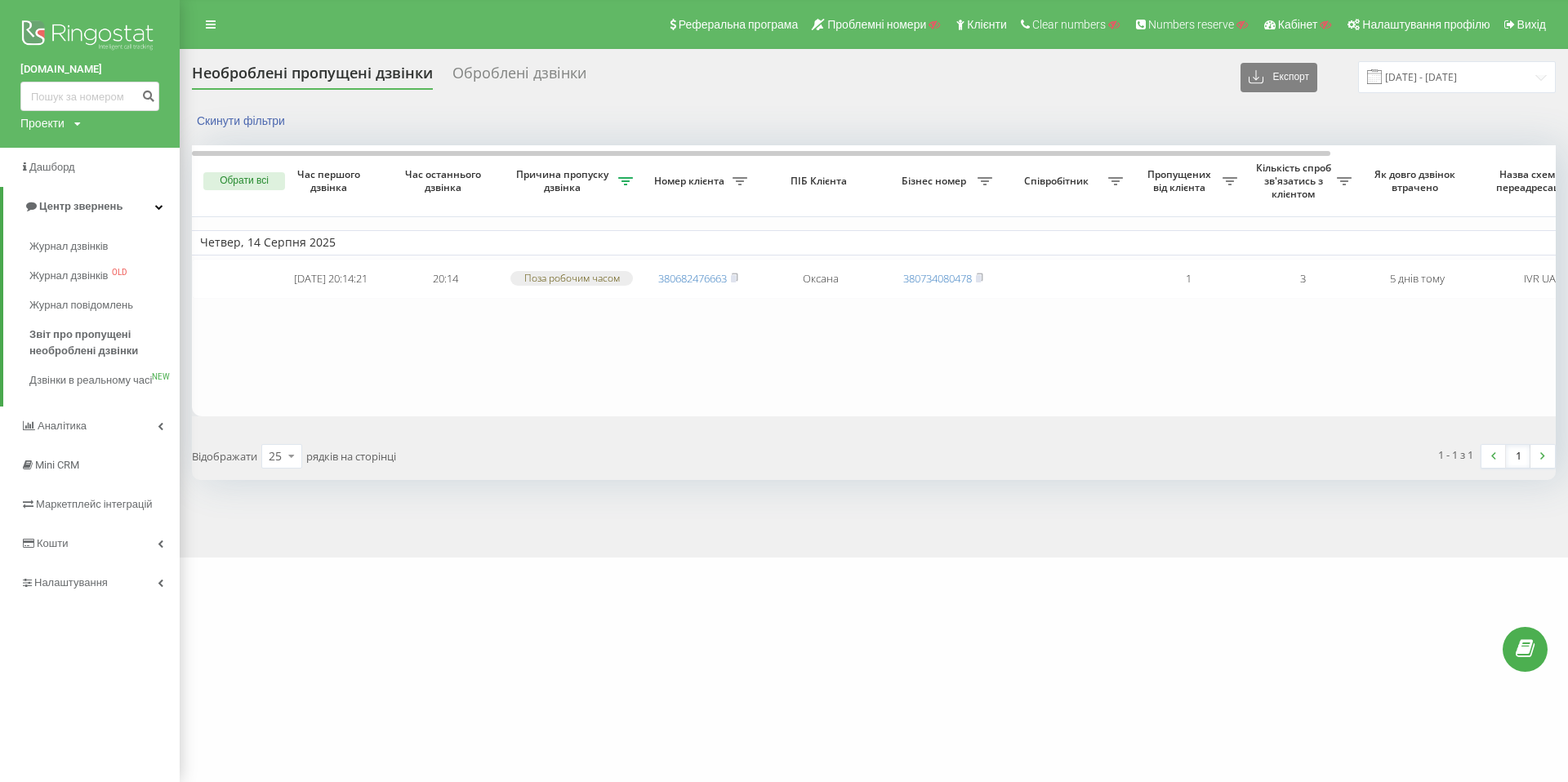
click at [628, 180] on icon at bounding box center [625, 180] width 15 height 8
click at [580, 320] on button "Скасувати" at bounding box center [568, 316] width 69 height 20
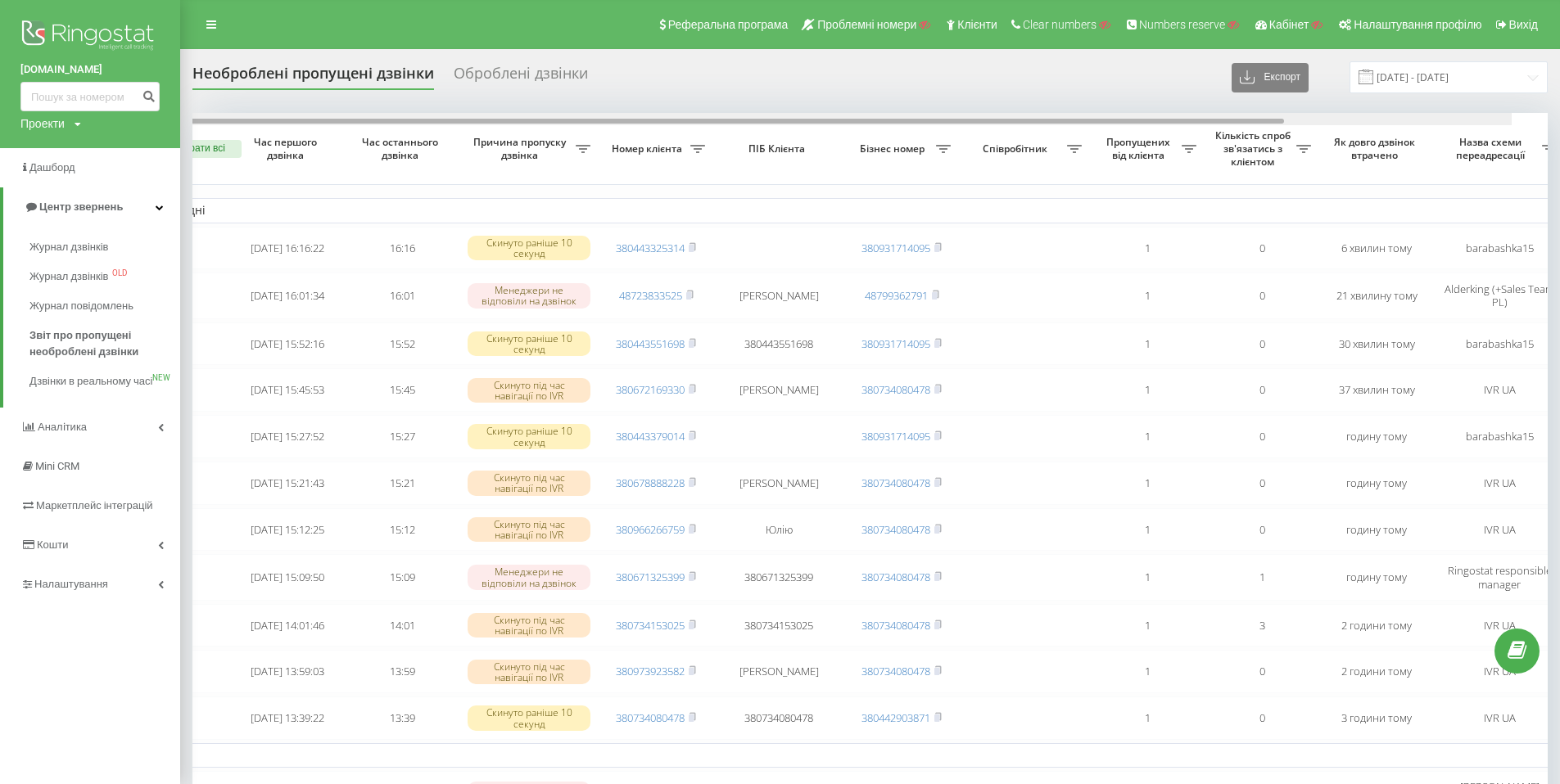
scroll to position [0, 282]
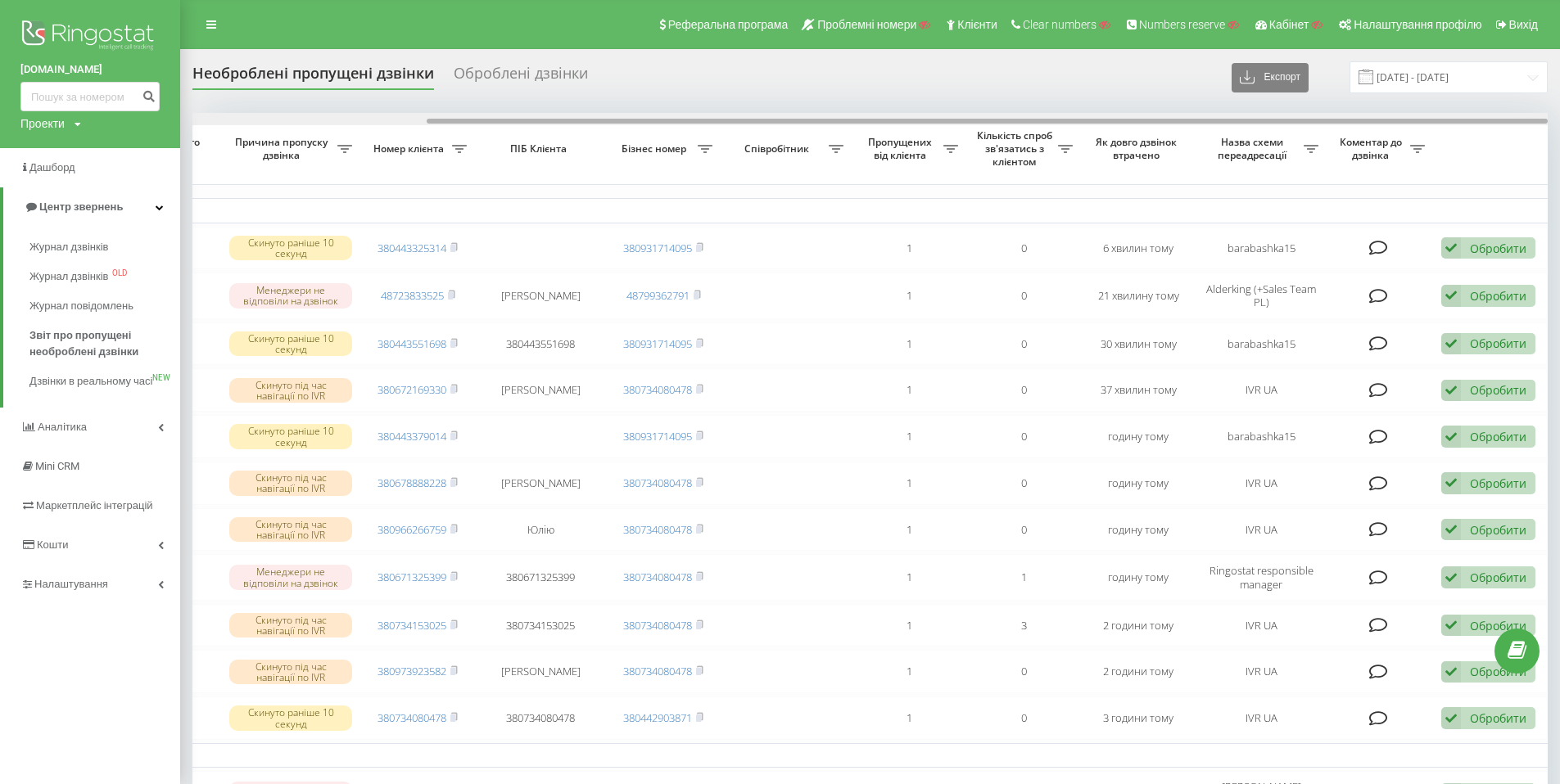
drag, startPoint x: 1040, startPoint y: 120, endPoint x: 1330, endPoint y: 120, distance: 290.0
click at [1330, 120] on div at bounding box center [987, 121] width 1121 height 5
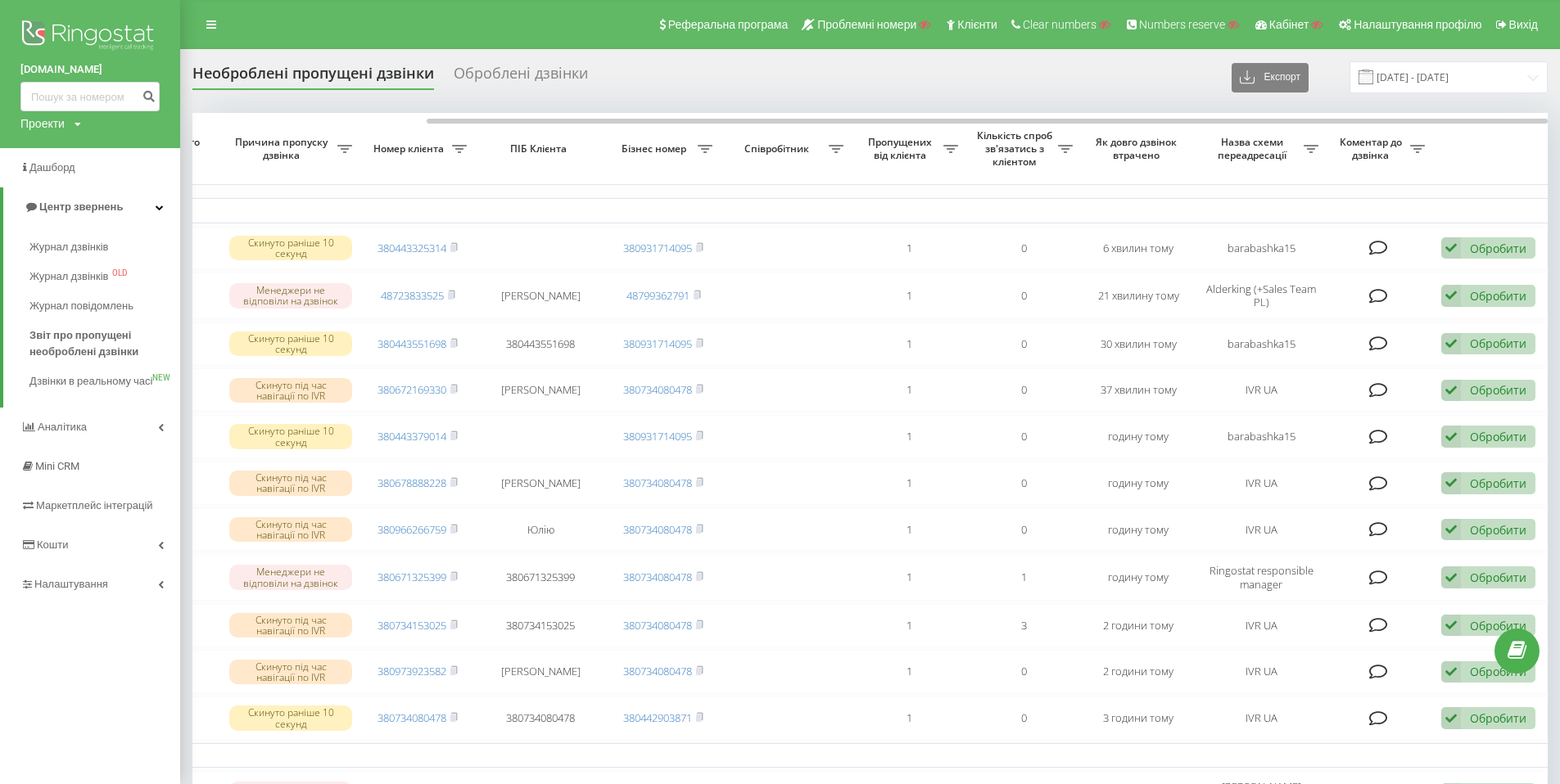
click at [564, 79] on div "Оброблені дзвінки" at bounding box center [520, 78] width 134 height 26
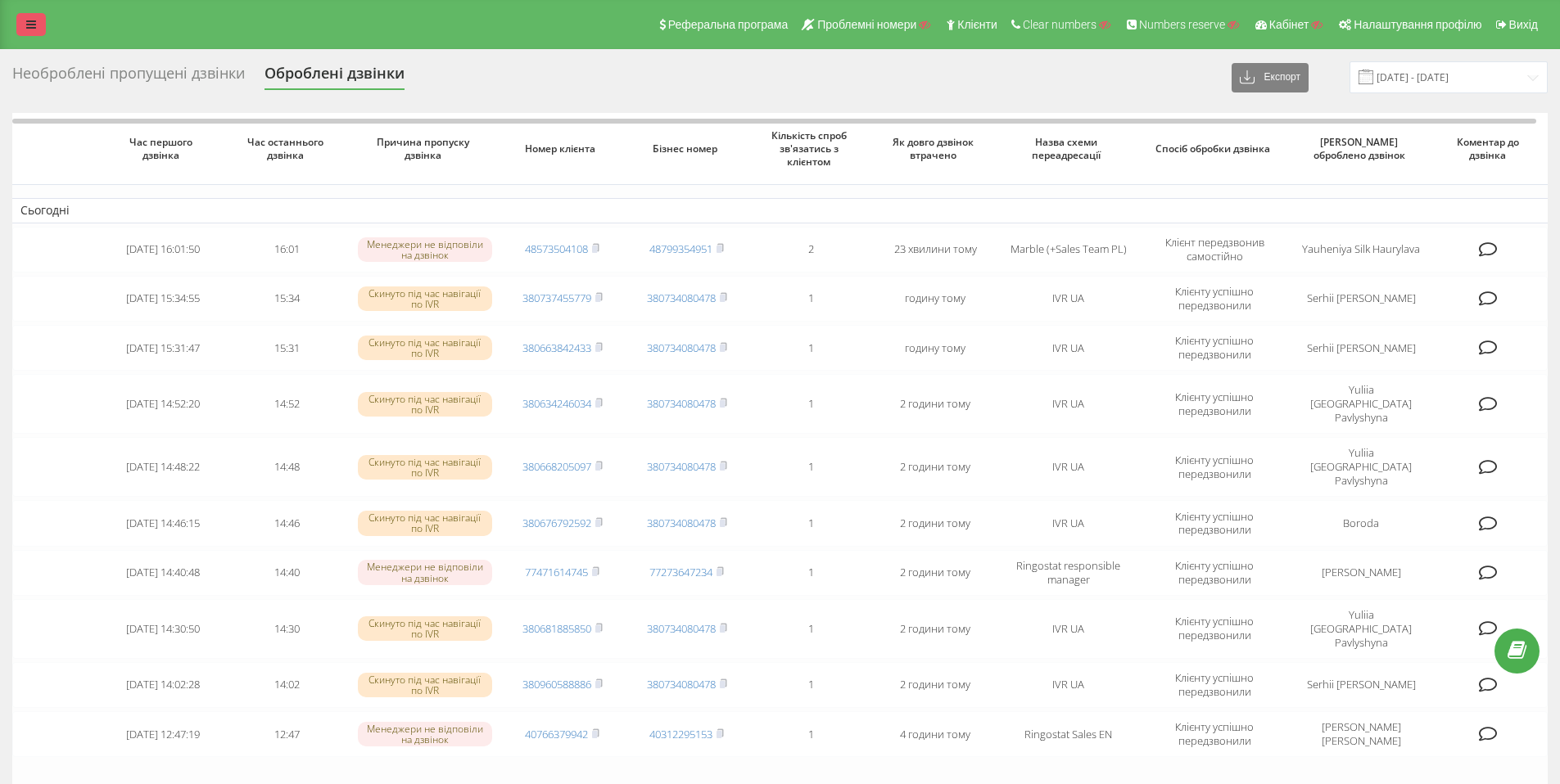
click at [23, 26] on link at bounding box center [31, 24] width 29 height 23
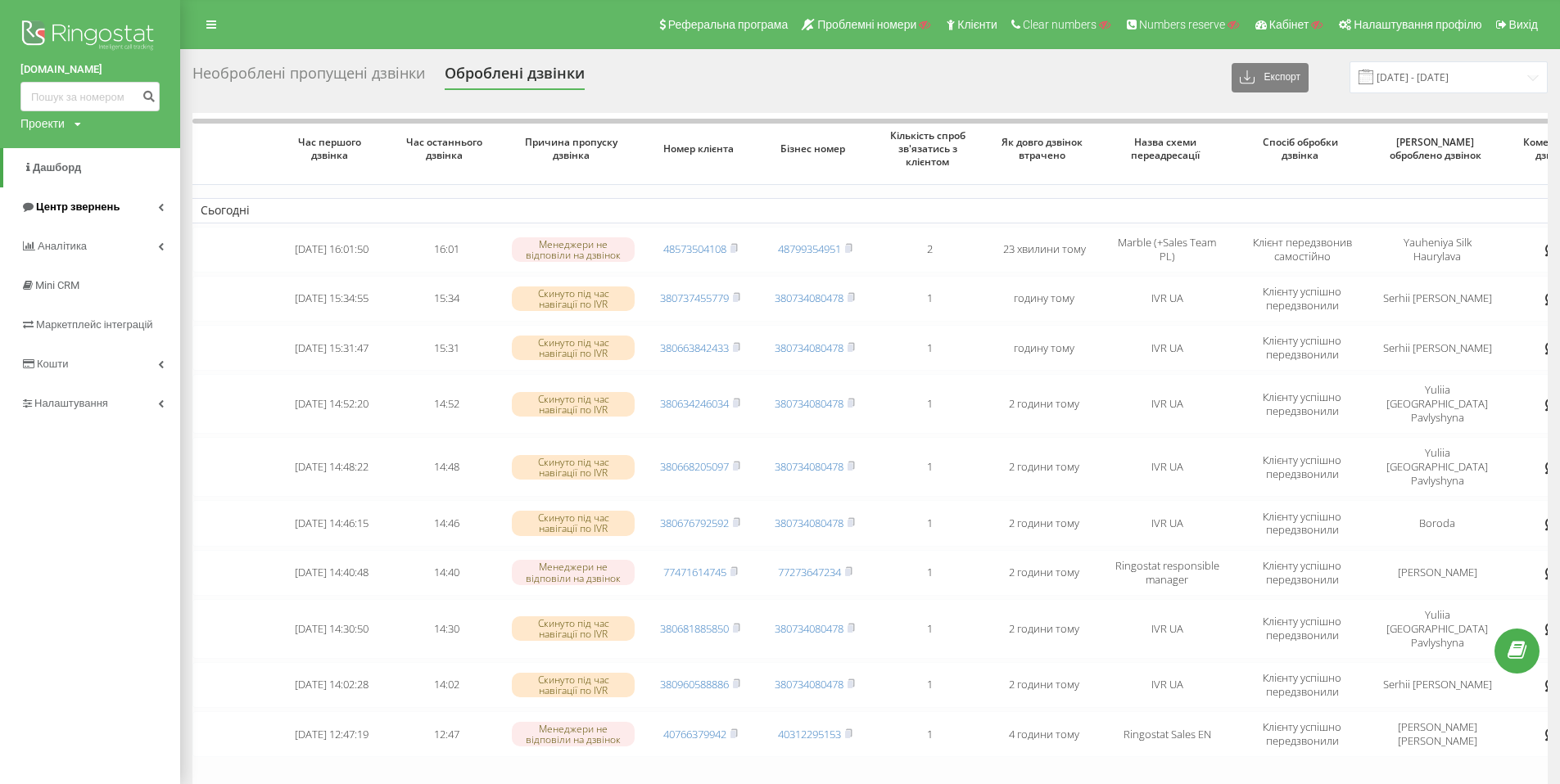
click at [161, 207] on icon at bounding box center [161, 207] width 5 height 8
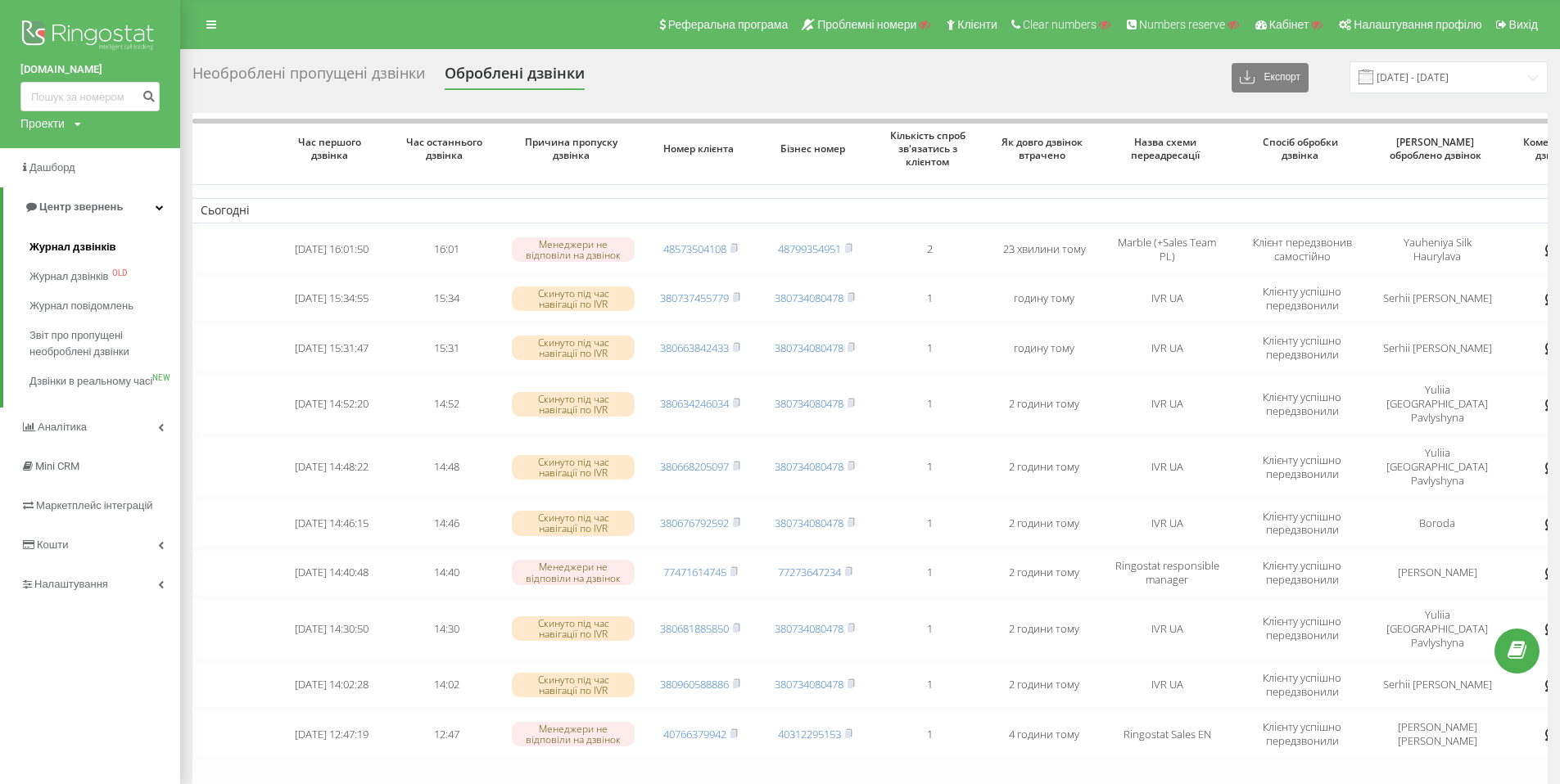
click at [106, 249] on span "Журнал дзвінків" at bounding box center [72, 248] width 87 height 16
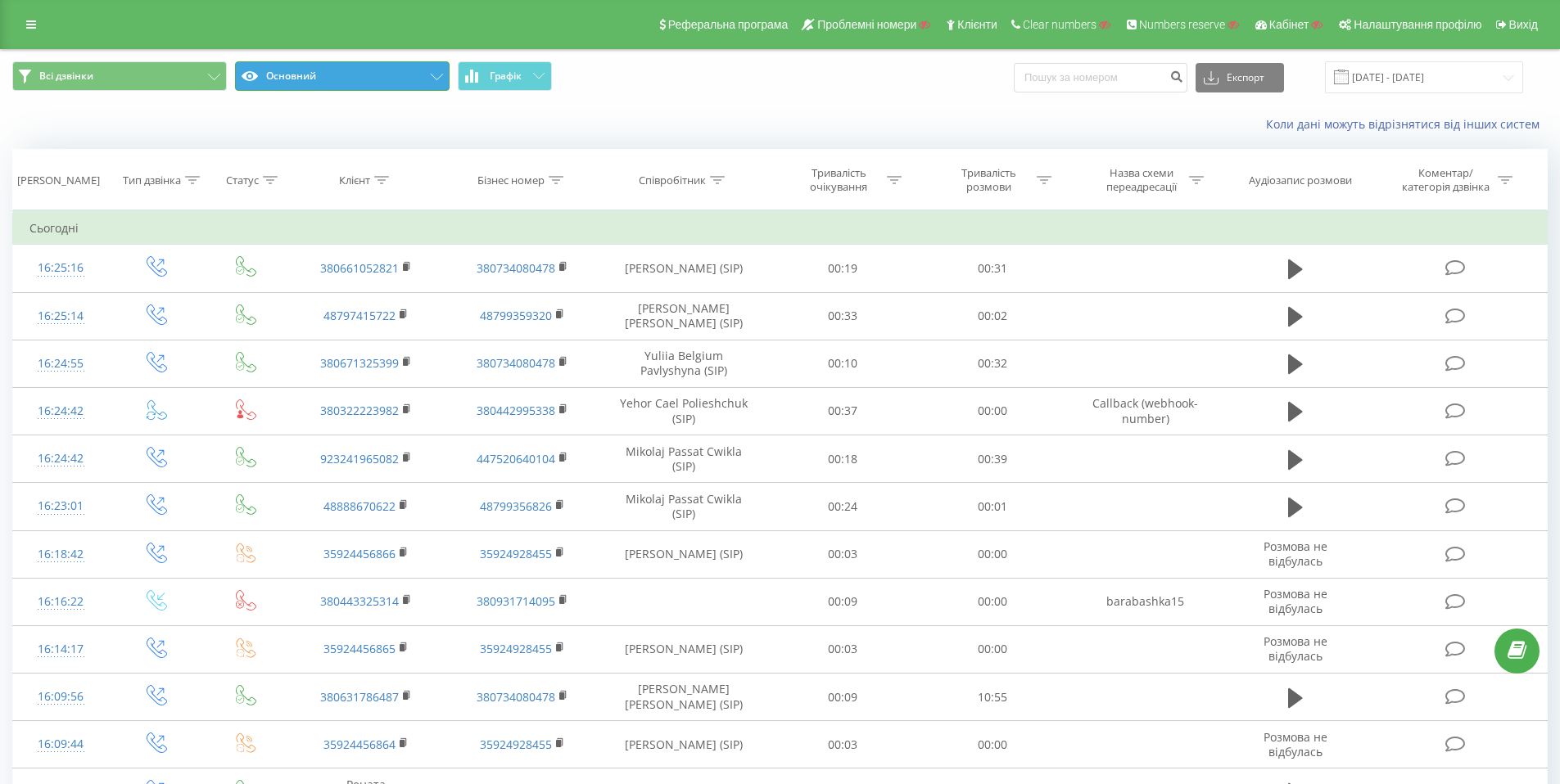
click at [436, 71] on button "Основний" at bounding box center [342, 76] width 215 height 29
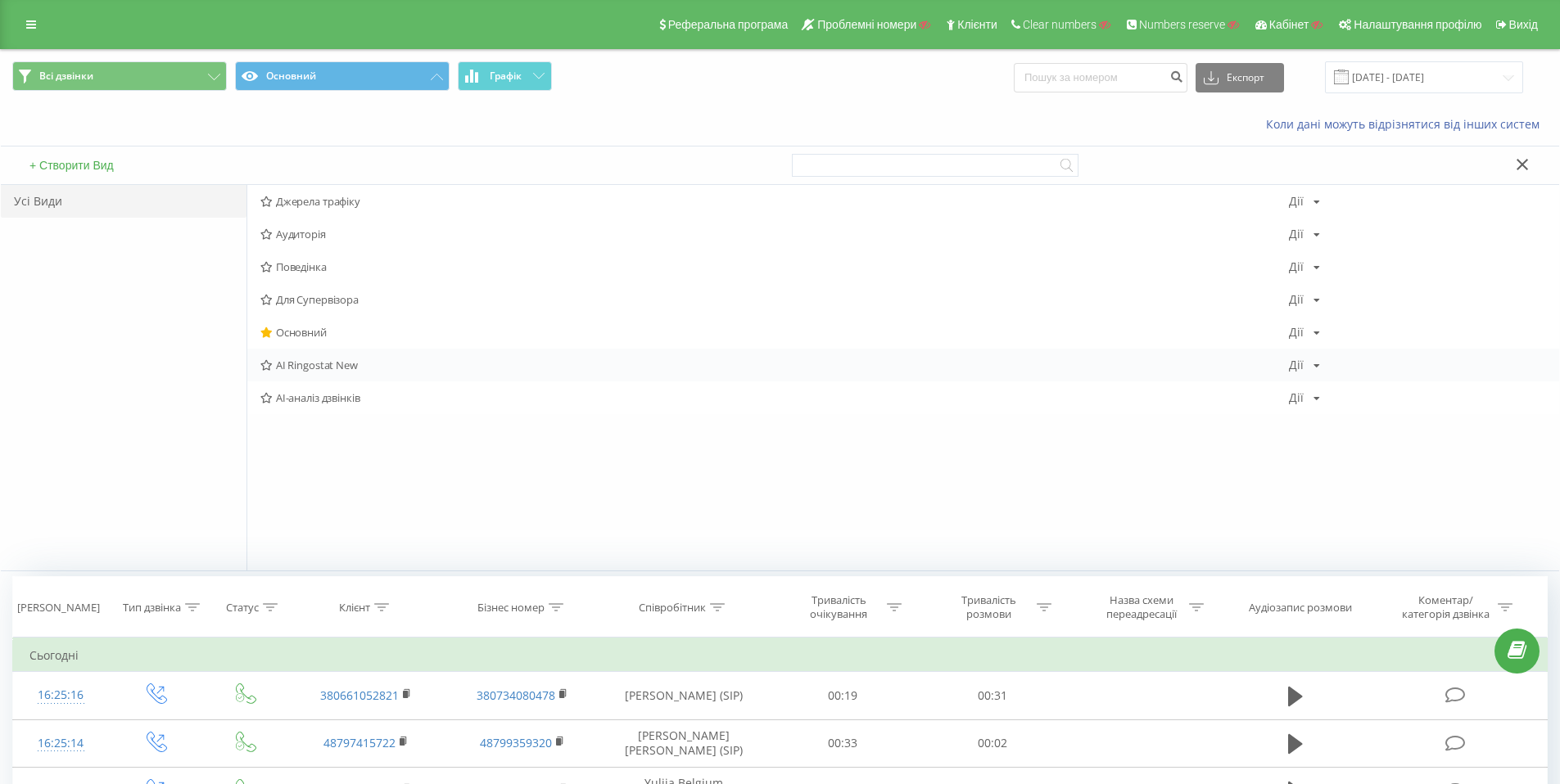
click at [353, 360] on span "AI Ringostat New" at bounding box center [774, 365] width 1028 height 12
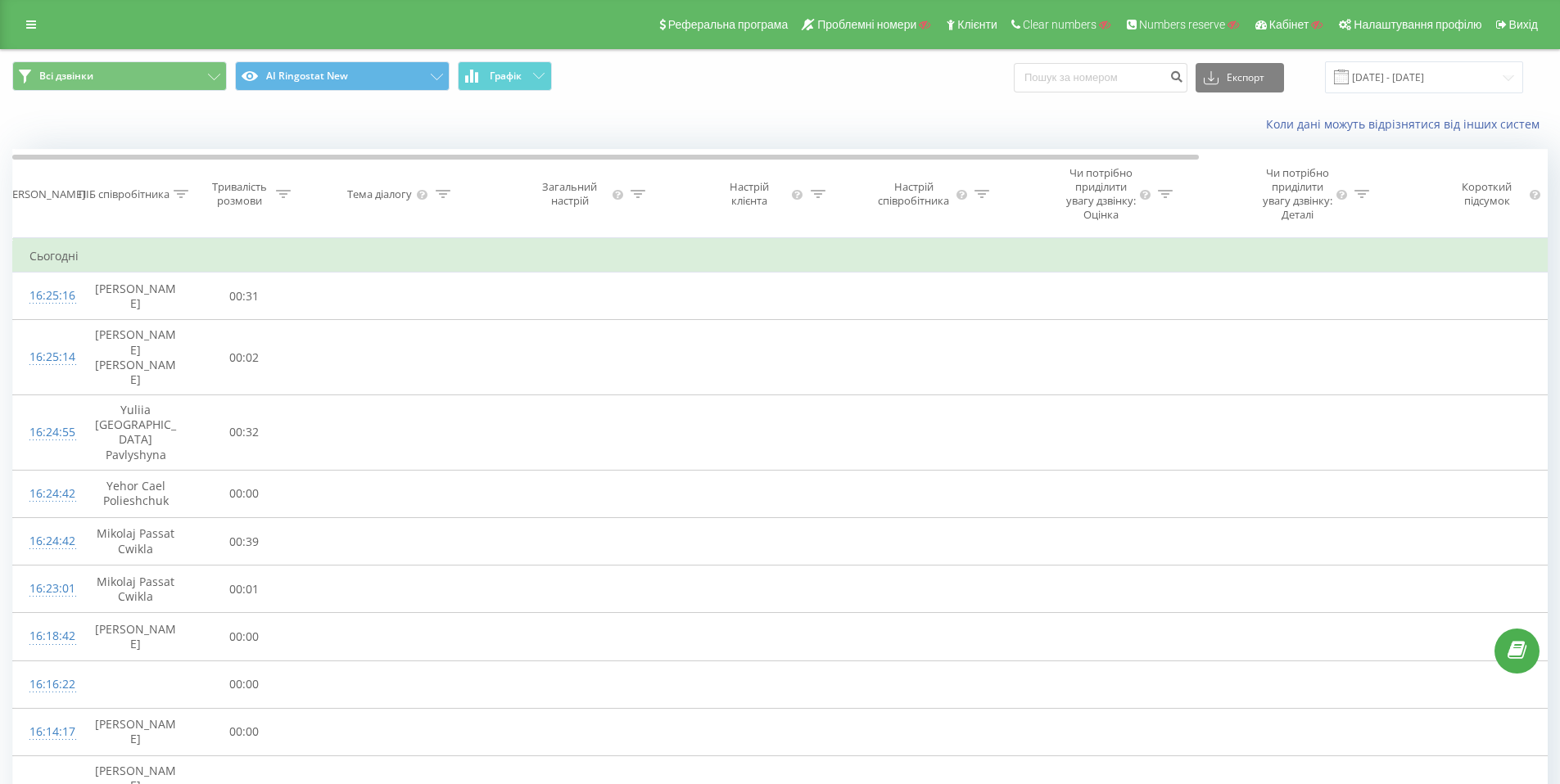
click at [283, 198] on icon at bounding box center [283, 194] width 15 height 8
click at [180, 338] on input "text" at bounding box center [244, 325] width 144 height 28
type input "02:00"
click at [292, 369] on span "OK" at bounding box center [279, 357] width 46 height 26
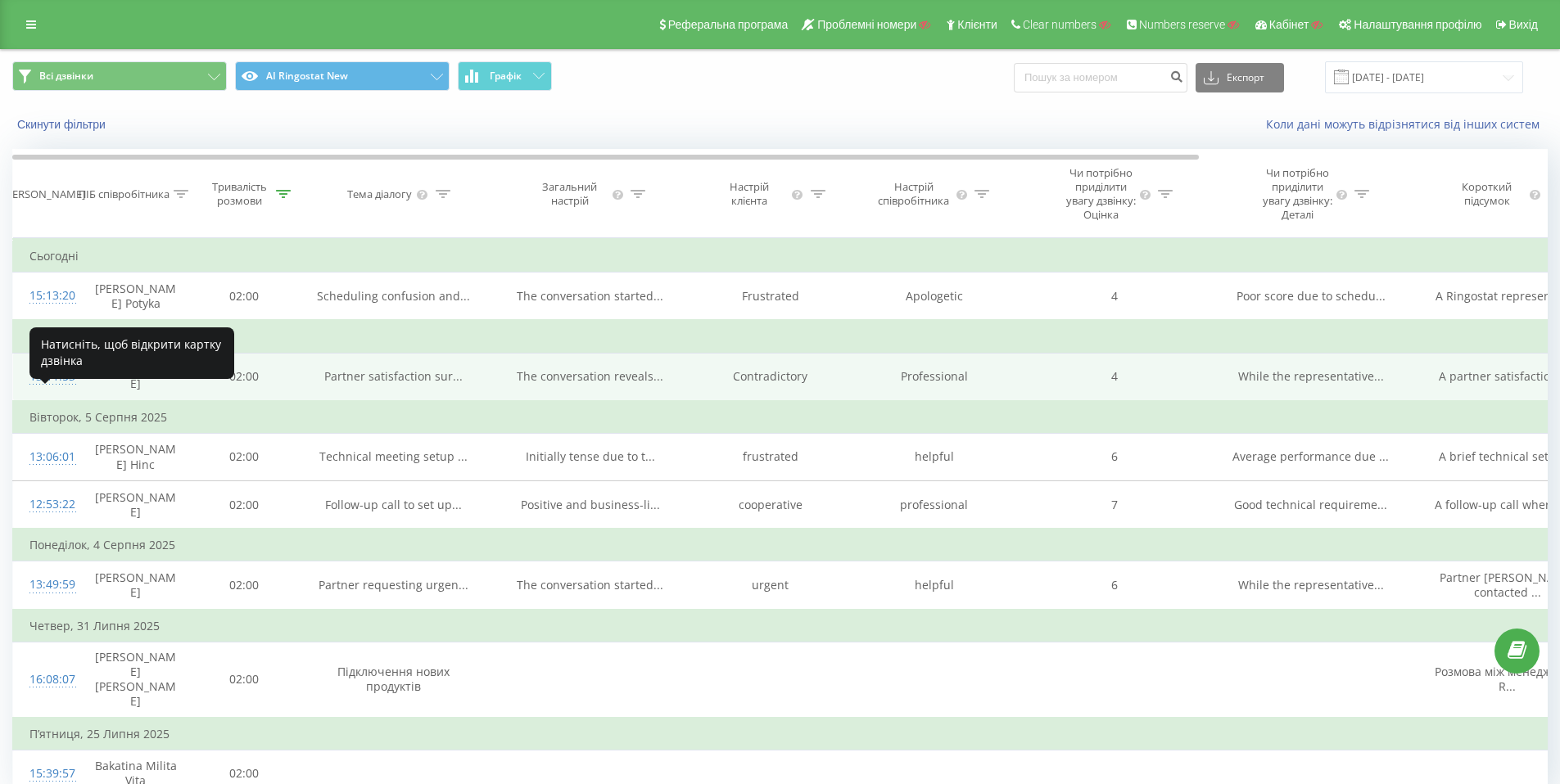
click at [58, 393] on div "13:11:53" at bounding box center [46, 376] width 33 height 32
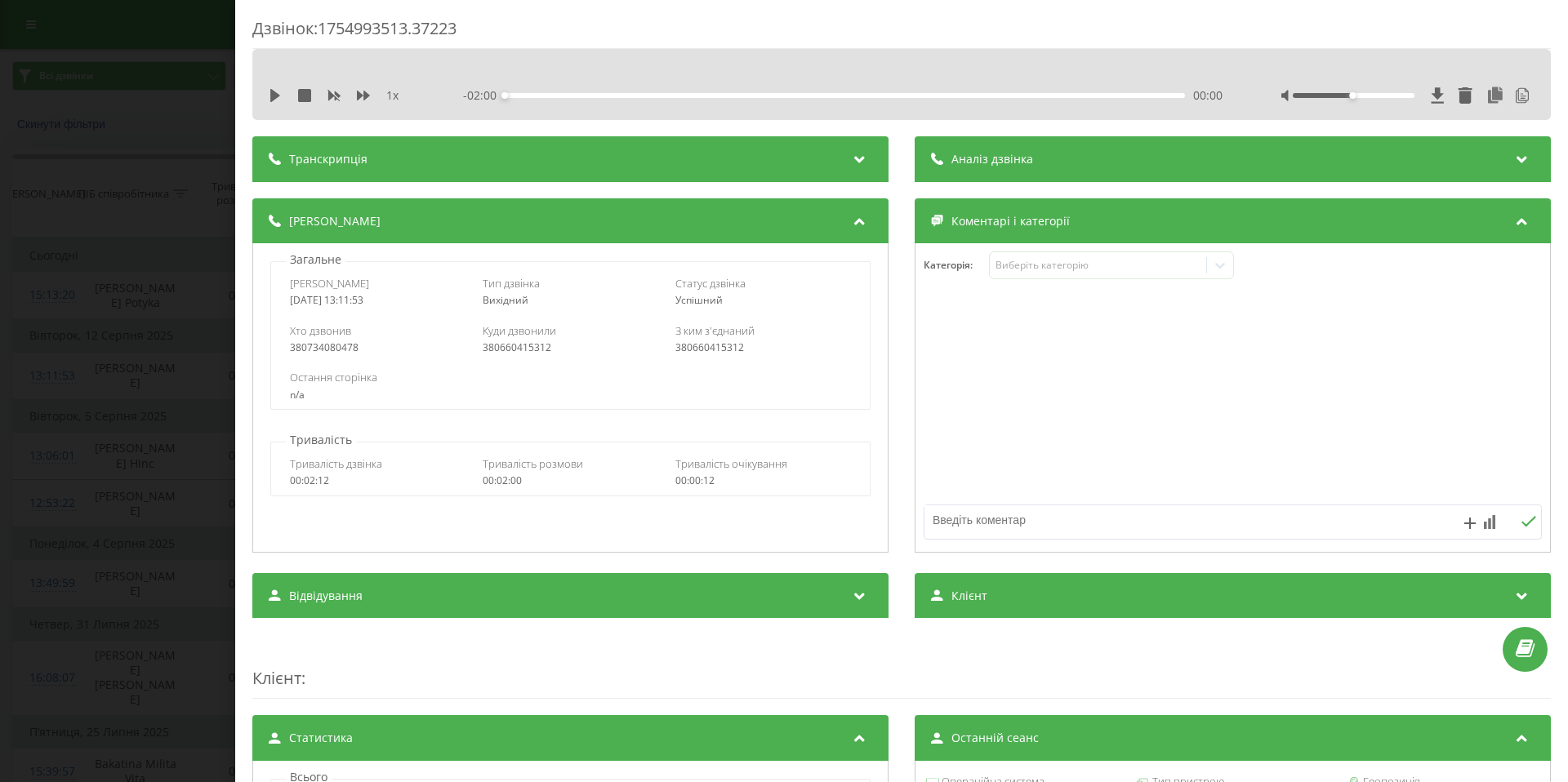
click at [810, 153] on div "Транскрипція" at bounding box center [571, 159] width 636 height 46
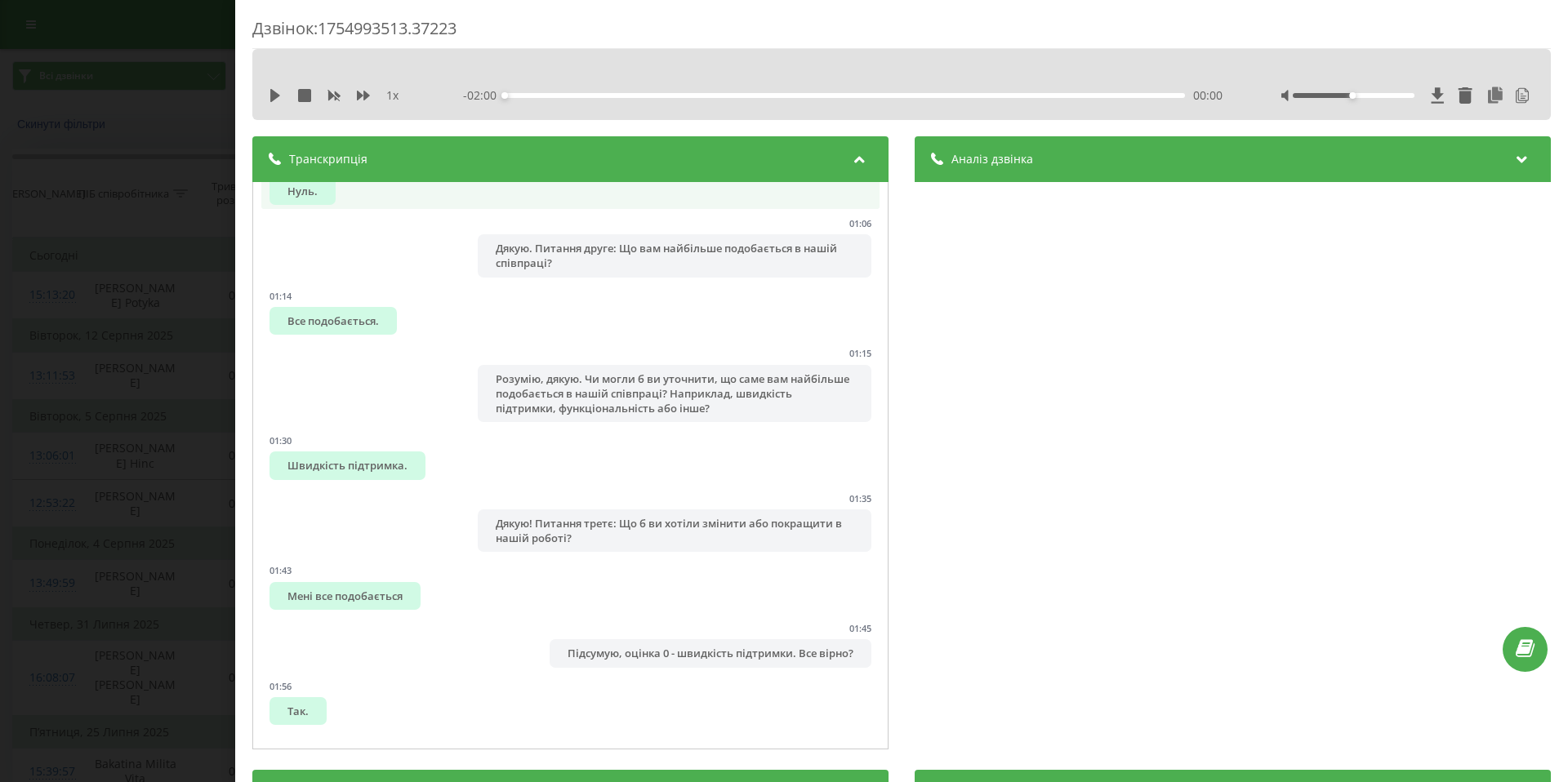
scroll to position [496, 0]
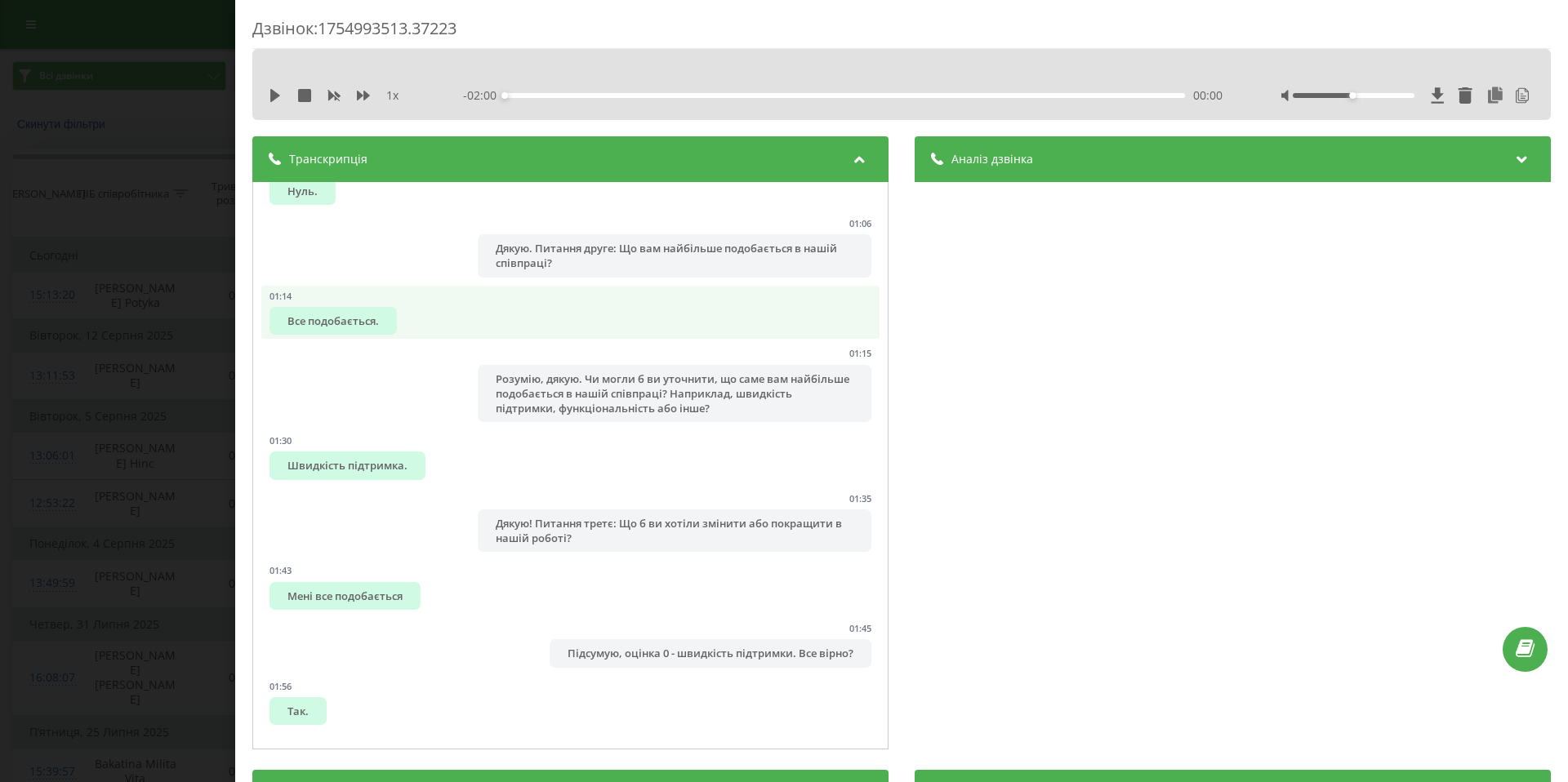
click at [329, 327] on div "Все подобається." at bounding box center [334, 321] width 128 height 27
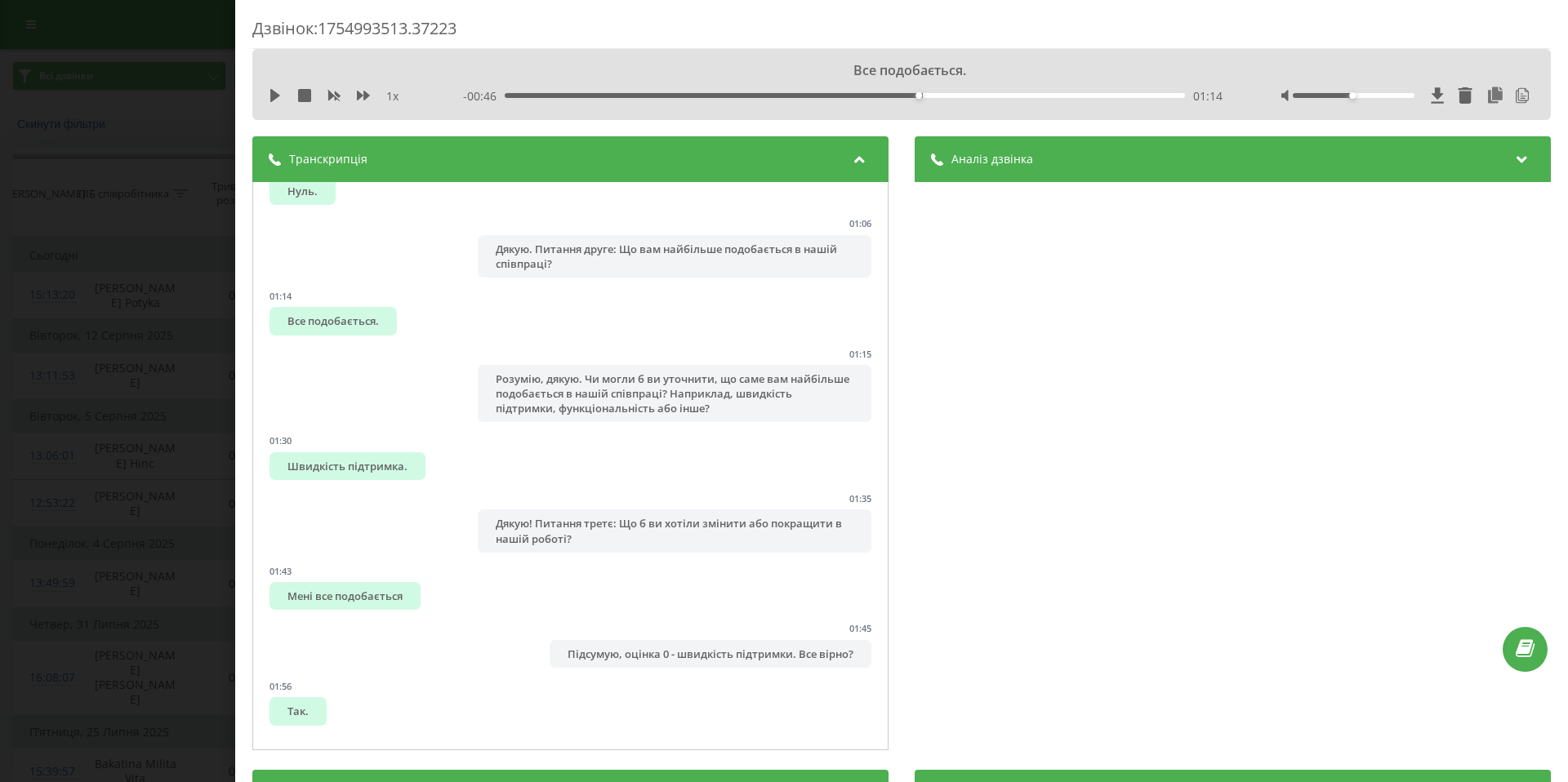
click at [1068, 164] on div "Аналіз дзвінка" at bounding box center [1233, 159] width 636 height 46
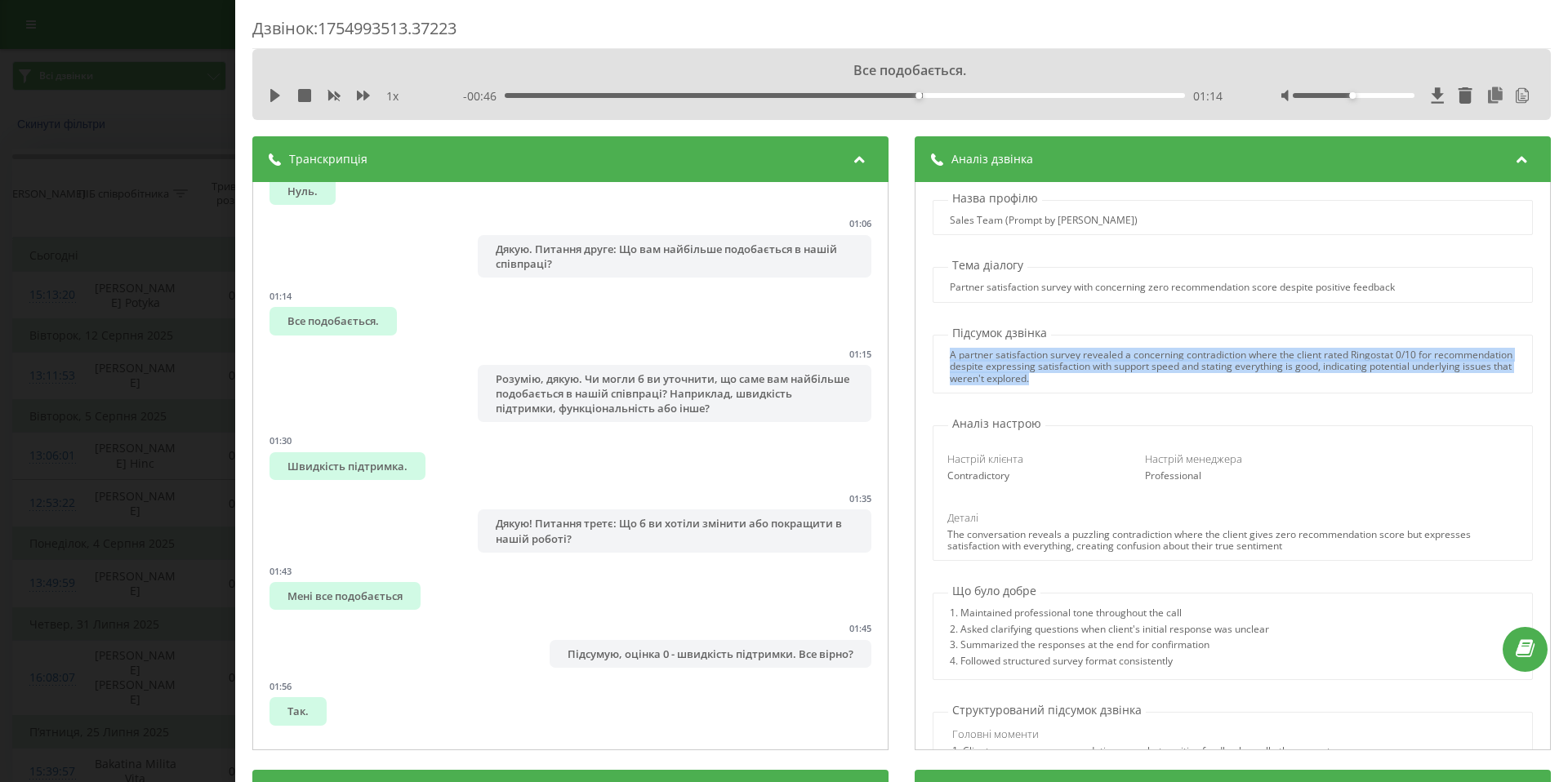
drag, startPoint x: 1040, startPoint y: 384, endPoint x: 935, endPoint y: 357, distance: 108.4
click at [935, 357] on div "A partner satisfaction survey revealed a concerning contradiction where the cli…" at bounding box center [1233, 367] width 598 height 36
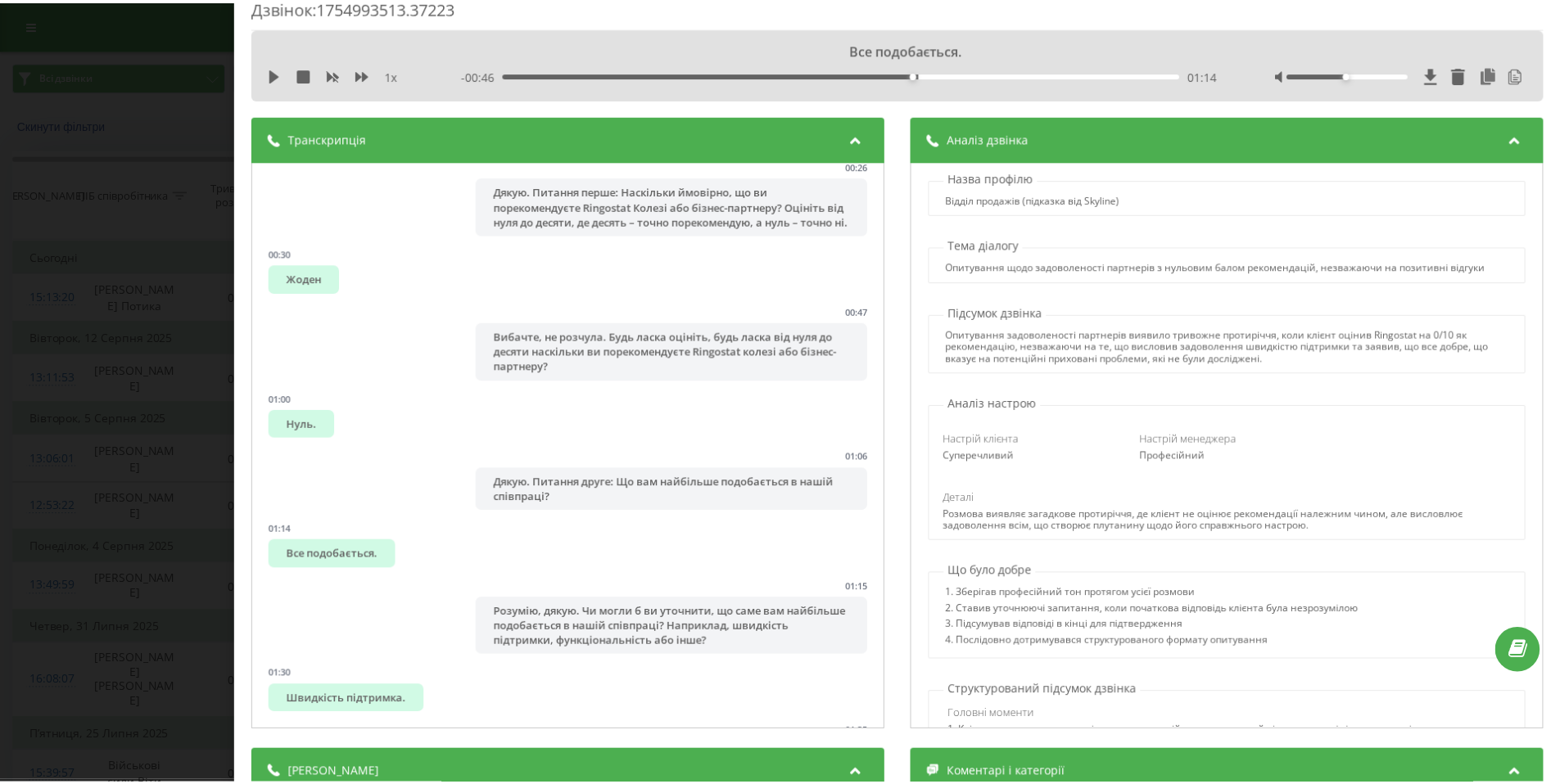
scroll to position [0, 0]
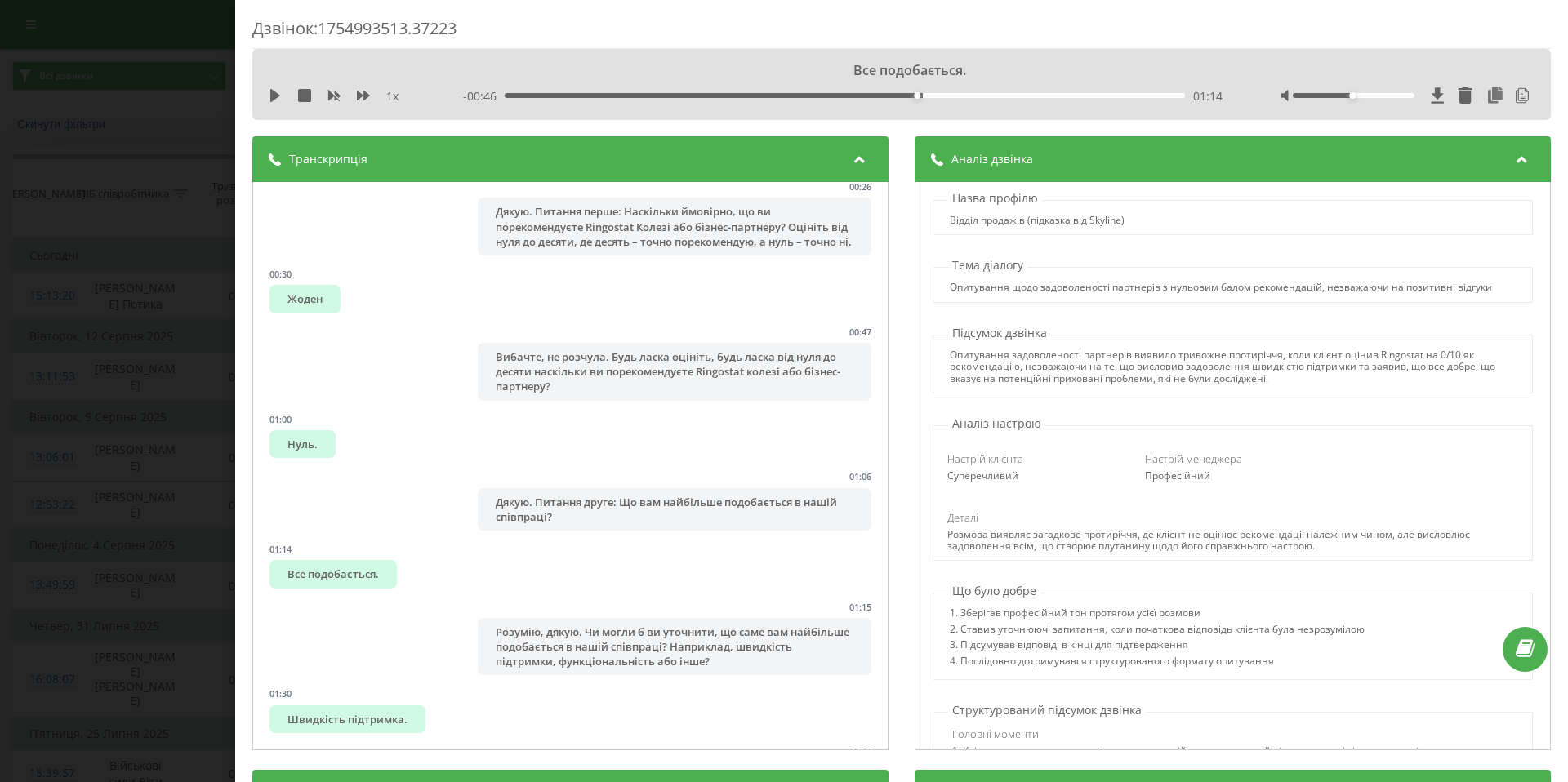
click at [185, 95] on div "Дзвінок : 1754993513.37223 Все подобається. 1 х - 00:46 01:14 01:14 Транскрипці…" at bounding box center [784, 391] width 1568 height 782
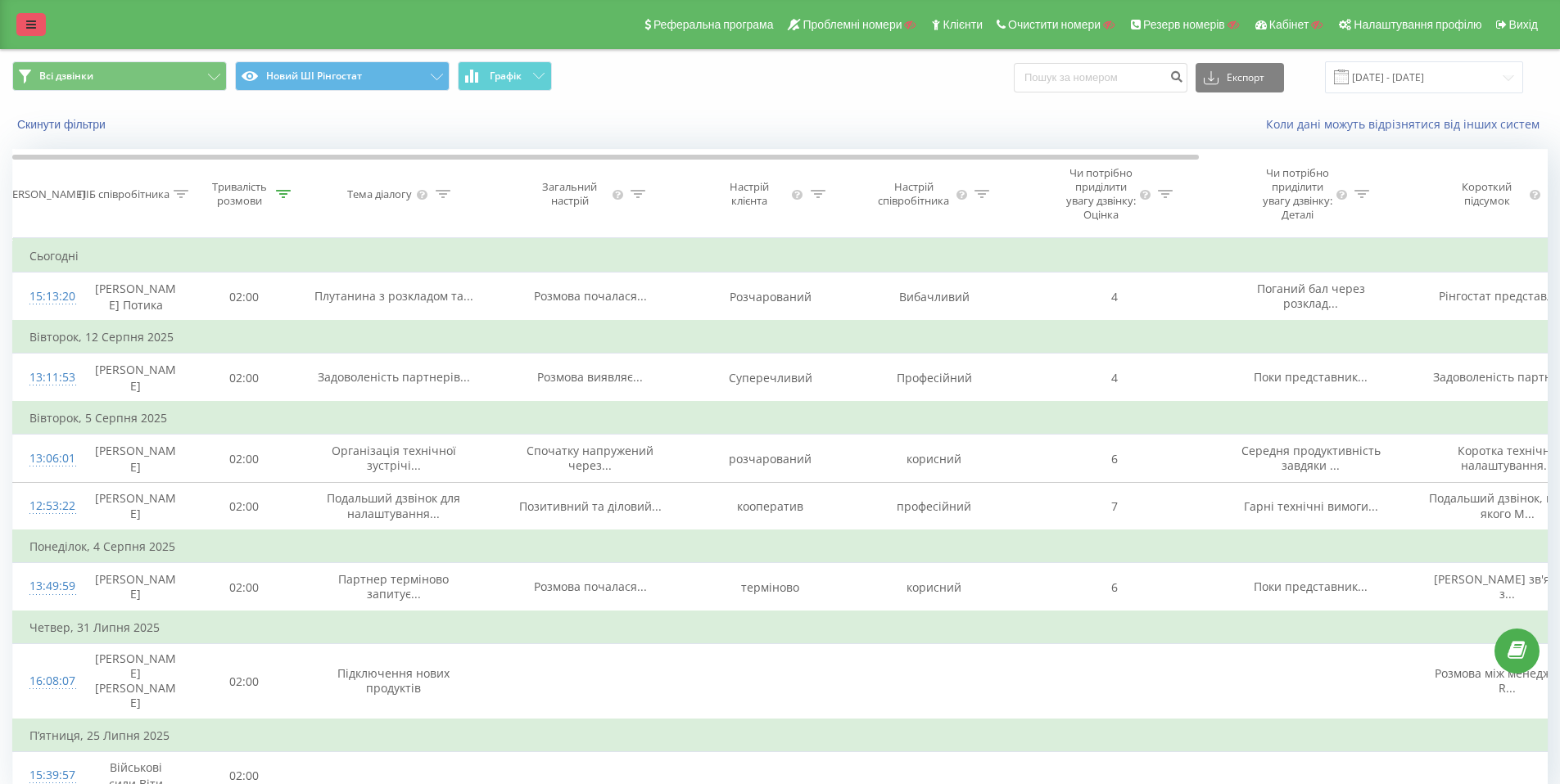
click at [28, 28] on icon at bounding box center [31, 25] width 10 height 12
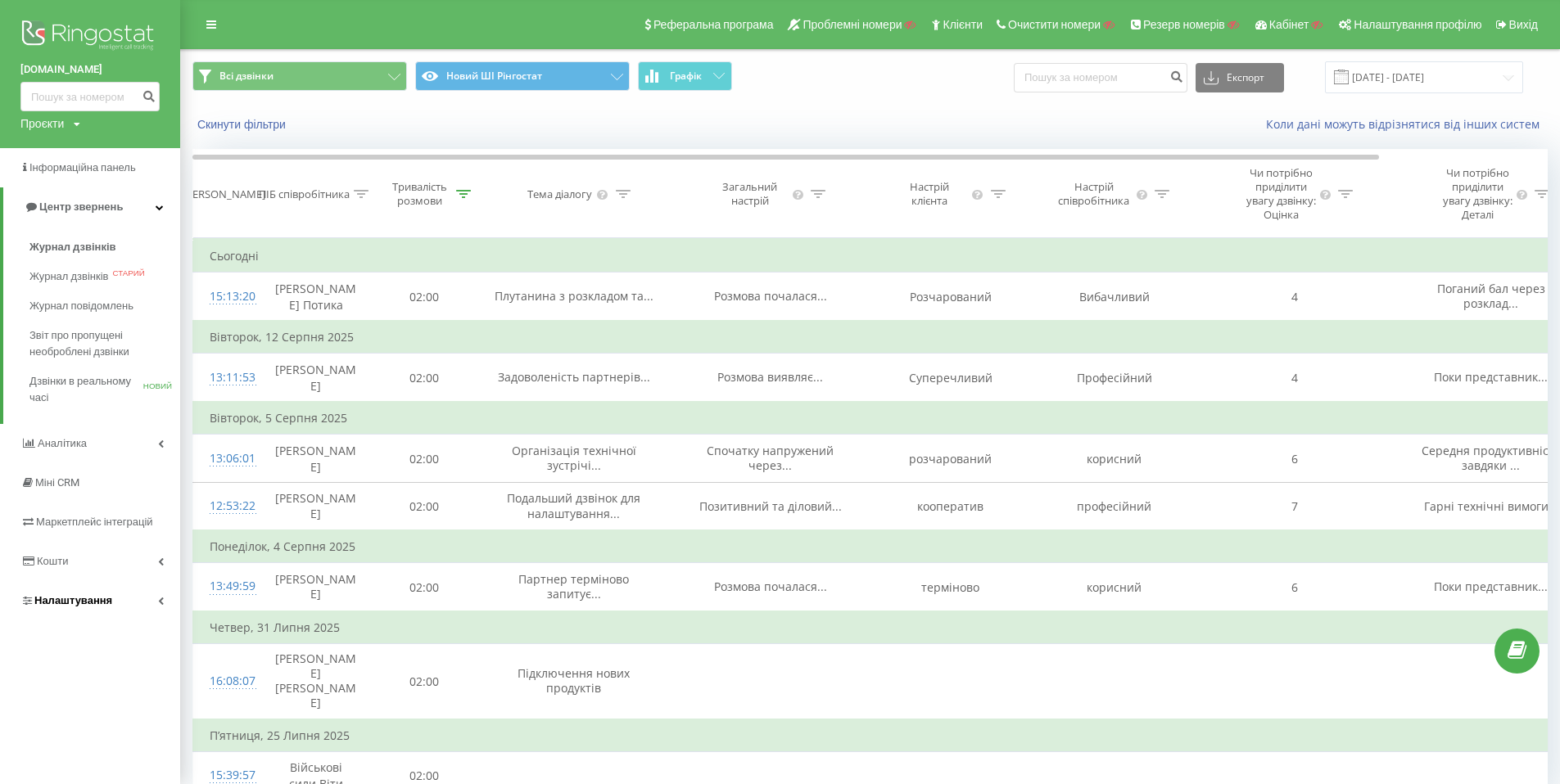
click at [162, 602] on icon at bounding box center [161, 600] width 5 height 8
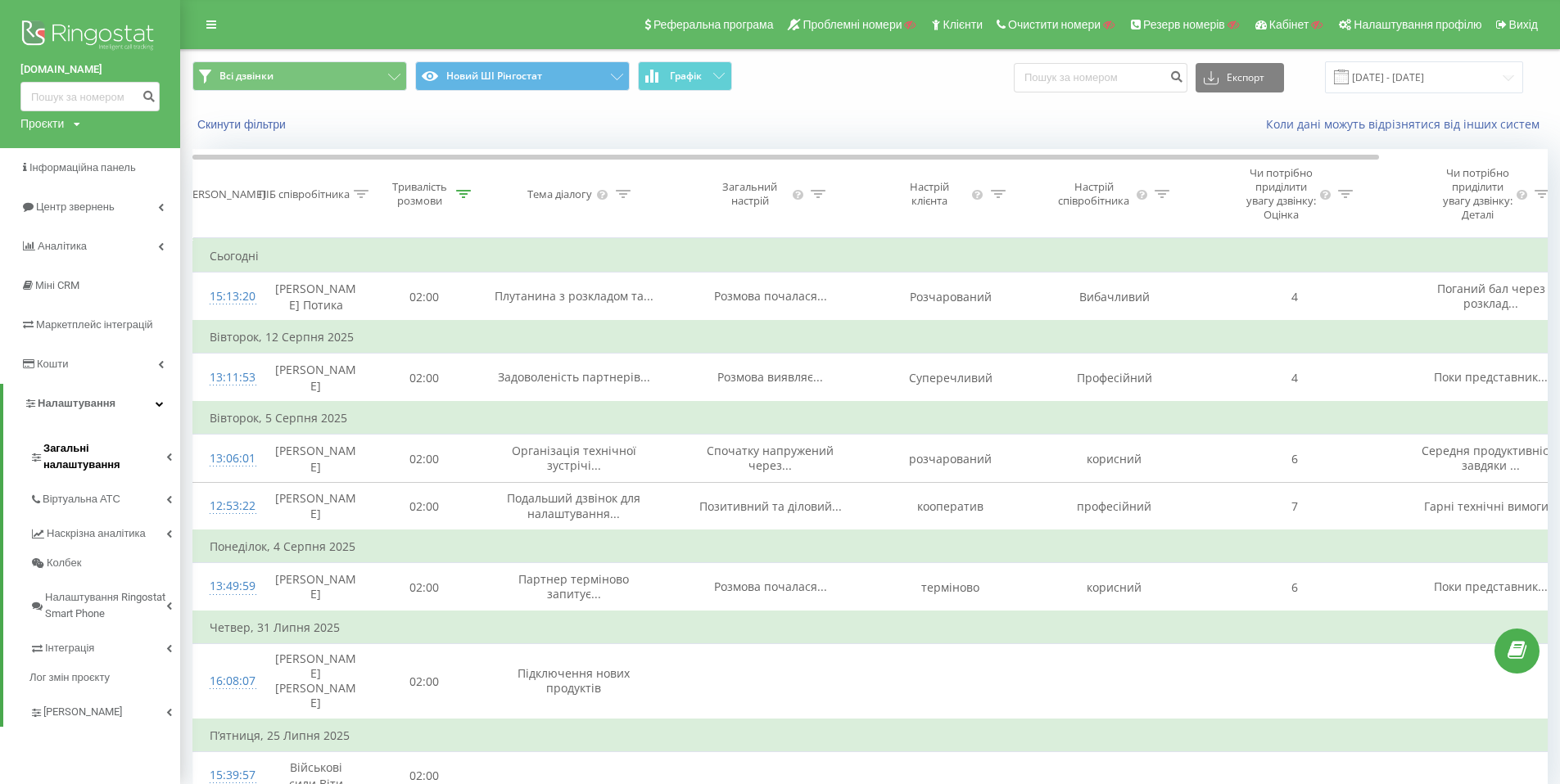
click at [170, 453] on icon at bounding box center [169, 457] width 5 height 8
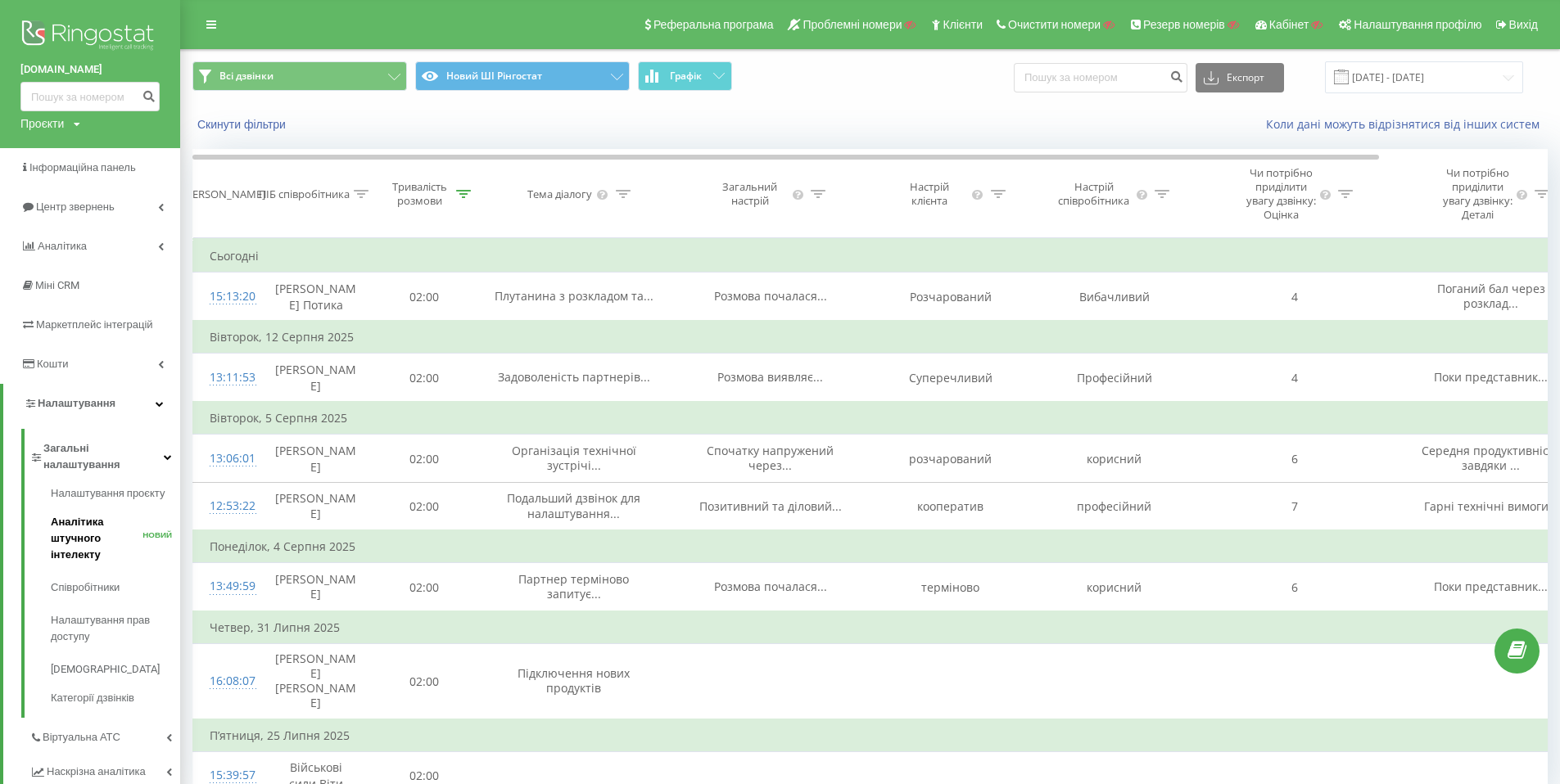
click at [90, 521] on font "Аналітика штучного інтелекту" at bounding box center [77, 538] width 52 height 45
